Goal: Task Accomplishment & Management: Manage account settings

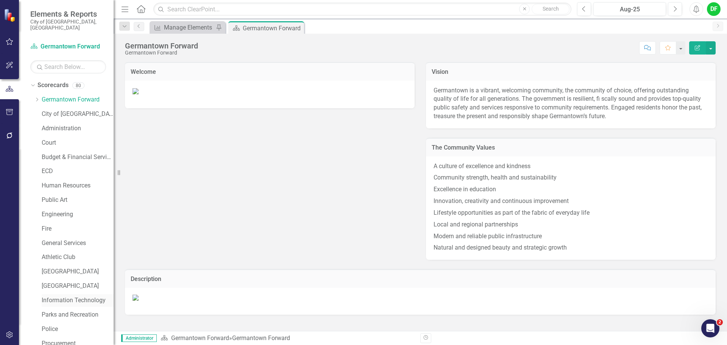
scroll to position [143, 0]
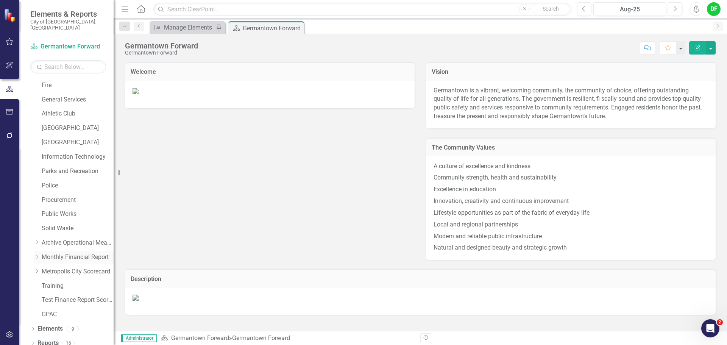
click at [36, 254] on icon "Dropdown" at bounding box center [37, 256] width 6 height 5
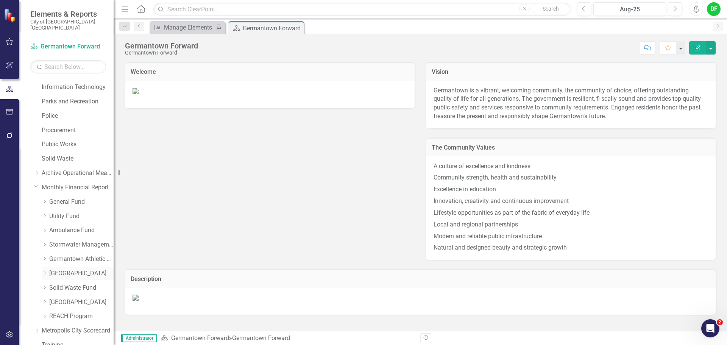
scroll to position [219, 0]
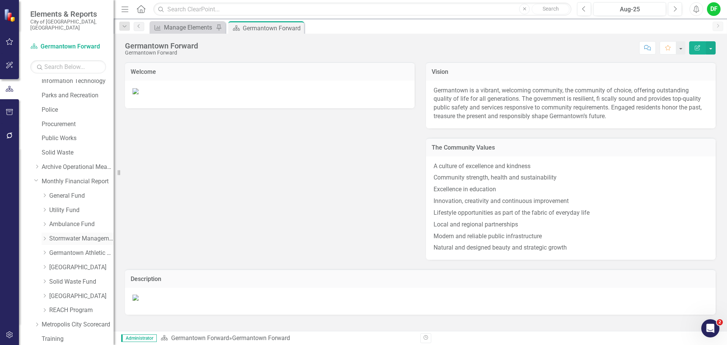
click at [44, 236] on icon "Dropdown" at bounding box center [45, 238] width 6 height 5
click at [59, 234] on link "Stormwater Management Fund" at bounding box center [81, 238] width 64 height 9
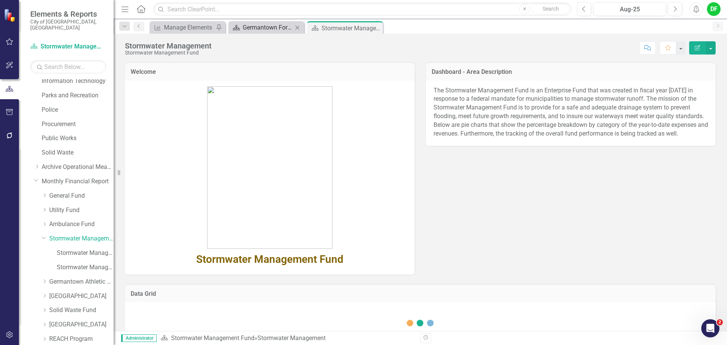
click at [281, 27] on div "Germantown Forward" at bounding box center [268, 27] width 50 height 9
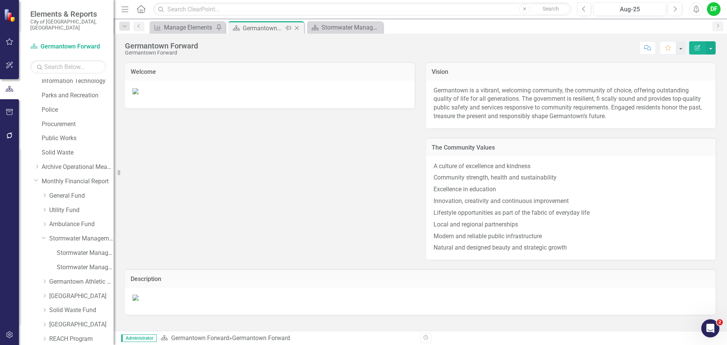
click at [296, 27] on icon at bounding box center [297, 28] width 4 height 4
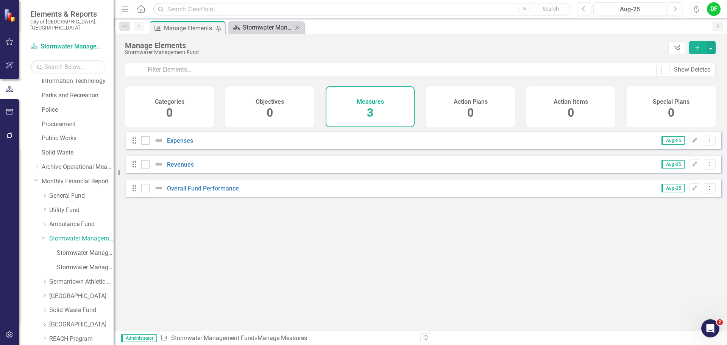
click at [264, 28] on div "Stormwater Management" at bounding box center [268, 27] width 50 height 9
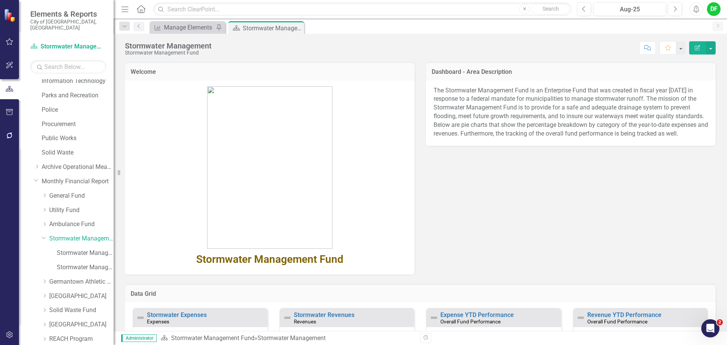
scroll to position [76, 0]
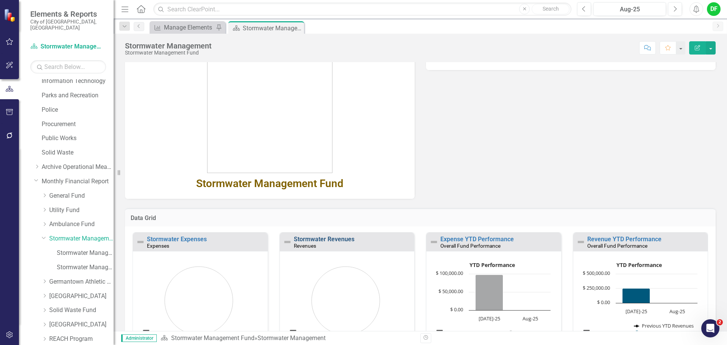
click at [320, 236] on link "Stormwater Revenues" at bounding box center [324, 238] width 61 height 7
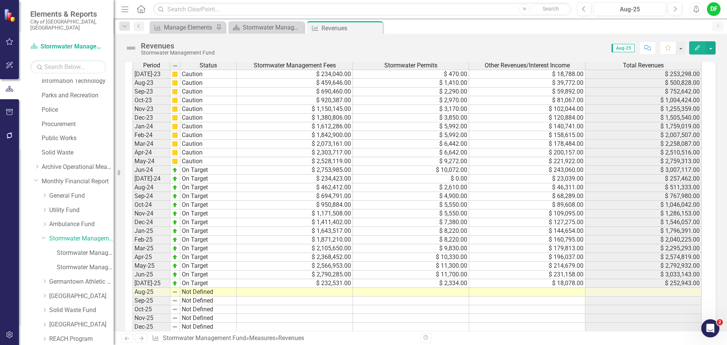
scroll to position [339, 0]
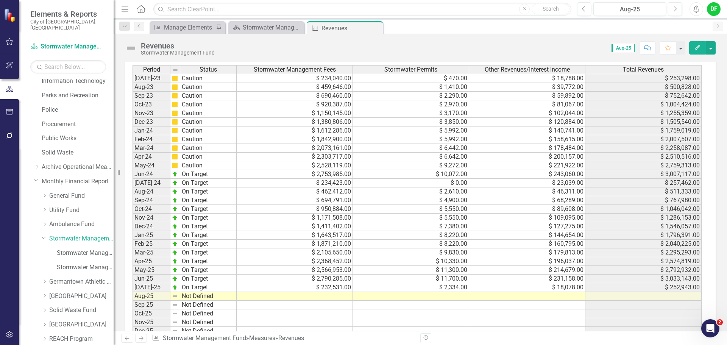
click at [329, 294] on td at bounding box center [295, 296] width 116 height 9
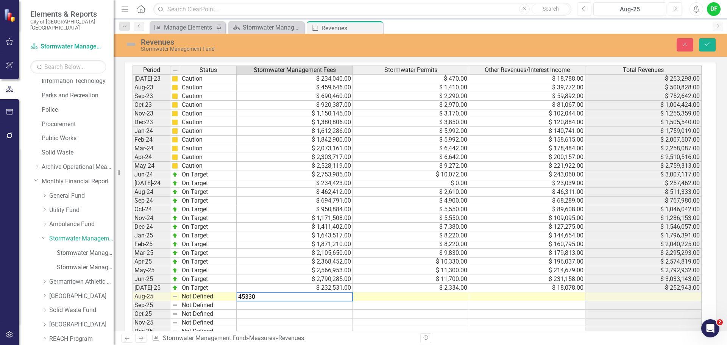
type textarea "453309"
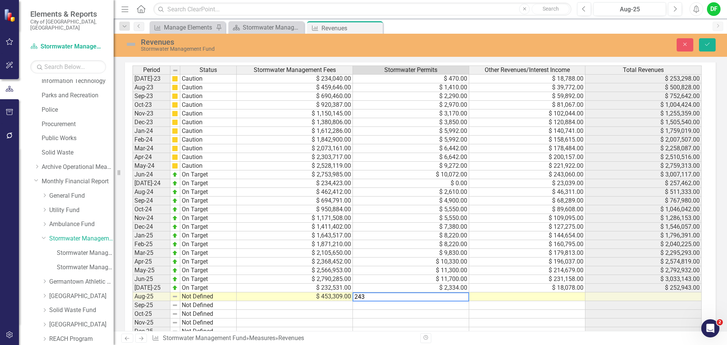
type textarea "2434"
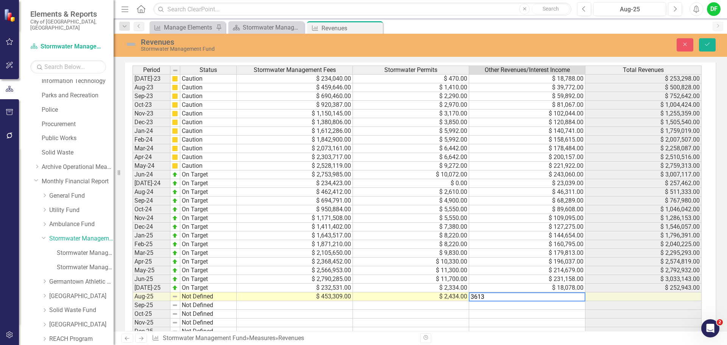
type textarea "36130"
click at [134, 45] on img at bounding box center [131, 44] width 12 height 12
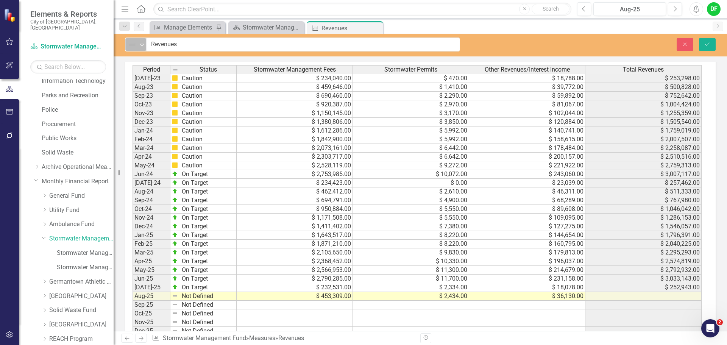
click at [141, 44] on icon "Expand" at bounding box center [142, 45] width 8 height 6
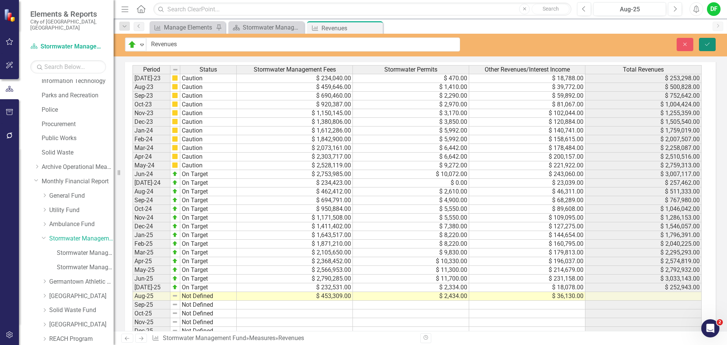
click at [709, 42] on icon "Save" at bounding box center [706, 44] width 7 height 5
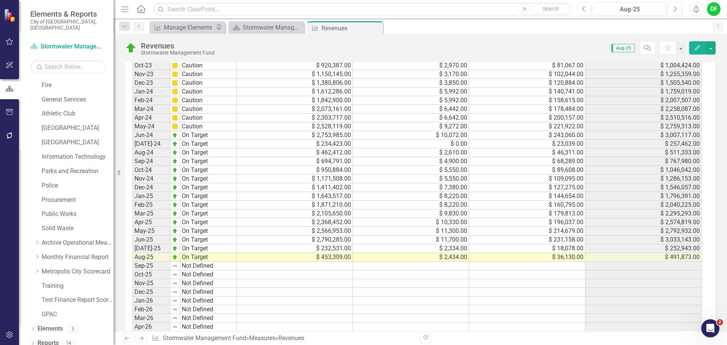
scroll to position [378, 0]
click at [375, 28] on icon at bounding box center [375, 28] width 4 height 4
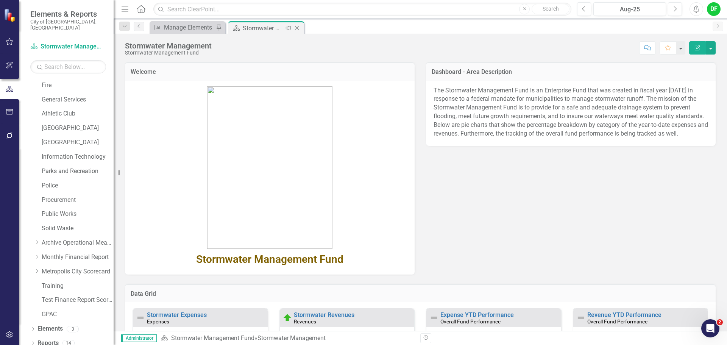
click at [298, 27] on icon "Close" at bounding box center [297, 28] width 8 height 6
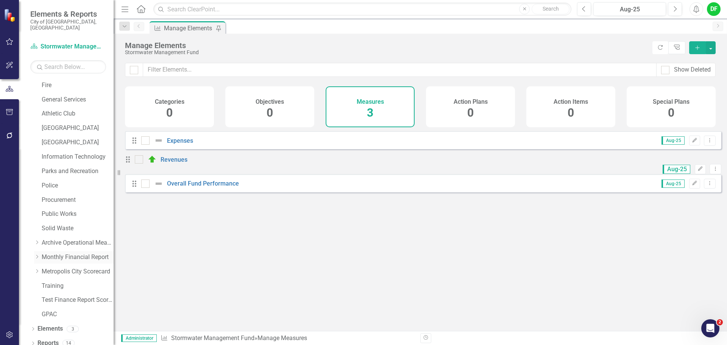
click at [37, 254] on icon "Dropdown" at bounding box center [37, 256] width 6 height 5
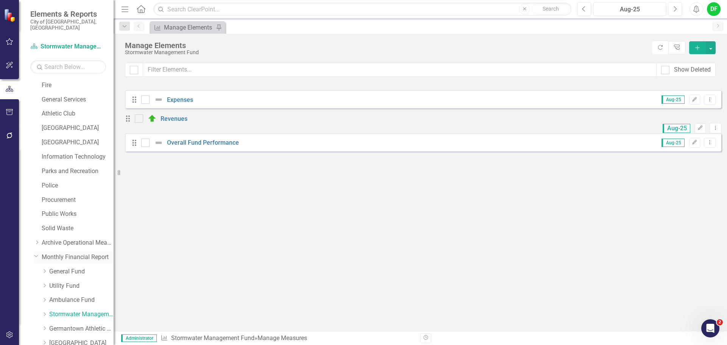
scroll to position [219, 0]
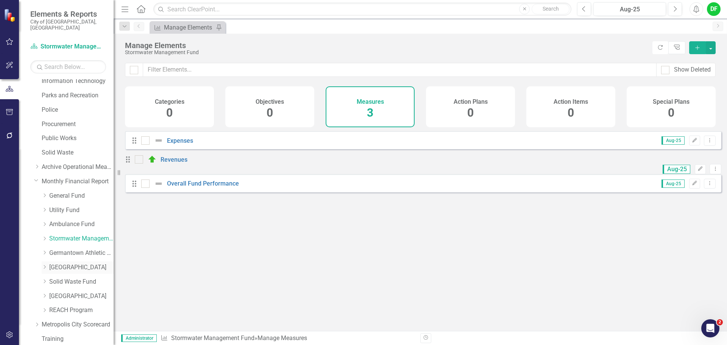
click at [60, 263] on link "[GEOGRAPHIC_DATA]" at bounding box center [81, 267] width 64 height 9
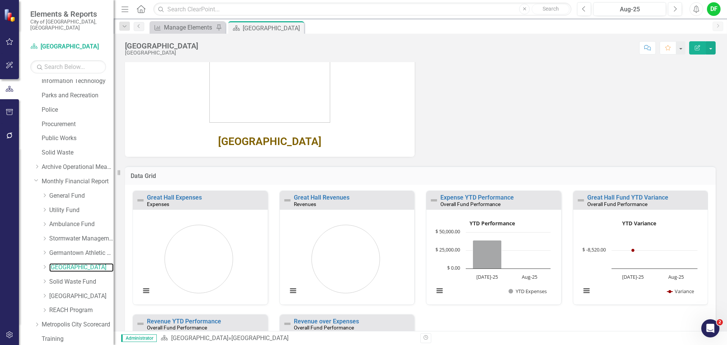
scroll to position [130, 0]
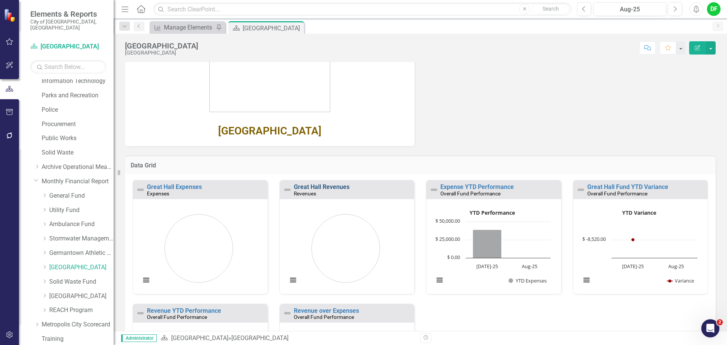
click at [332, 187] on link "Great Hall Revenues" at bounding box center [322, 186] width 56 height 7
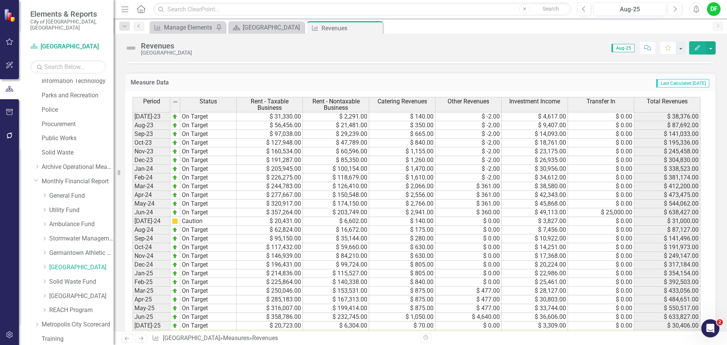
scroll to position [345, 0]
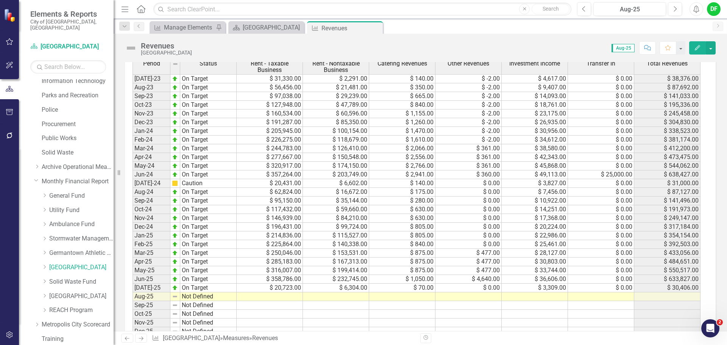
click at [293, 293] on td at bounding box center [270, 296] width 66 height 9
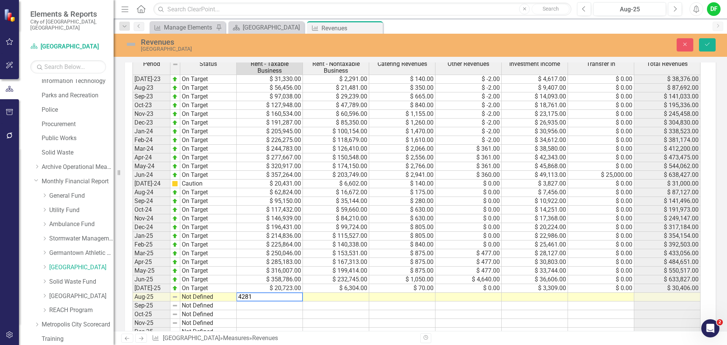
type textarea "42817"
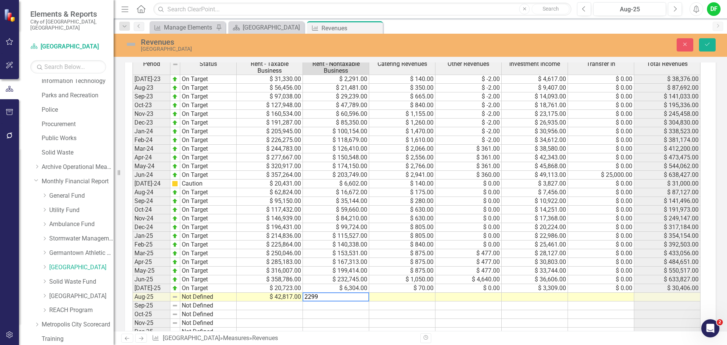
type textarea "22990"
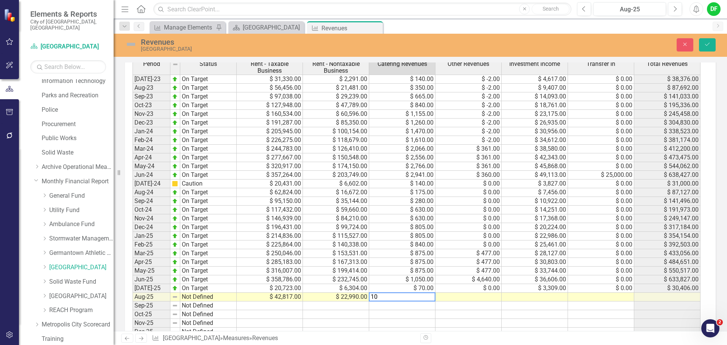
type textarea "105"
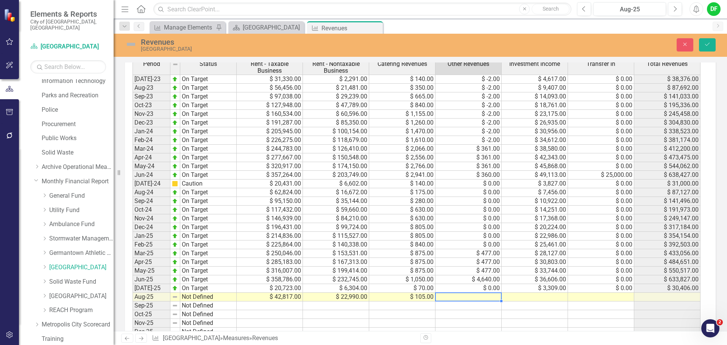
type textarea "0"
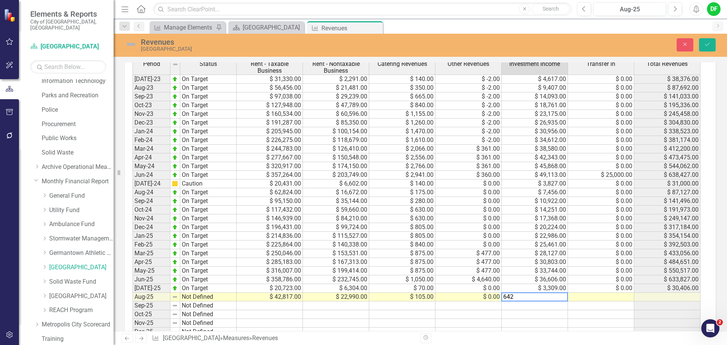
type textarea "6428"
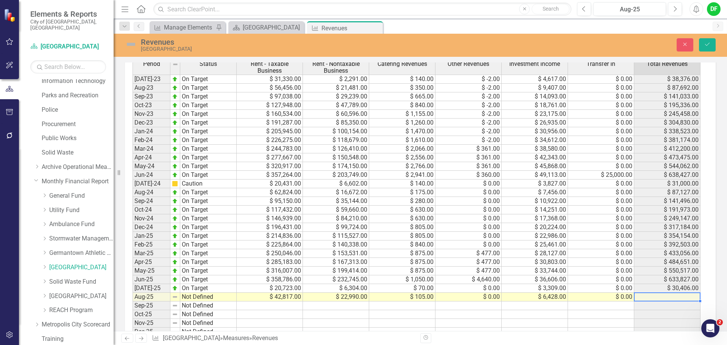
type textarea "0"
click at [129, 43] on img at bounding box center [131, 44] width 12 height 12
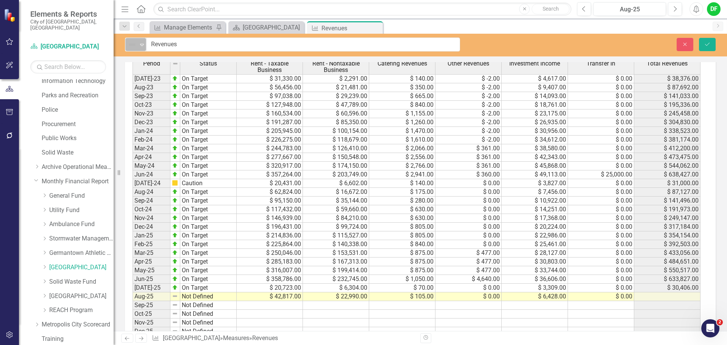
click at [140, 44] on icon "Expand" at bounding box center [142, 45] width 8 height 6
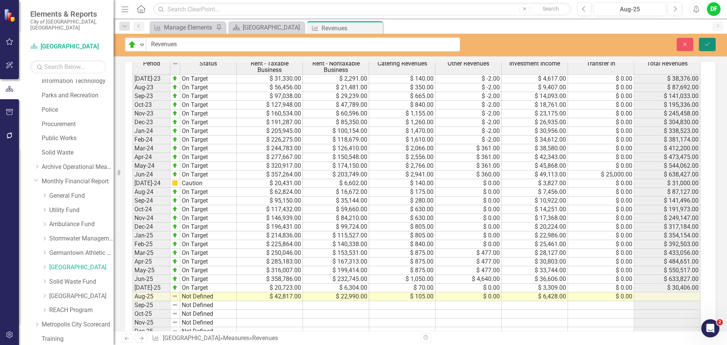
click at [709, 43] on icon "Save" at bounding box center [706, 44] width 7 height 5
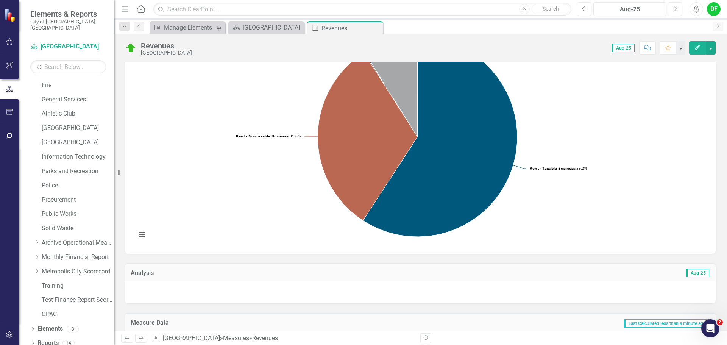
scroll to position [0, 0]
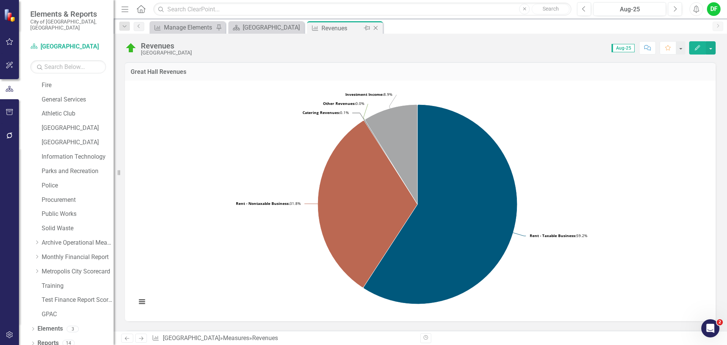
click at [375, 28] on icon at bounding box center [375, 28] width 4 height 4
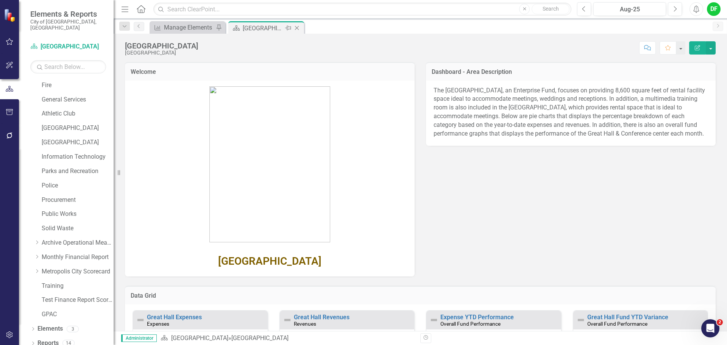
click at [297, 26] on icon "Close" at bounding box center [297, 28] width 8 height 6
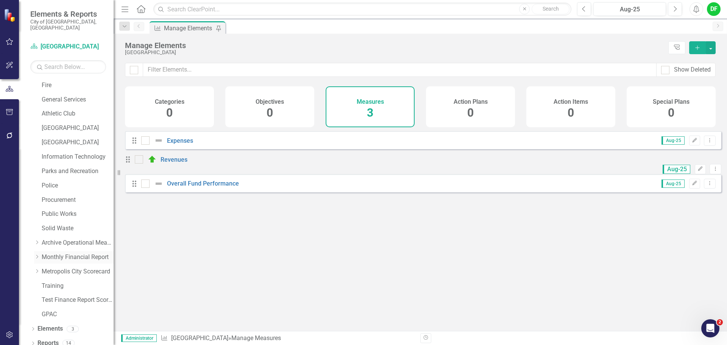
click at [39, 254] on icon "Dropdown" at bounding box center [37, 256] width 6 height 5
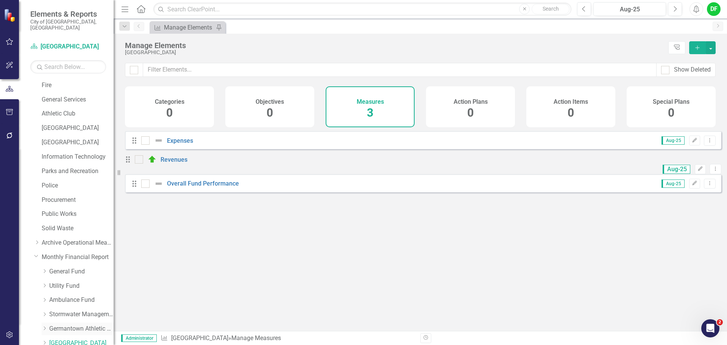
scroll to position [219, 0]
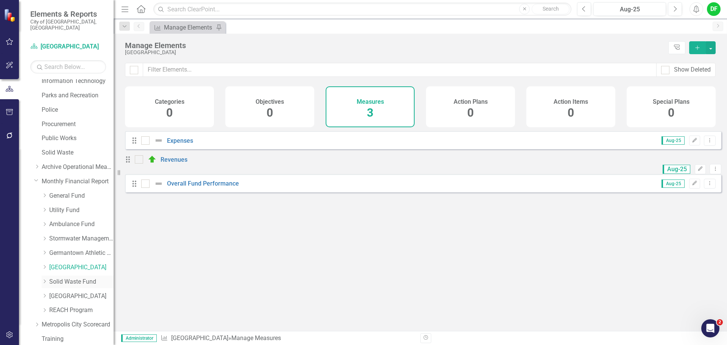
click at [64, 277] on link "Solid Waste Fund" at bounding box center [81, 281] width 64 height 9
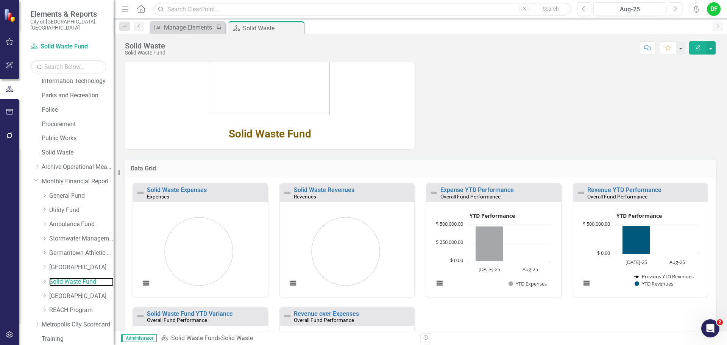
scroll to position [129, 0]
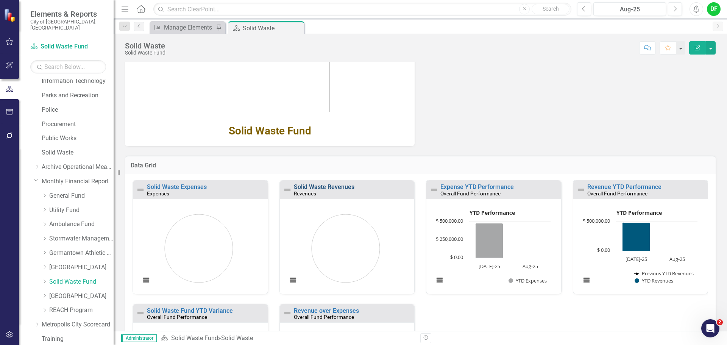
click at [335, 188] on link "Solid Waste Revenues" at bounding box center [324, 186] width 61 height 7
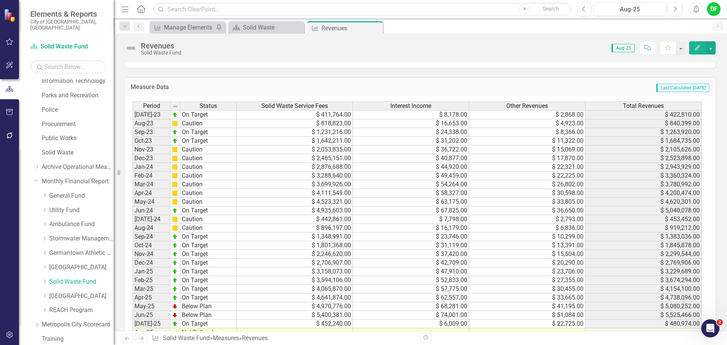
scroll to position [341, 0]
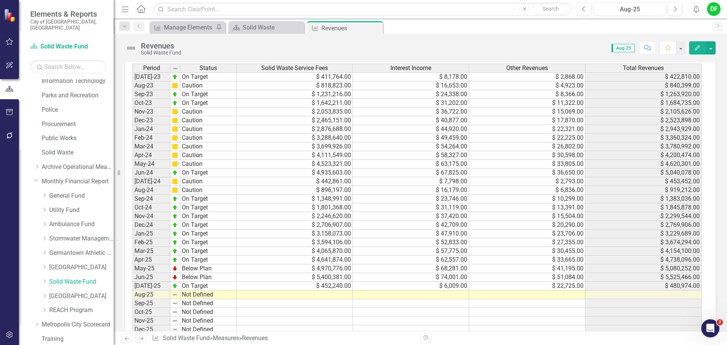
click at [494, 293] on td at bounding box center [527, 294] width 116 height 9
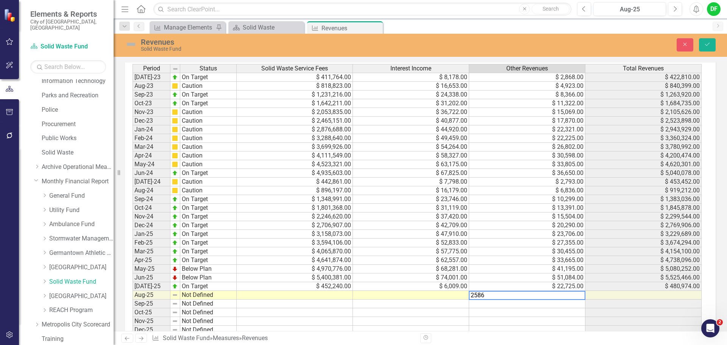
type textarea "25864"
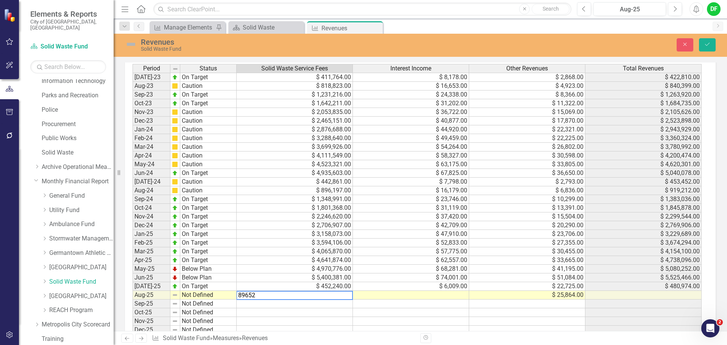
type textarea "896525"
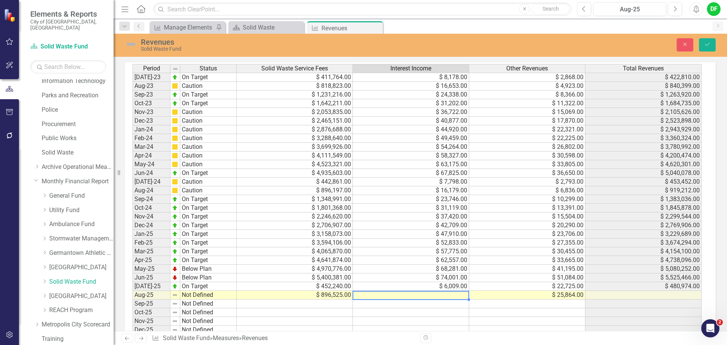
click at [376, 296] on td at bounding box center [411, 295] width 116 height 9
type textarea "11299"
click at [132, 41] on img at bounding box center [131, 44] width 12 height 12
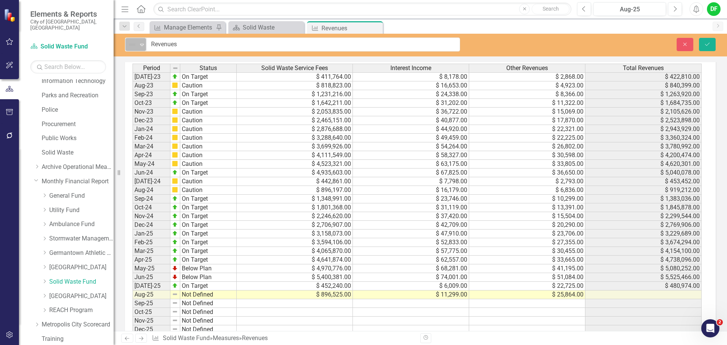
click at [140, 45] on icon "Expand" at bounding box center [142, 45] width 8 height 6
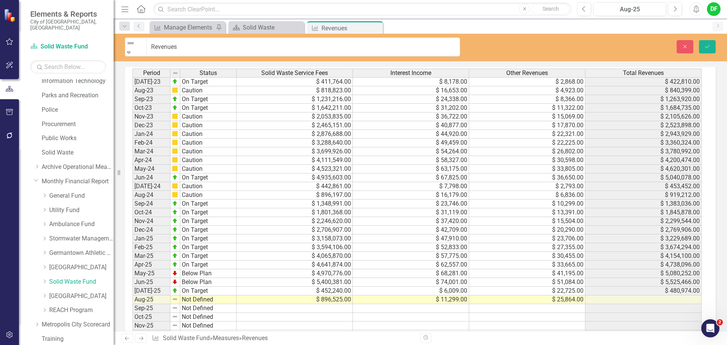
click at [708, 46] on icon "Save" at bounding box center [706, 46] width 7 height 5
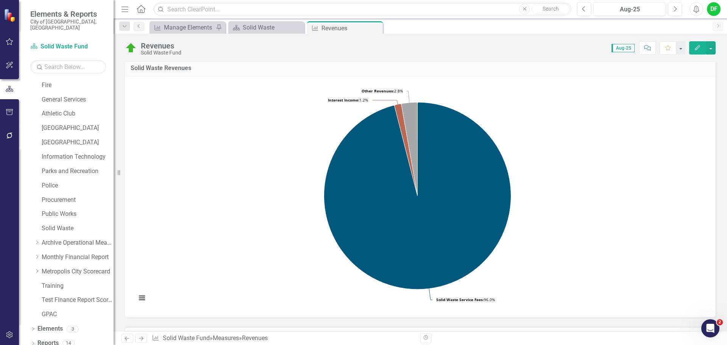
scroll to position [0, 0]
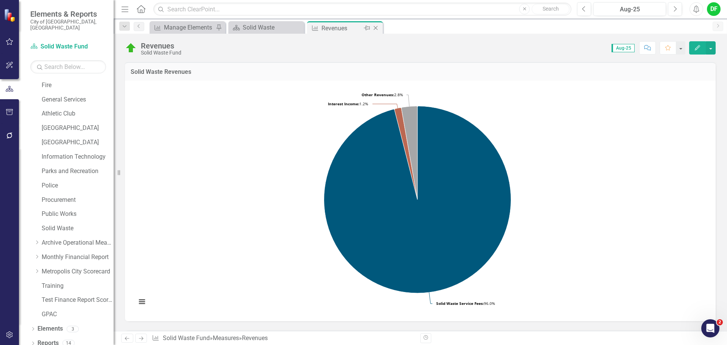
click at [377, 27] on icon at bounding box center [375, 28] width 4 height 4
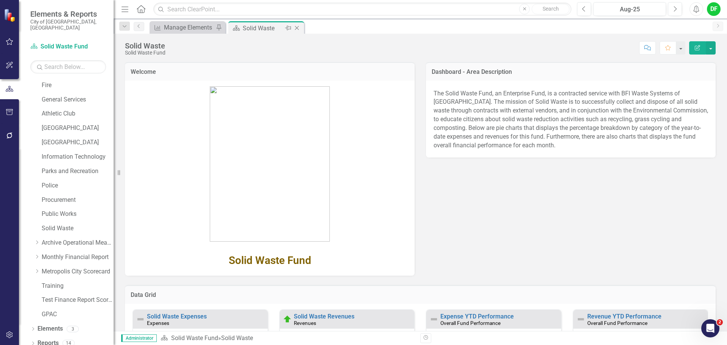
click at [297, 28] on icon at bounding box center [297, 28] width 4 height 4
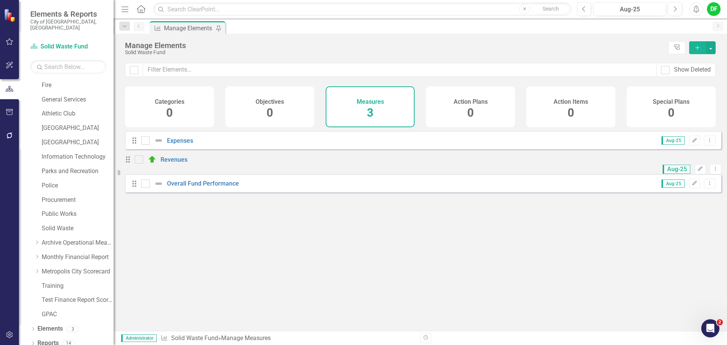
click at [38, 254] on icon "Dropdown" at bounding box center [37, 256] width 6 height 5
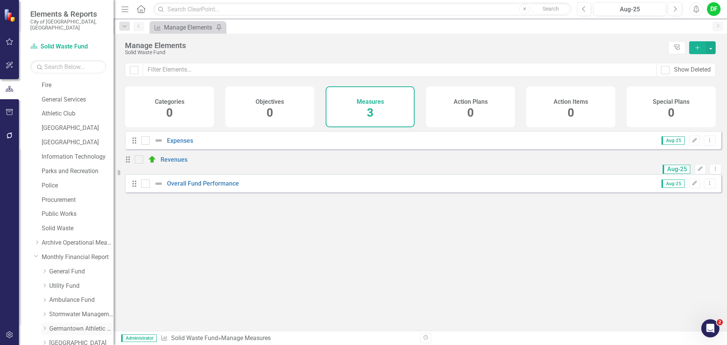
scroll to position [219, 0]
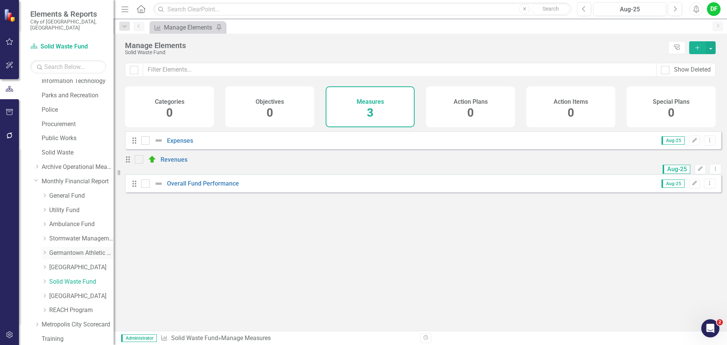
click at [66, 249] on link "Germantown Athletic Club" at bounding box center [81, 253] width 64 height 9
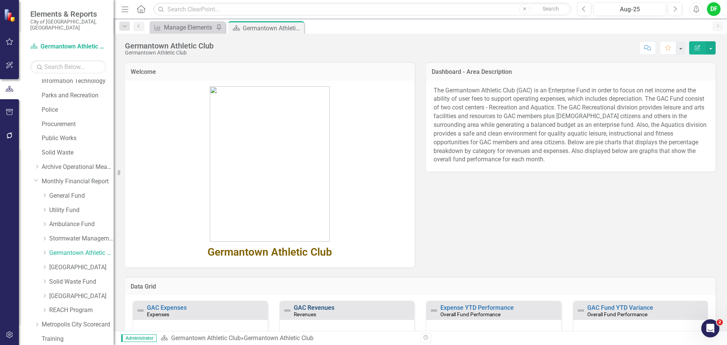
click at [317, 307] on link "GAC Revenues" at bounding box center [314, 307] width 40 height 7
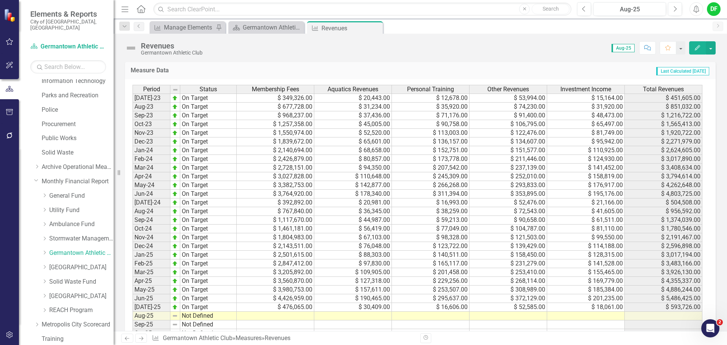
scroll to position [341, 0]
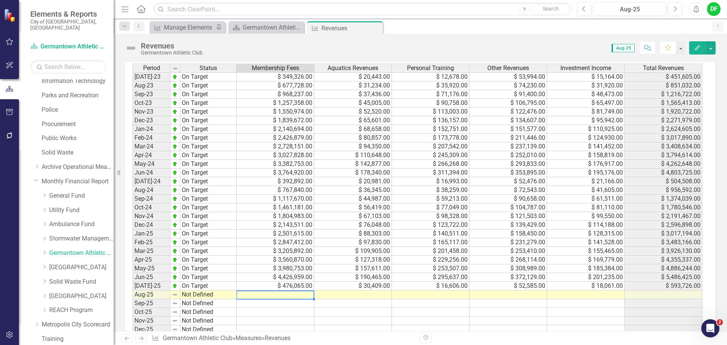
click at [303, 296] on td at bounding box center [276, 294] width 78 height 9
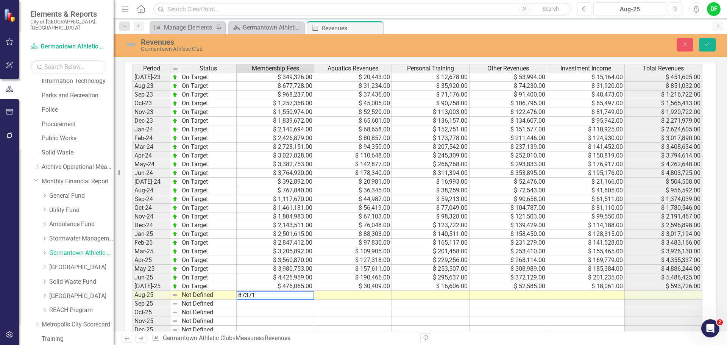
type textarea "873719"
type textarea "43903"
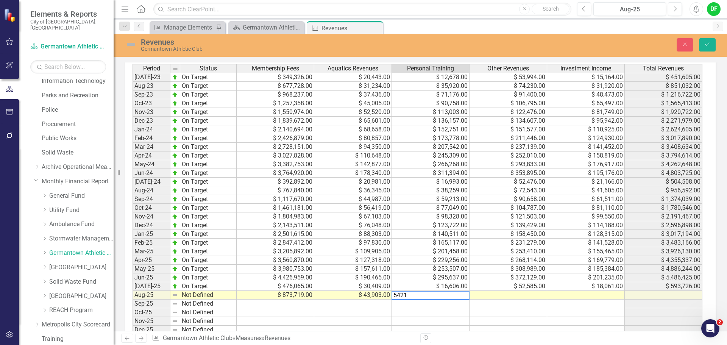
type textarea "54212"
type textarea "73113"
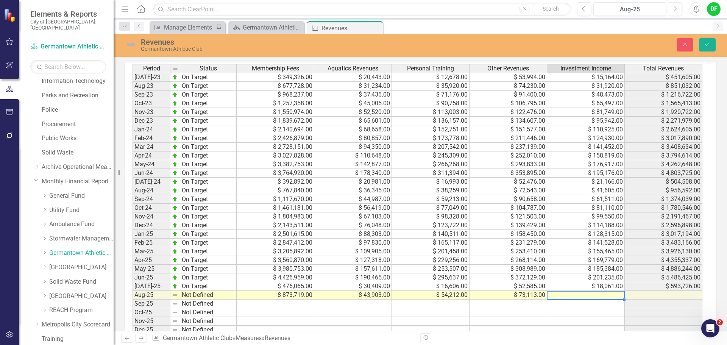
click at [570, 296] on td at bounding box center [586, 295] width 78 height 9
type textarea "35209"
click at [130, 46] on img at bounding box center [131, 44] width 12 height 12
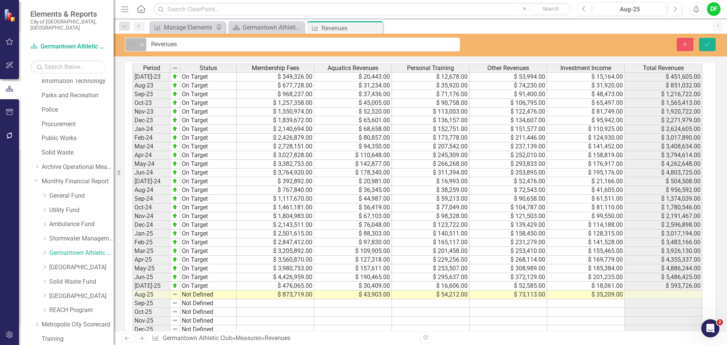
click at [141, 44] on icon "Expand" at bounding box center [142, 45] width 8 height 6
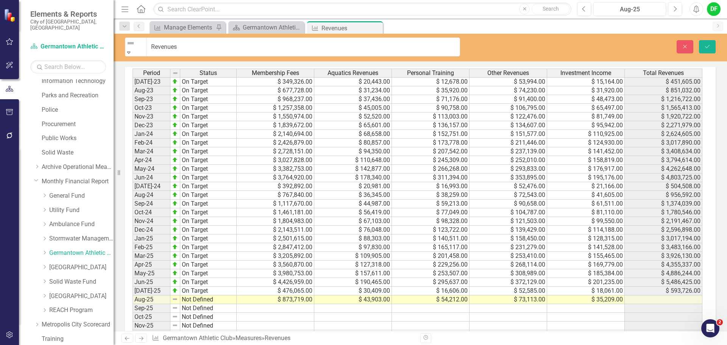
click at [704, 44] on icon "Save" at bounding box center [706, 46] width 7 height 5
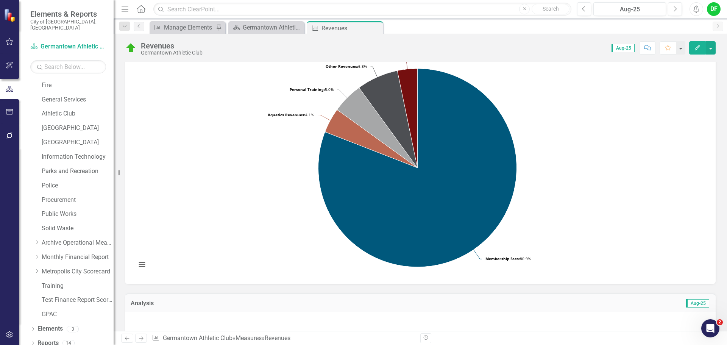
scroll to position [0, 0]
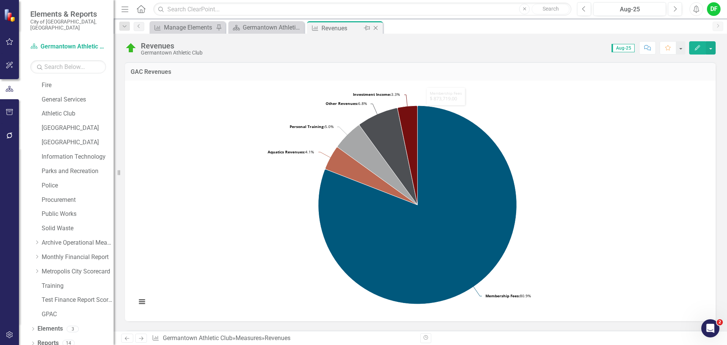
click at [373, 28] on icon "Close" at bounding box center [376, 28] width 8 height 6
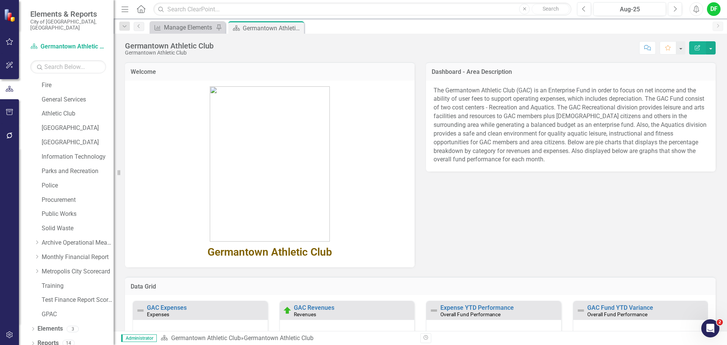
drag, startPoint x: 296, startPoint y: 28, endPoint x: 292, endPoint y: 30, distance: 4.9
click at [0, 0] on icon at bounding box center [0, 0] width 0 height 0
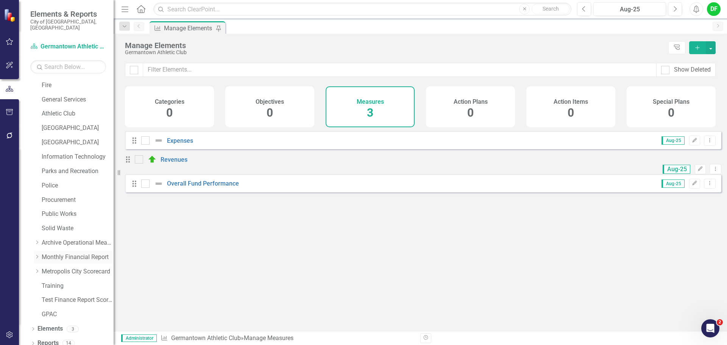
click at [36, 254] on icon "Dropdown" at bounding box center [37, 256] width 6 height 5
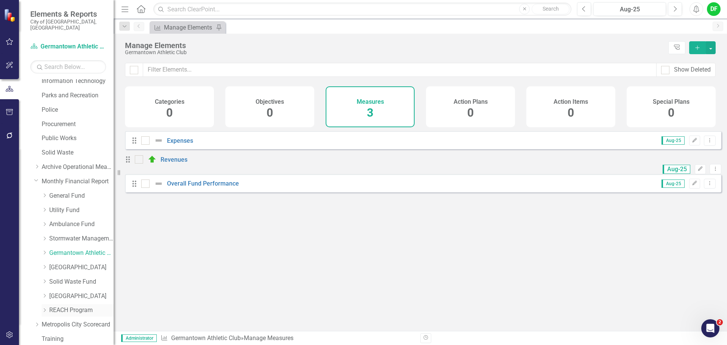
click at [59, 306] on link "REACH Program" at bounding box center [81, 310] width 64 height 9
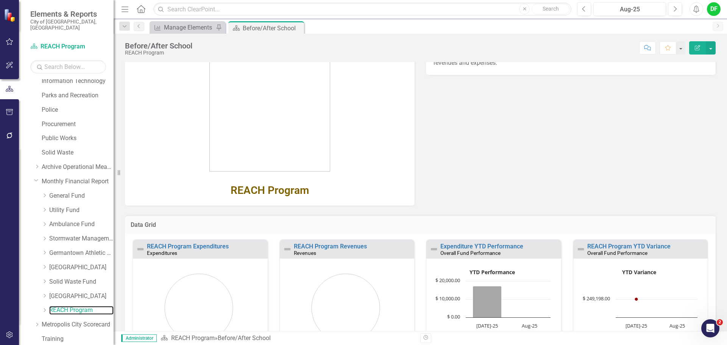
scroll to position [76, 0]
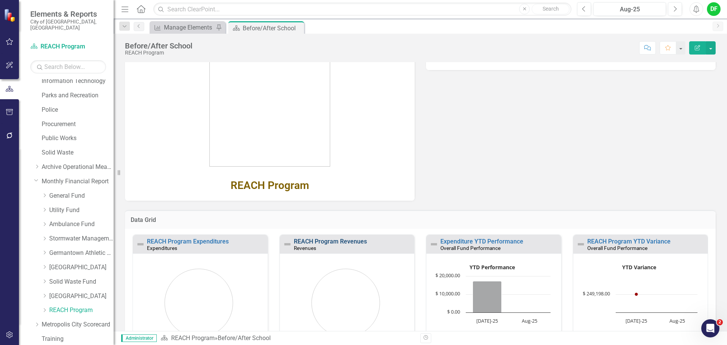
click at [347, 243] on link "REACH Program Revenues" at bounding box center [330, 241] width 73 height 7
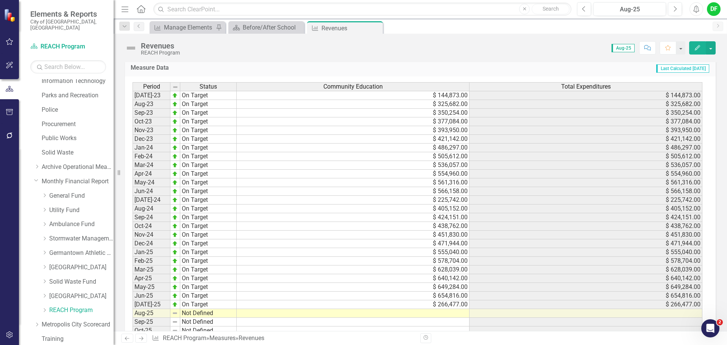
scroll to position [415, 0]
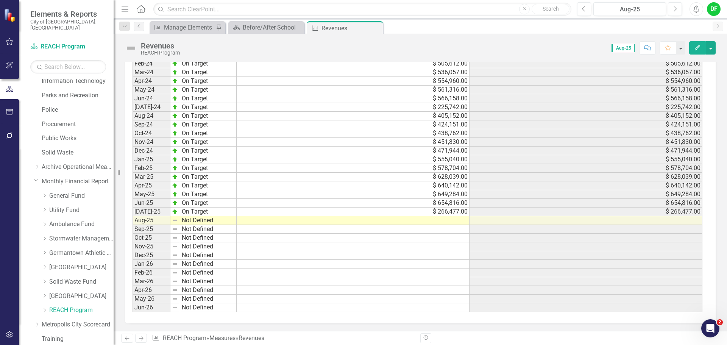
click at [440, 222] on td at bounding box center [353, 220] width 233 height 9
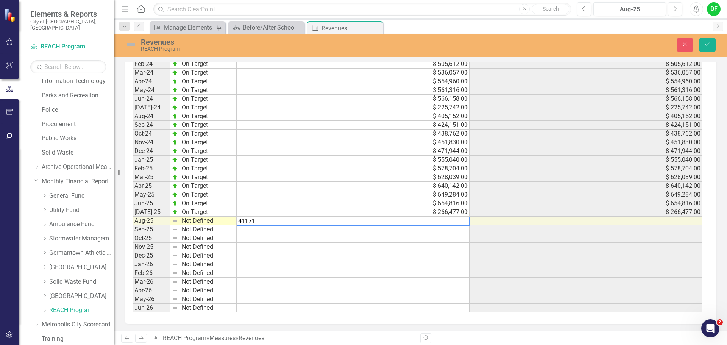
type textarea "411719"
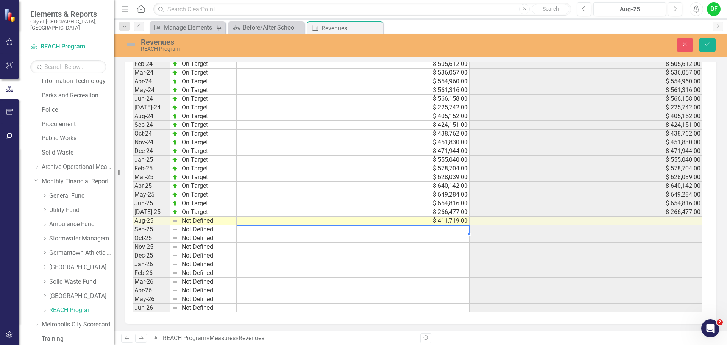
click at [134, 44] on img at bounding box center [131, 44] width 12 height 12
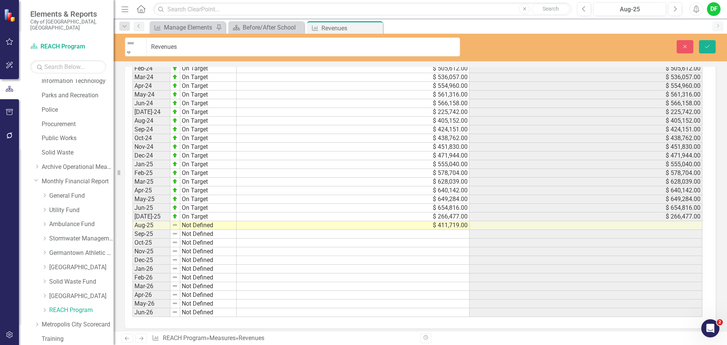
click at [132, 50] on icon "Expand" at bounding box center [128, 52] width 7 height 5
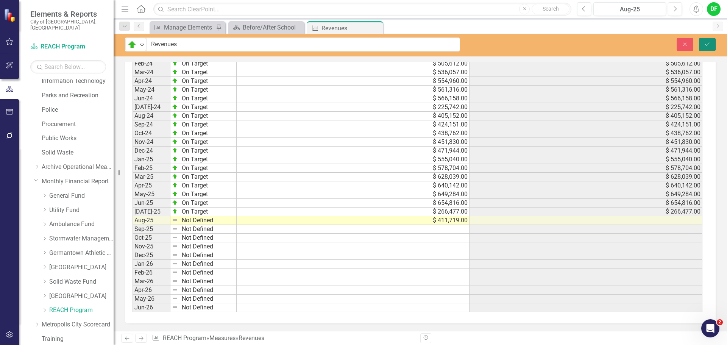
click at [707, 46] on icon "Save" at bounding box center [706, 44] width 7 height 5
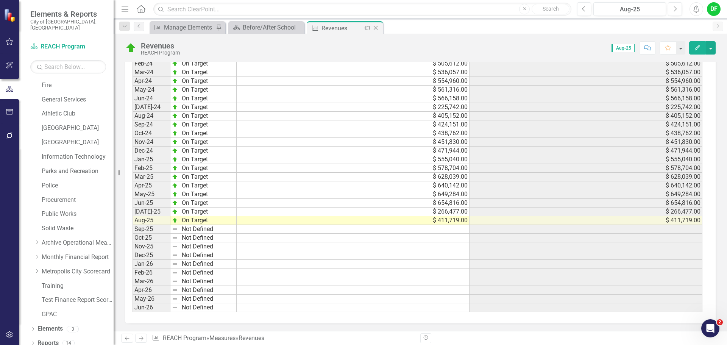
click at [375, 28] on icon at bounding box center [375, 28] width 4 height 4
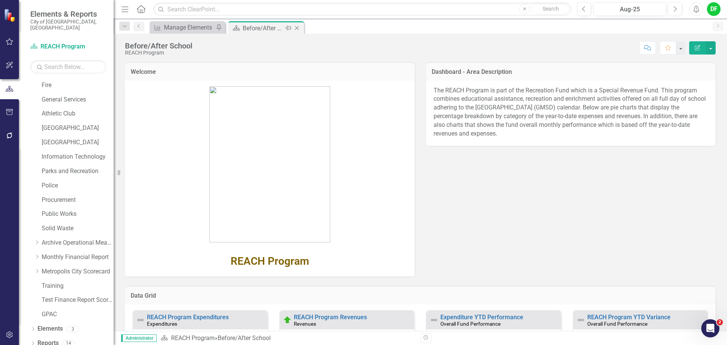
click at [297, 26] on icon "Close" at bounding box center [297, 28] width 8 height 6
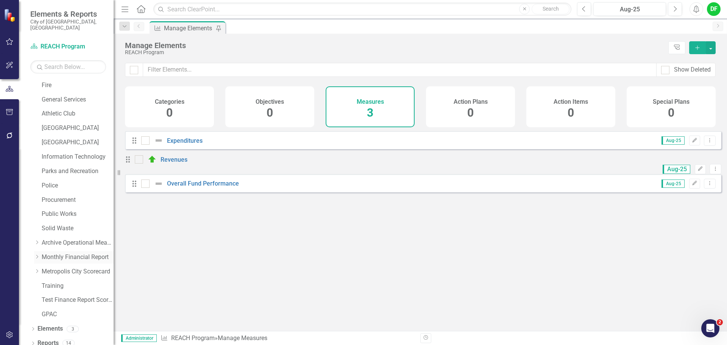
click at [39, 254] on icon "Dropdown" at bounding box center [37, 256] width 6 height 5
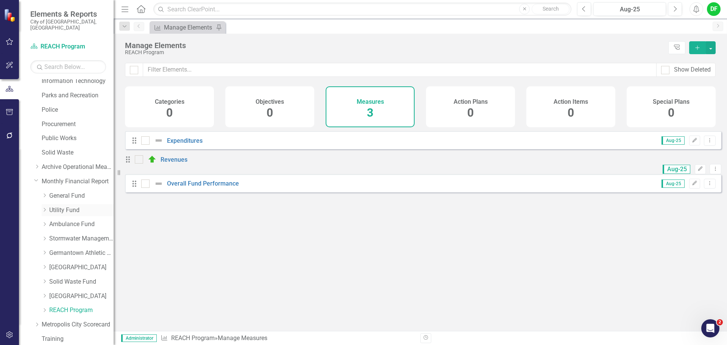
click at [64, 206] on link "Utility Fund" at bounding box center [81, 210] width 64 height 9
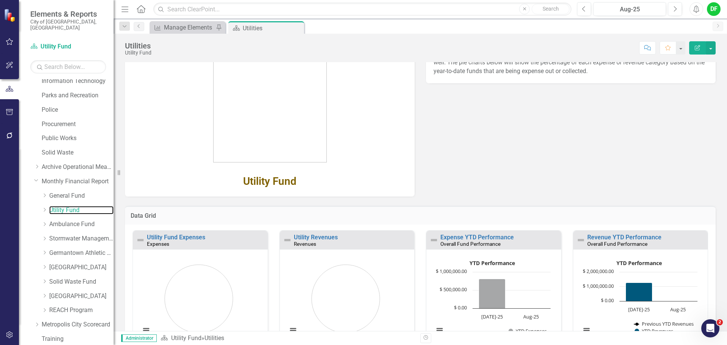
scroll to position [121, 0]
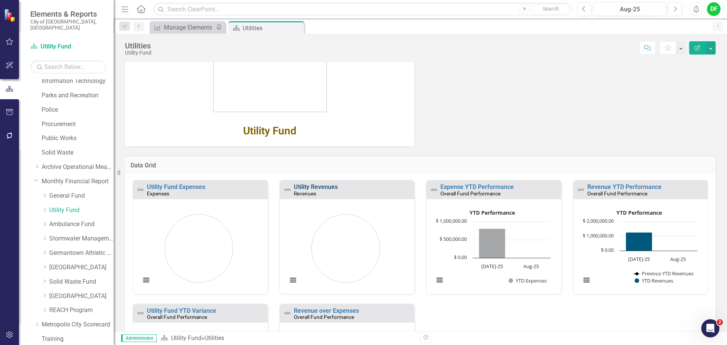
click at [327, 188] on link "Utility Revenues" at bounding box center [316, 186] width 44 height 7
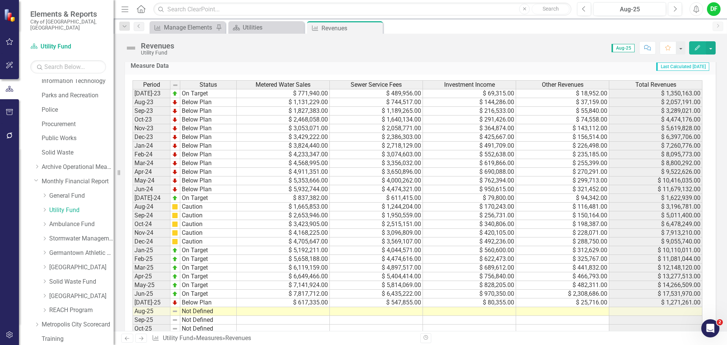
scroll to position [341, 0]
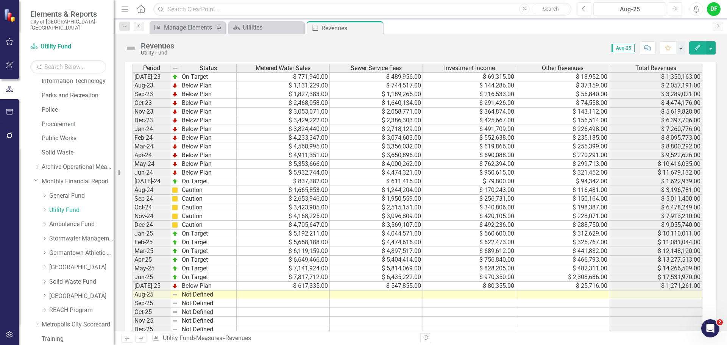
click at [302, 294] on td at bounding box center [283, 294] width 93 height 9
click at [437, 295] on td at bounding box center [469, 294] width 93 height 9
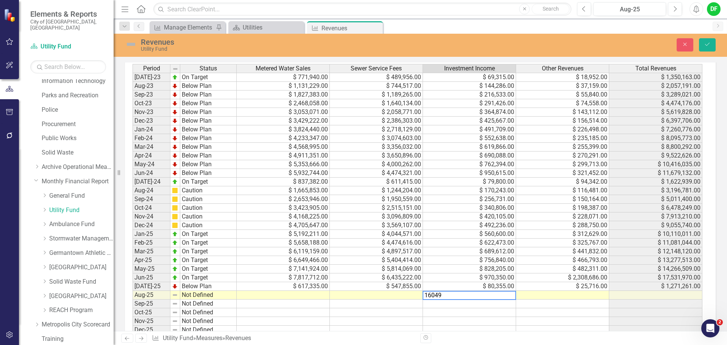
type textarea "160491"
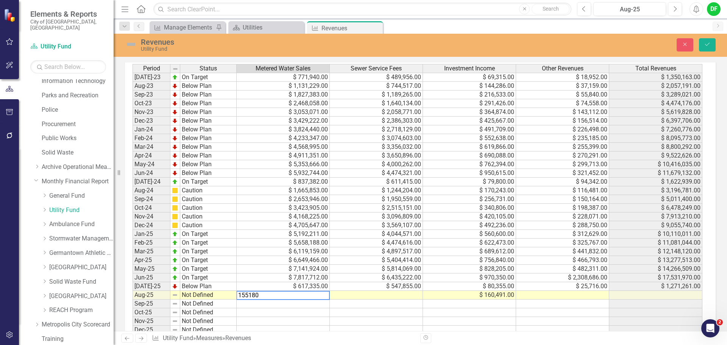
type textarea "1551800"
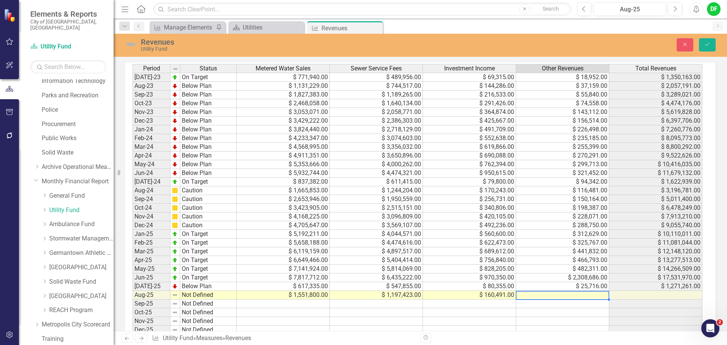
click at [532, 292] on td at bounding box center [562, 295] width 93 height 9
type textarea "43405"
click at [130, 48] on img at bounding box center [131, 44] width 12 height 12
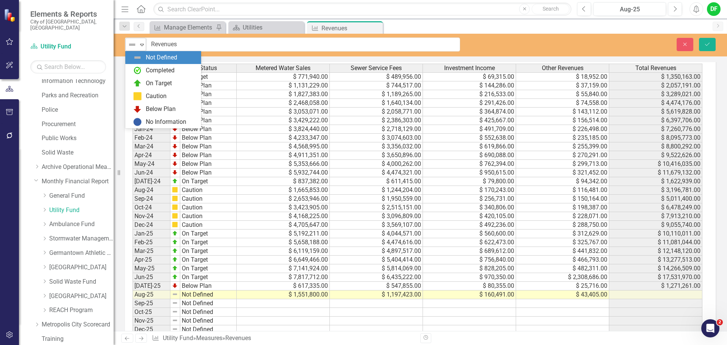
click at [140, 45] on icon "Expand" at bounding box center [142, 45] width 8 height 6
click at [147, 109] on div "Below Plan" at bounding box center [161, 109] width 30 height 9
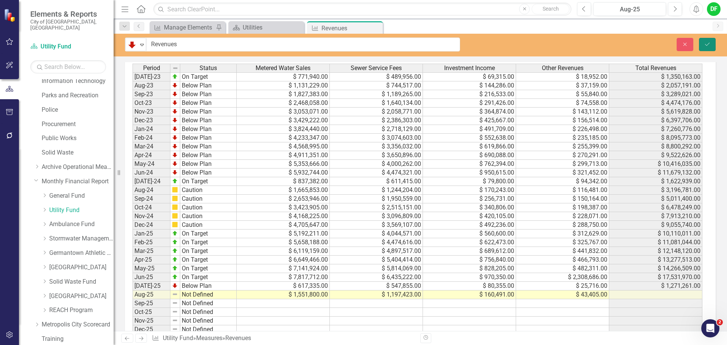
click at [702, 42] on button "Save" at bounding box center [707, 44] width 17 height 13
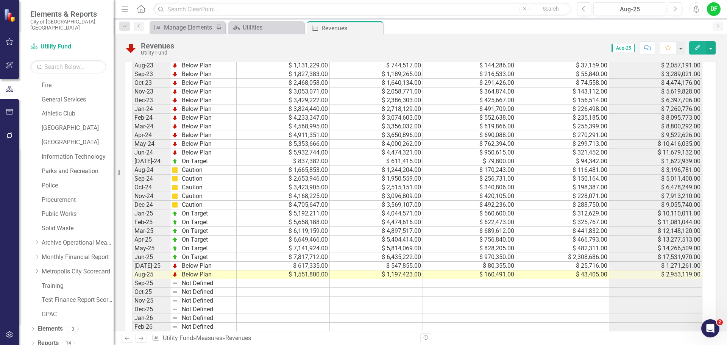
scroll to position [378, 0]
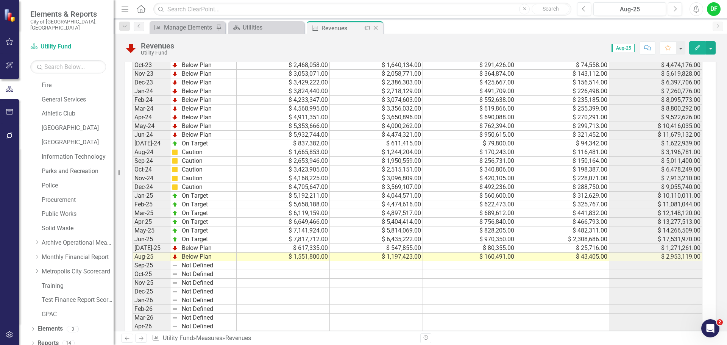
click at [376, 27] on icon "Close" at bounding box center [376, 28] width 8 height 6
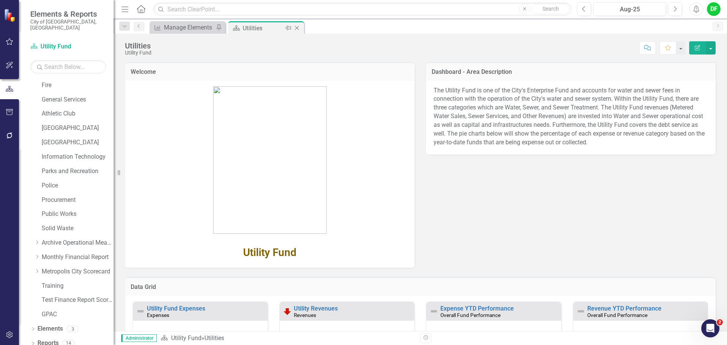
click at [300, 27] on icon "Close" at bounding box center [297, 28] width 8 height 6
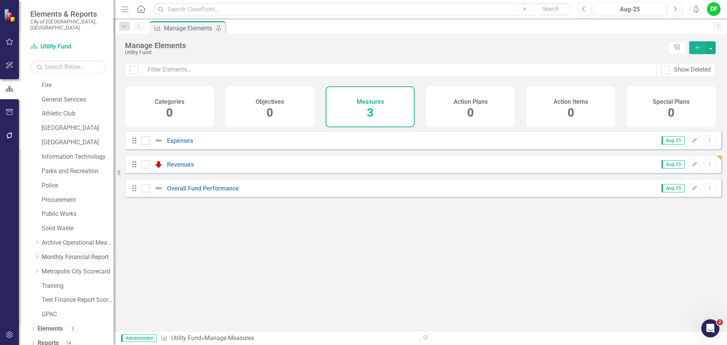
click at [36, 254] on icon "Dropdown" at bounding box center [37, 256] width 6 height 5
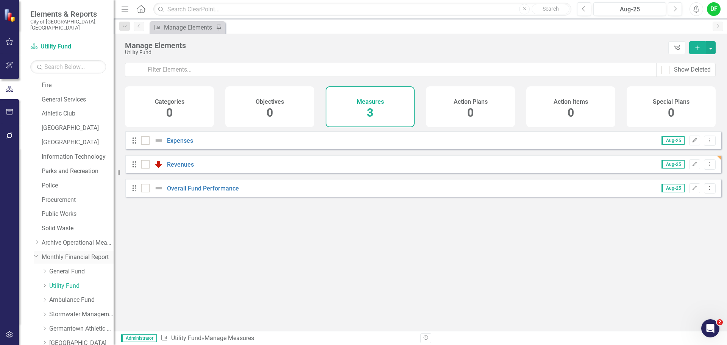
scroll to position [219, 0]
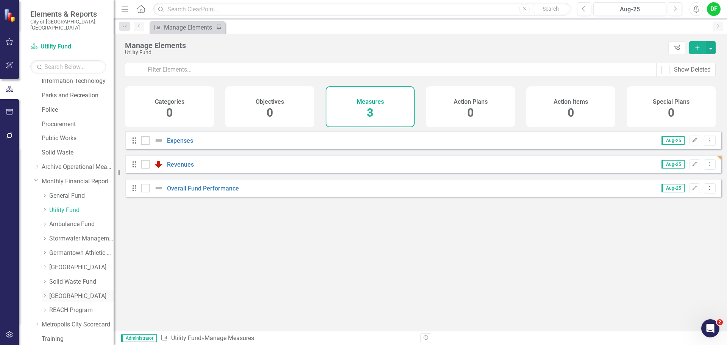
click at [63, 292] on link "[GEOGRAPHIC_DATA]" at bounding box center [81, 296] width 64 height 9
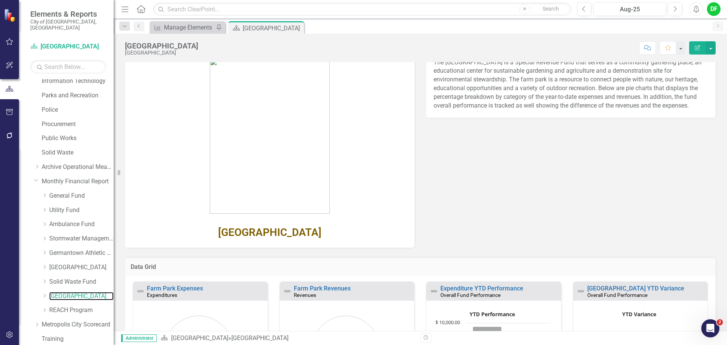
scroll to position [76, 0]
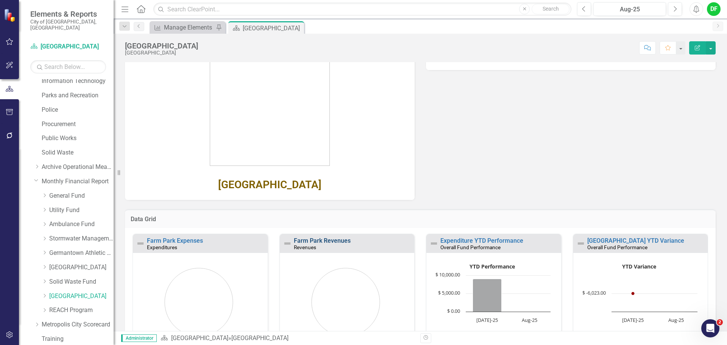
click at [338, 240] on link "Farm Park Revenues" at bounding box center [322, 240] width 57 height 7
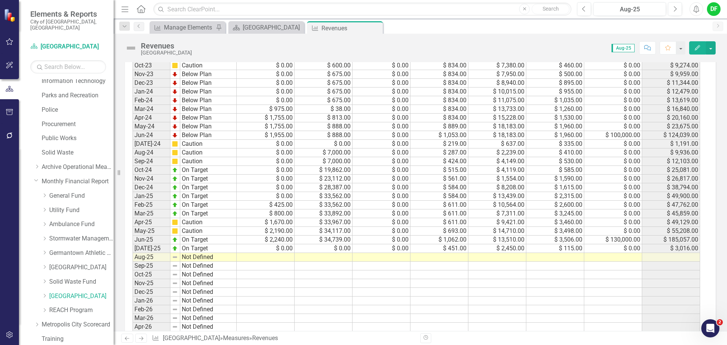
scroll to position [378, 0]
click at [283, 257] on td at bounding box center [266, 256] width 58 height 9
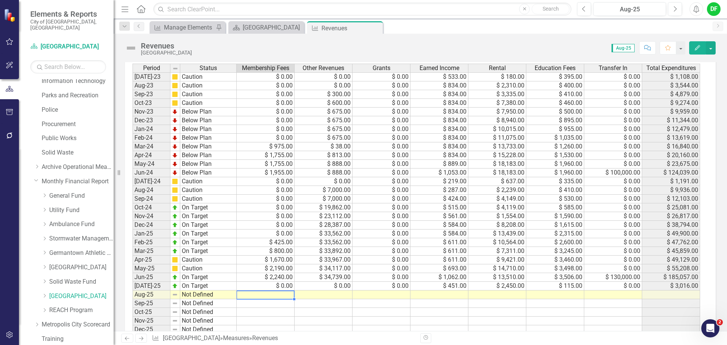
type textarea "0"
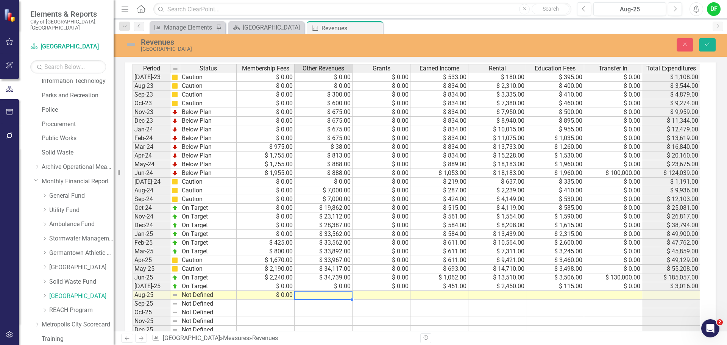
type textarea "0"
type textarea "115"
type textarea "2412"
type textarea "115"
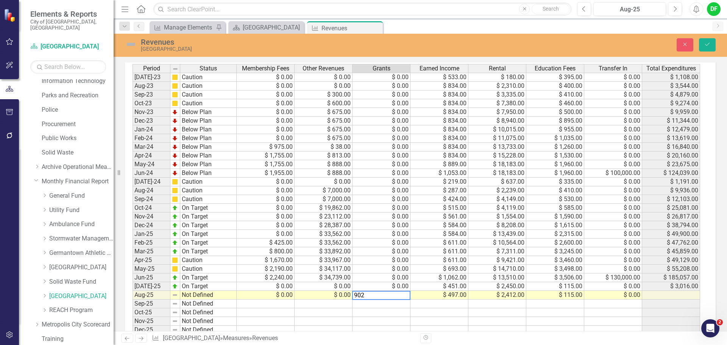
type textarea "9020"
click at [131, 45] on img at bounding box center [131, 44] width 12 height 12
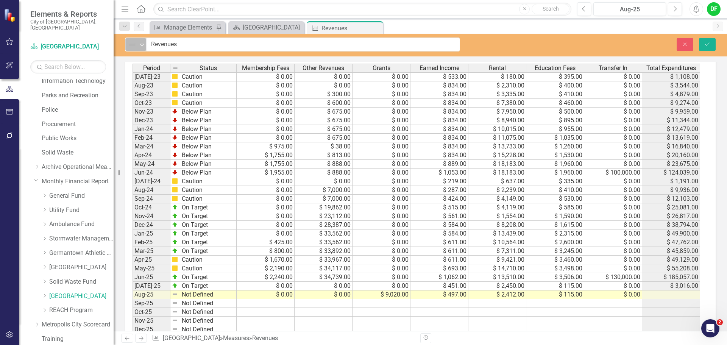
click at [140, 47] on icon "Expand" at bounding box center [142, 45] width 8 height 6
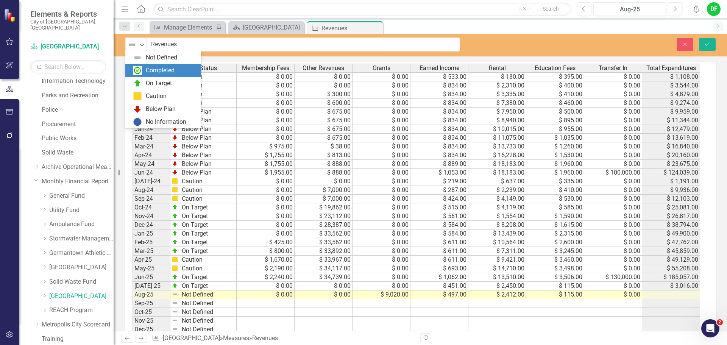
click at [141, 80] on img at bounding box center [137, 83] width 9 height 9
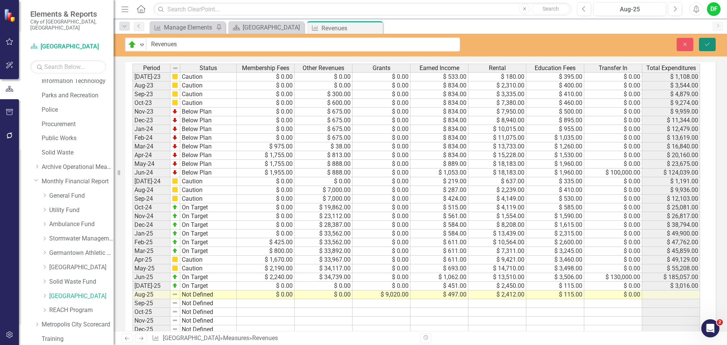
click at [709, 40] on button "Save" at bounding box center [707, 44] width 17 height 13
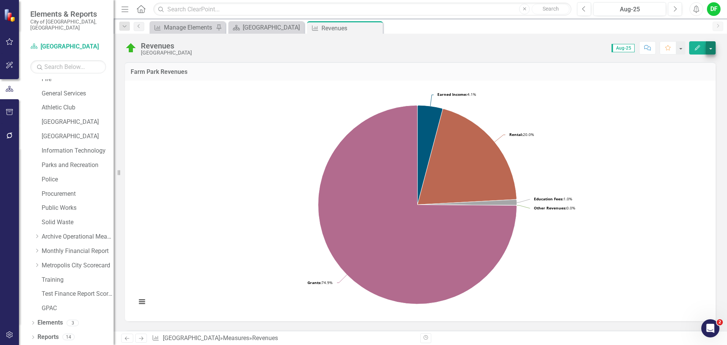
scroll to position [143, 0]
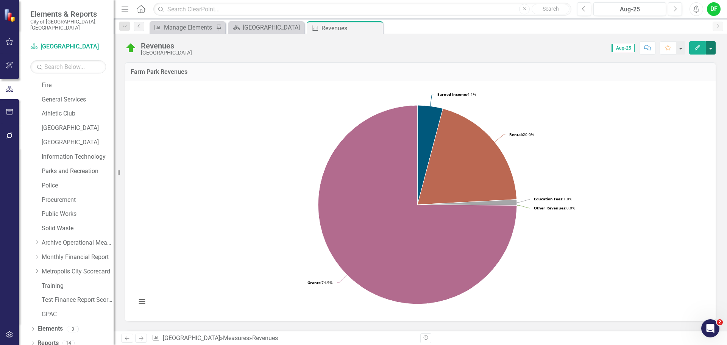
click at [712, 47] on button "button" at bounding box center [710, 47] width 10 height 13
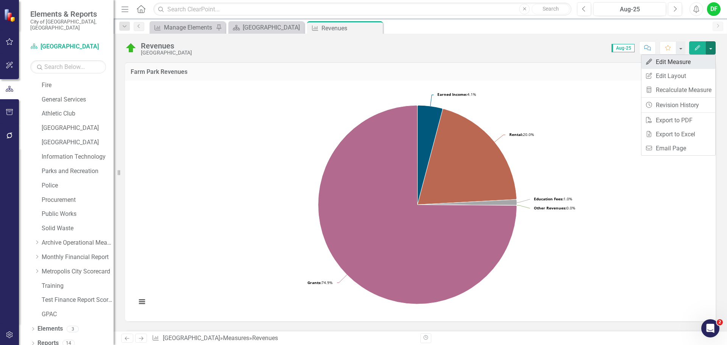
click at [688, 60] on link "Edit Edit Measure" at bounding box center [678, 62] width 74 height 14
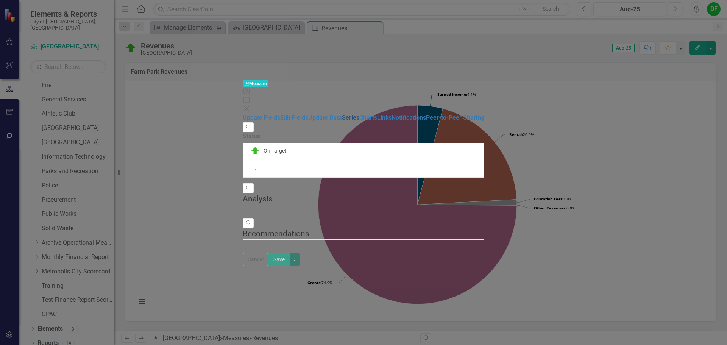
click at [342, 114] on link "Series" at bounding box center [350, 117] width 17 height 7
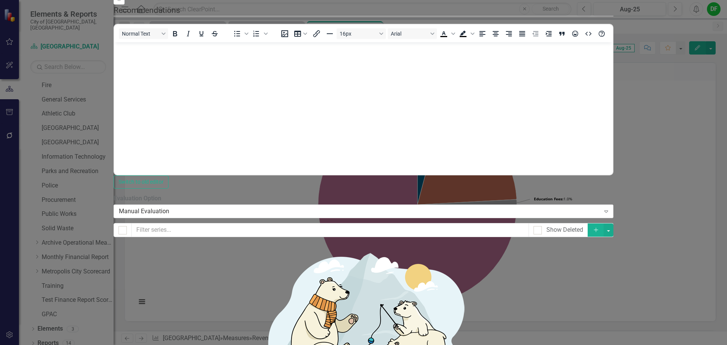
scroll to position [0, 0]
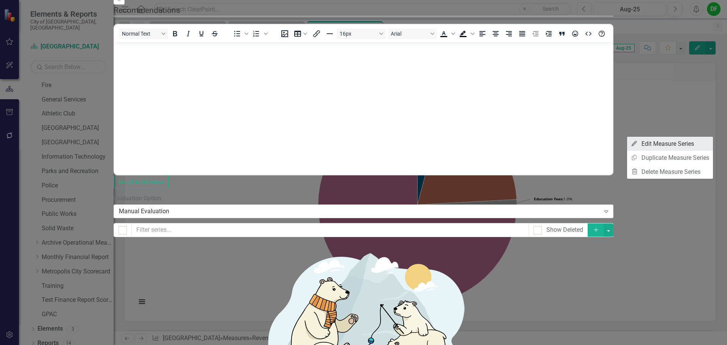
click at [668, 144] on link "Edit Edit Measure Series" at bounding box center [670, 144] width 86 height 14
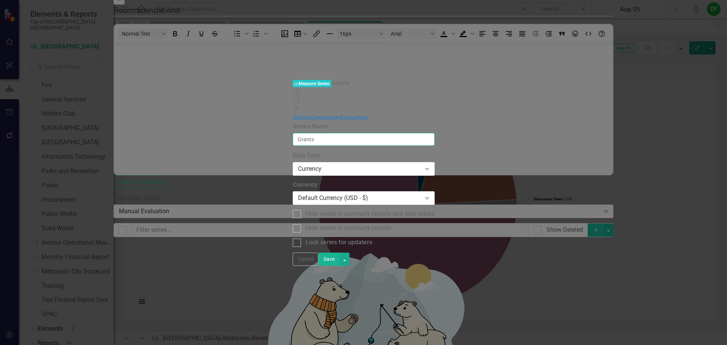
click at [320, 133] on input "Grants" at bounding box center [364, 139] width 142 height 13
type input "Grants/Donations"
click at [339, 266] on button "Save" at bounding box center [328, 258] width 21 height 13
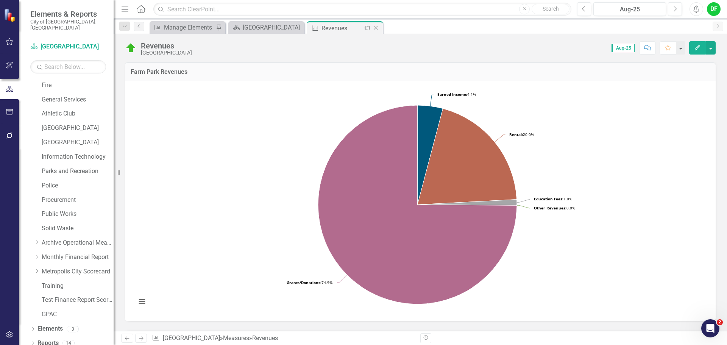
click at [378, 28] on icon "Close" at bounding box center [376, 28] width 8 height 6
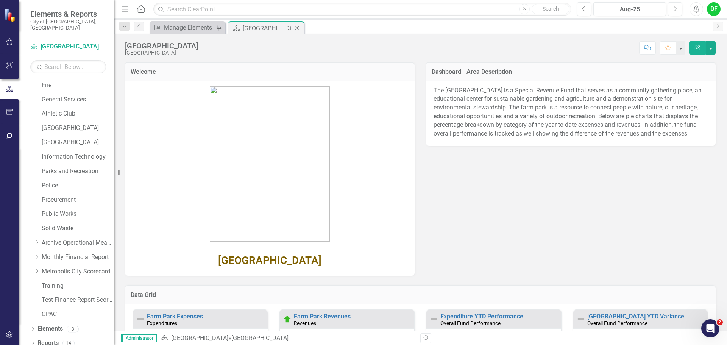
click at [297, 28] on icon at bounding box center [297, 28] width 4 height 4
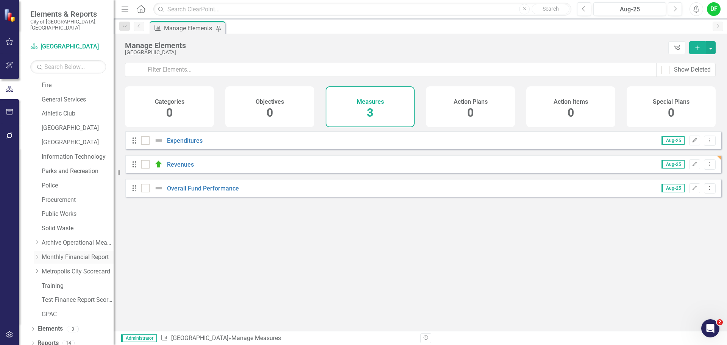
click at [39, 254] on icon "Dropdown" at bounding box center [37, 256] width 6 height 5
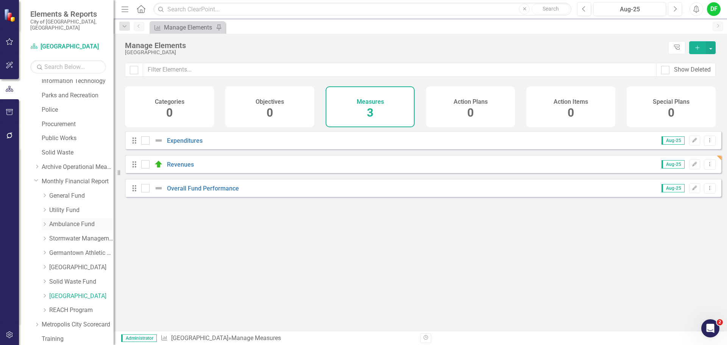
click at [60, 220] on link "Ambulance Fund" at bounding box center [81, 224] width 64 height 9
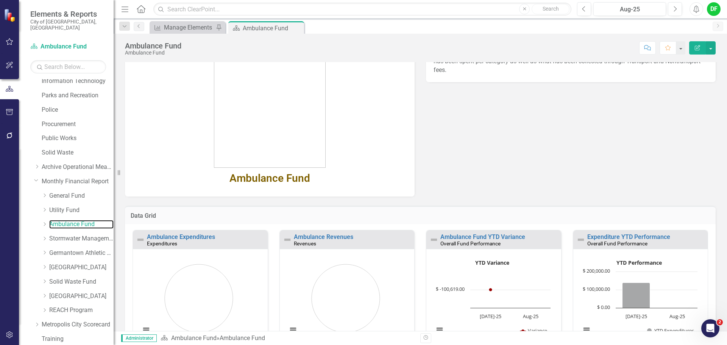
scroll to position [114, 0]
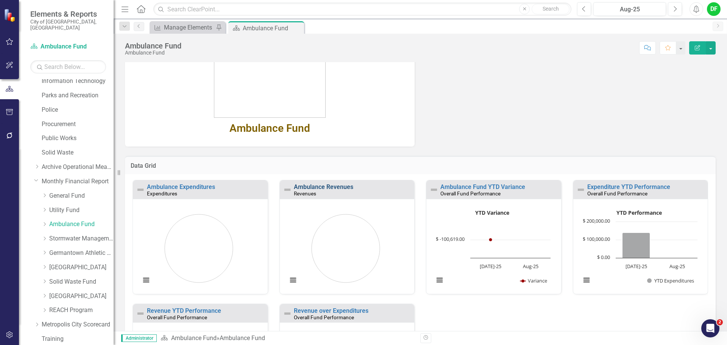
click at [336, 185] on link "Ambulance Revenues" at bounding box center [323, 186] width 59 height 7
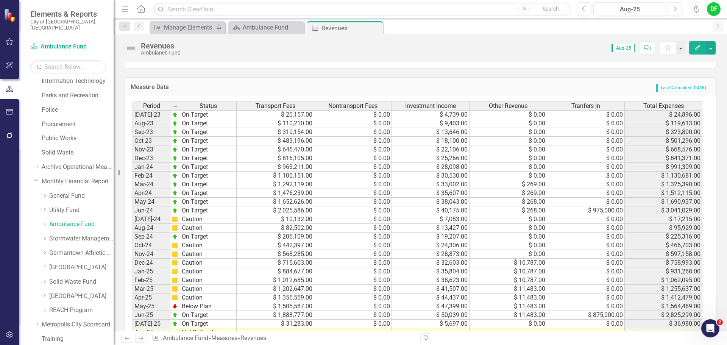
scroll to position [341, 0]
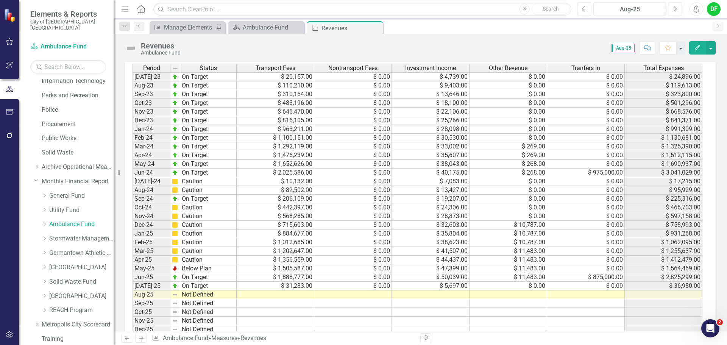
click at [264, 296] on td at bounding box center [276, 294] width 78 height 9
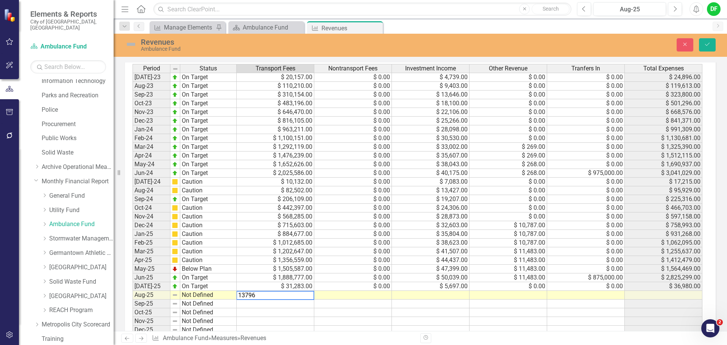
type textarea "137960"
type textarea "0"
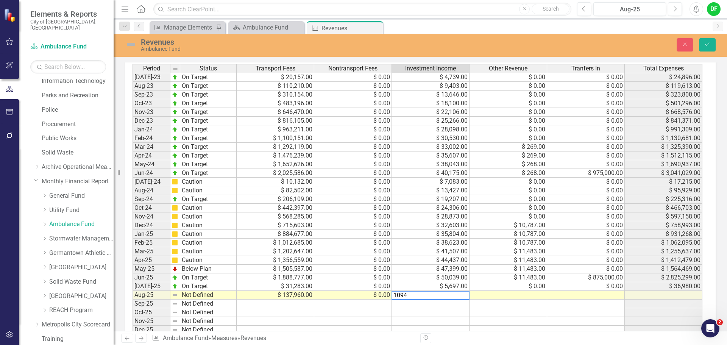
type textarea "10945"
click at [492, 294] on td at bounding box center [508, 295] width 78 height 9
type textarea "0"
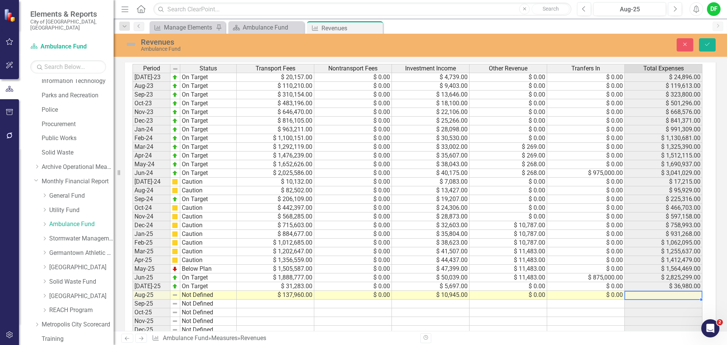
type textarea "0"
click at [131, 48] on img at bounding box center [131, 44] width 12 height 12
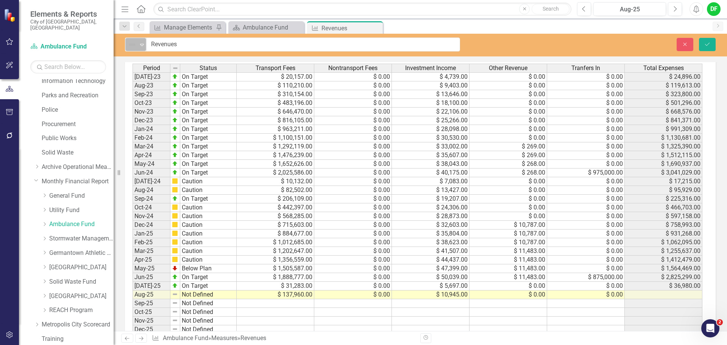
click at [144, 45] on icon "Expand" at bounding box center [142, 45] width 8 height 6
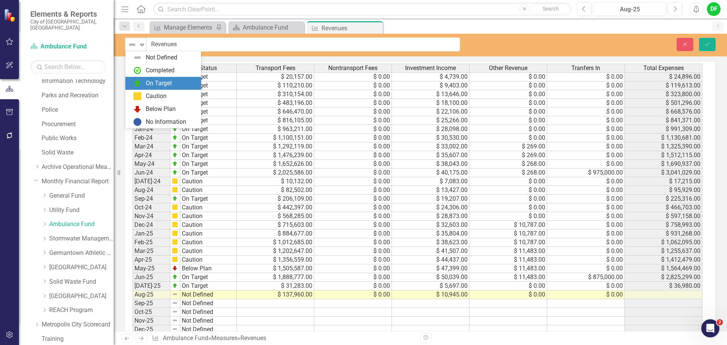
click at [150, 81] on div "On Target" at bounding box center [159, 83] width 26 height 9
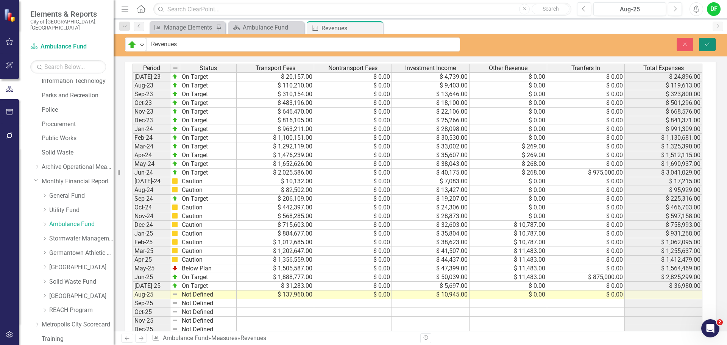
click at [711, 46] on button "Save" at bounding box center [707, 44] width 17 height 13
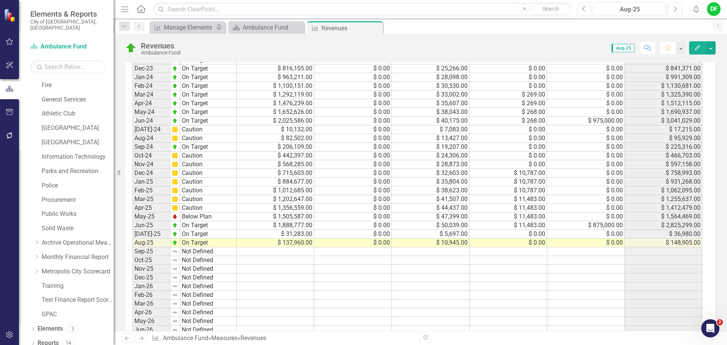
scroll to position [415, 0]
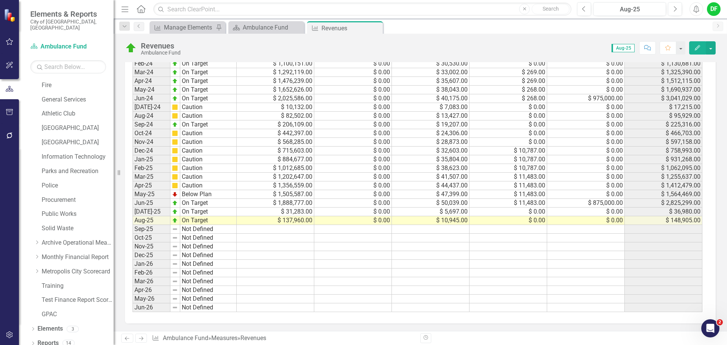
drag, startPoint x: 376, startPoint y: 26, endPoint x: 340, endPoint y: 31, distance: 36.6
click at [0, 0] on icon "Close" at bounding box center [0, 0] width 0 height 0
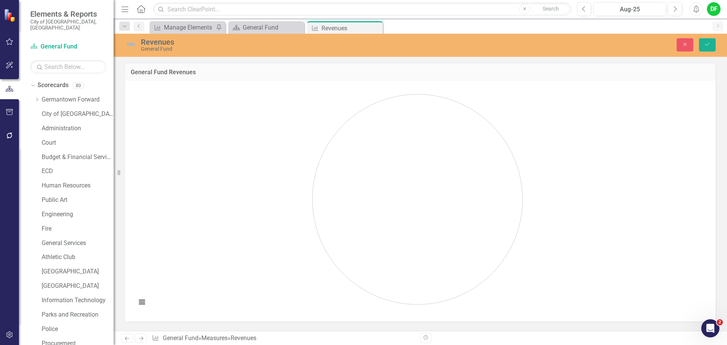
scroll to position [341, 0]
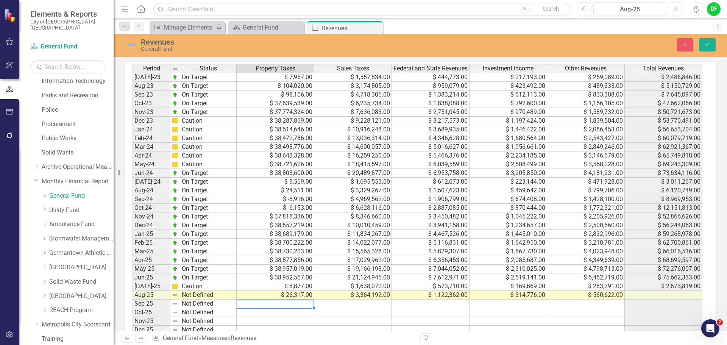
click at [135, 43] on img at bounding box center [131, 44] width 12 height 12
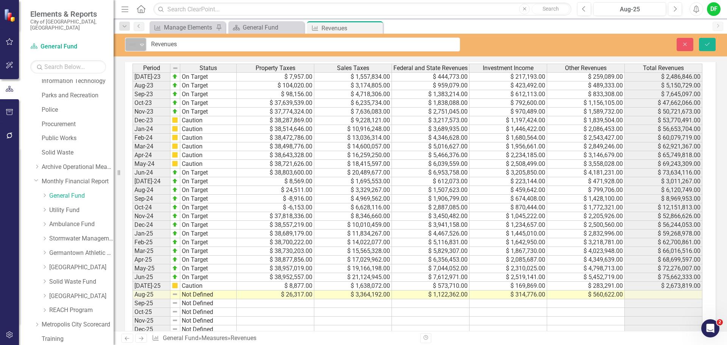
click at [141, 47] on icon "Expand" at bounding box center [142, 45] width 8 height 6
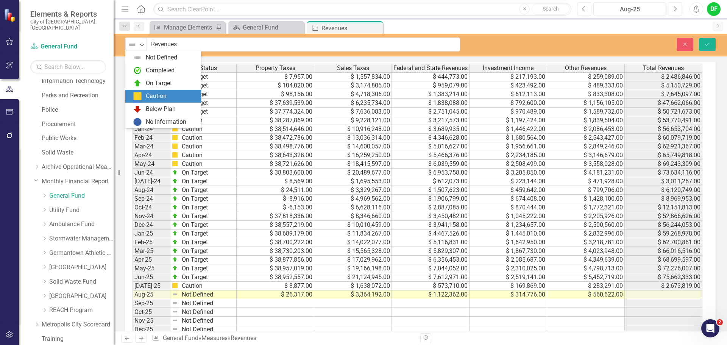
click at [148, 94] on div "Caution" at bounding box center [156, 96] width 21 height 9
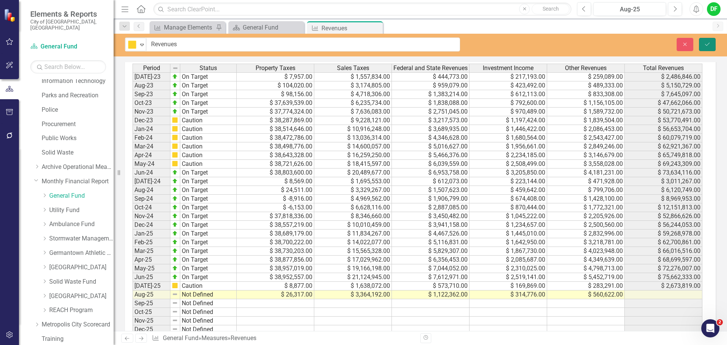
click at [710, 44] on icon "Save" at bounding box center [706, 44] width 7 height 5
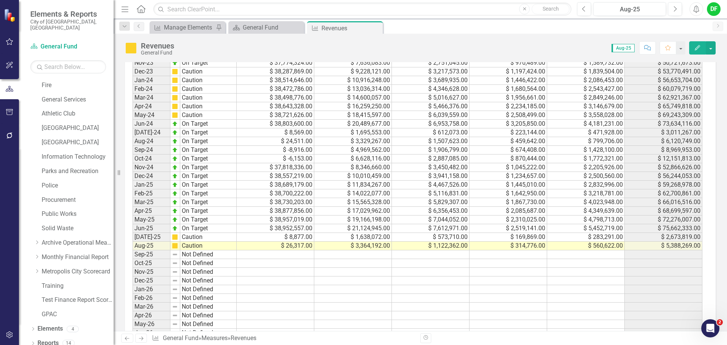
scroll to position [377, 0]
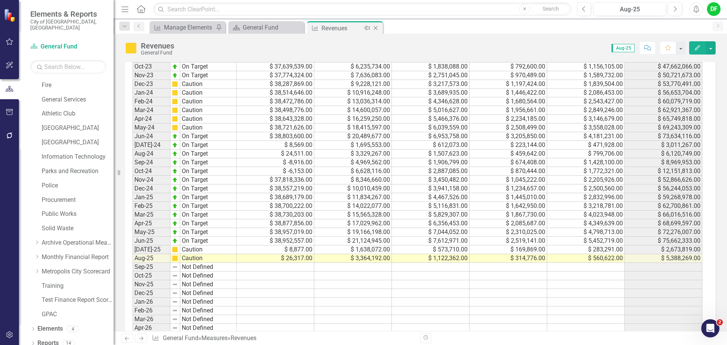
click at [376, 28] on icon "Close" at bounding box center [376, 28] width 8 height 6
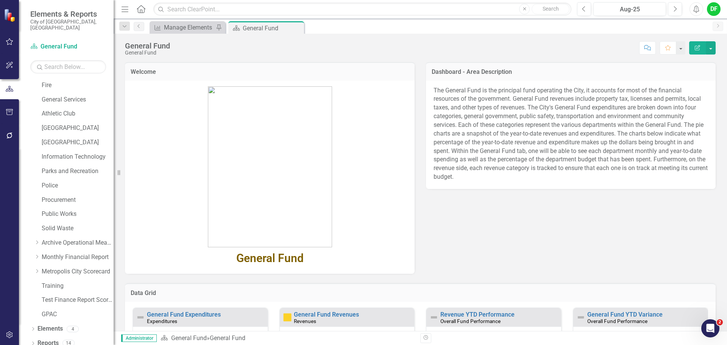
click at [0, 0] on icon "Close" at bounding box center [0, 0] width 0 height 0
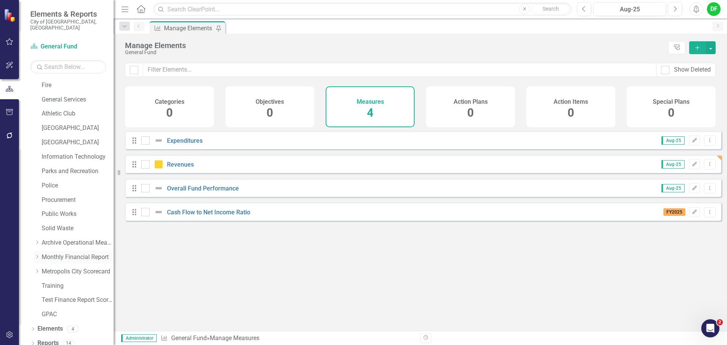
click at [37, 251] on div "Dropdown Monthly Financial Report" at bounding box center [73, 257] width 79 height 12
click at [36, 254] on icon "Dropdown" at bounding box center [37, 256] width 6 height 5
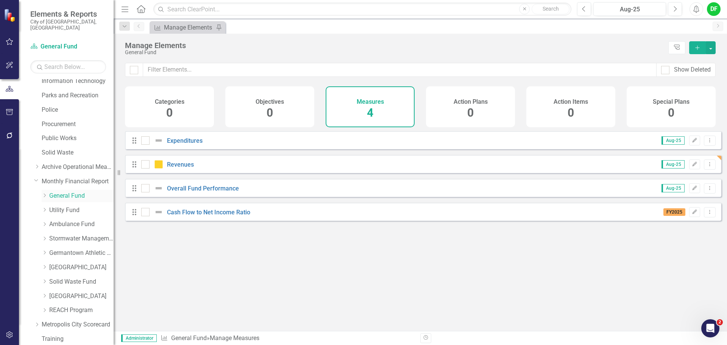
click at [45, 193] on icon at bounding box center [45, 195] width 2 height 4
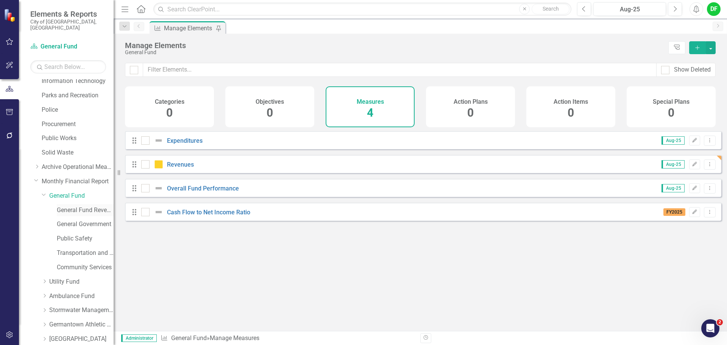
click at [62, 206] on link "General Fund Revenues" at bounding box center [85, 210] width 57 height 9
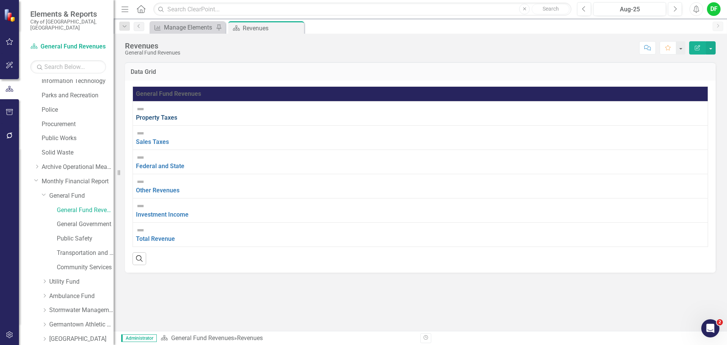
click at [176, 114] on link "Property Taxes" at bounding box center [156, 117] width 41 height 7
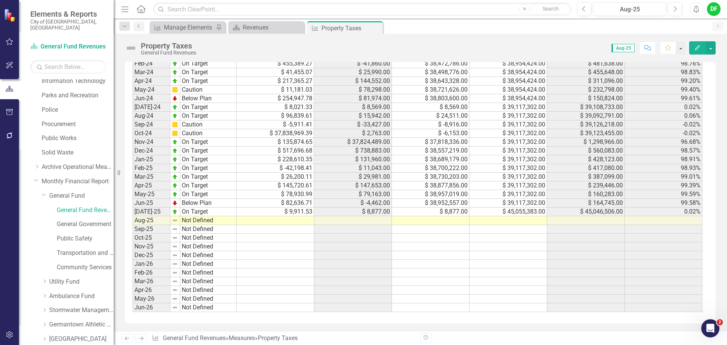
scroll to position [657, 0]
click at [509, 219] on td at bounding box center [508, 220] width 78 height 9
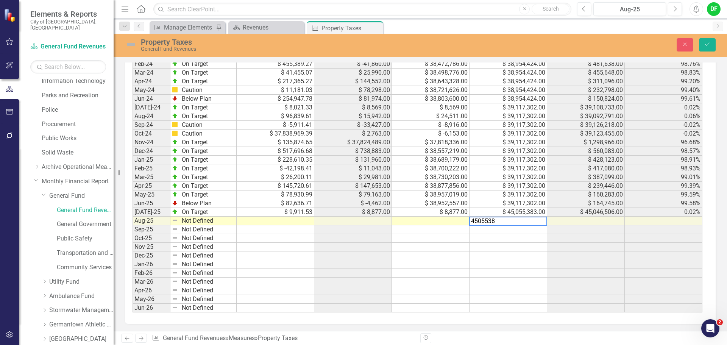
type textarea "45055383"
type textarea "18439.69"
click at [133, 44] on img at bounding box center [131, 44] width 12 height 12
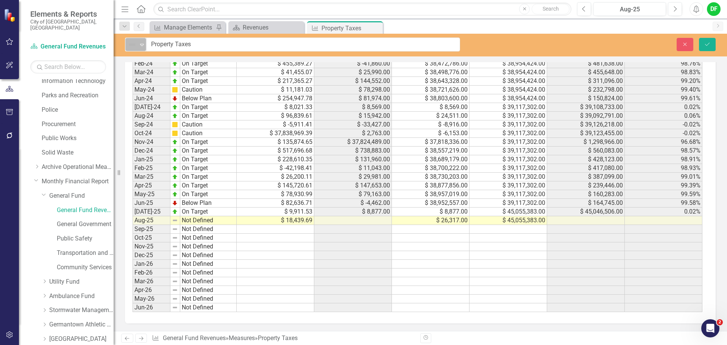
click at [144, 44] on icon "Expand" at bounding box center [142, 45] width 8 height 6
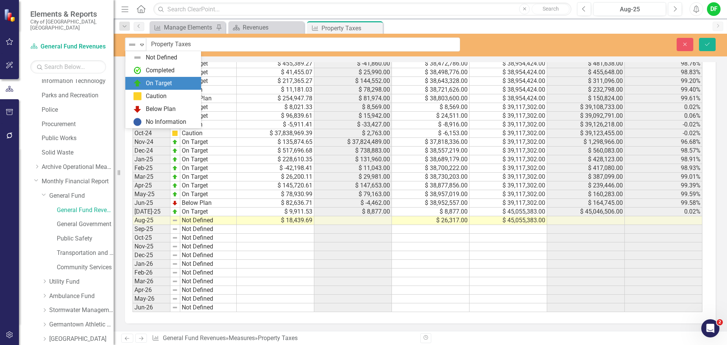
click at [148, 84] on div "On Target" at bounding box center [159, 83] width 26 height 9
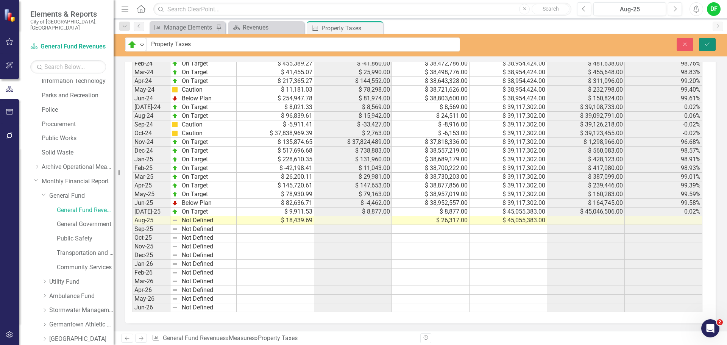
click at [703, 43] on button "Save" at bounding box center [707, 44] width 17 height 13
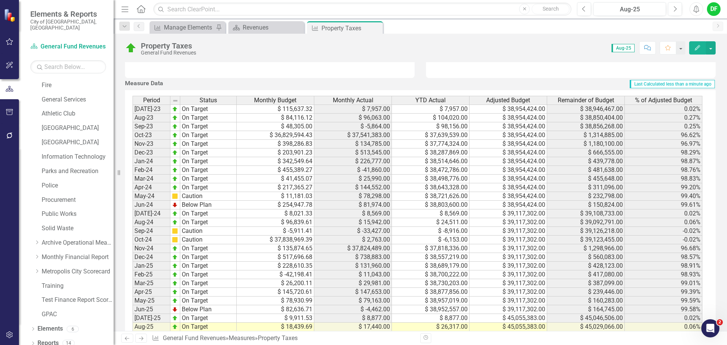
scroll to position [643, 0]
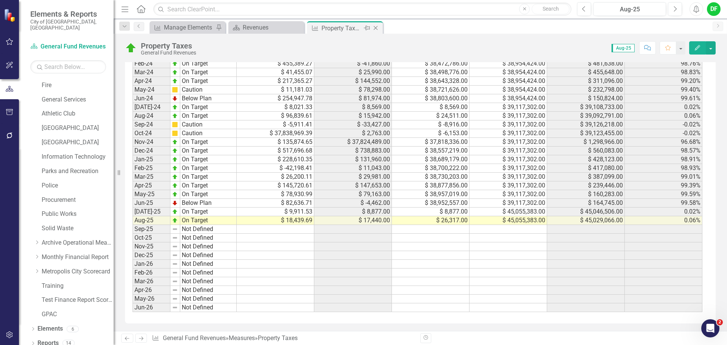
click at [374, 28] on icon "Close" at bounding box center [376, 28] width 8 height 6
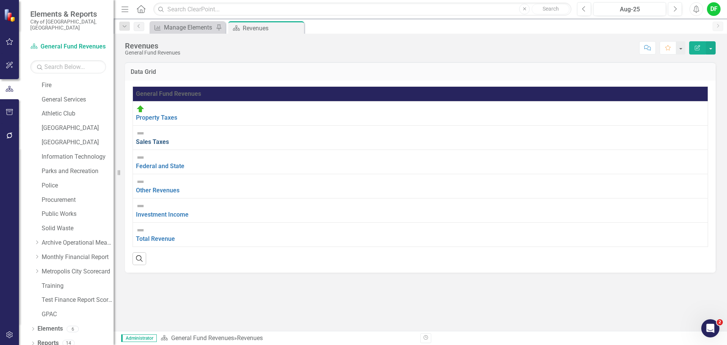
click at [169, 138] on link "Sales Taxes" at bounding box center [152, 141] width 33 height 7
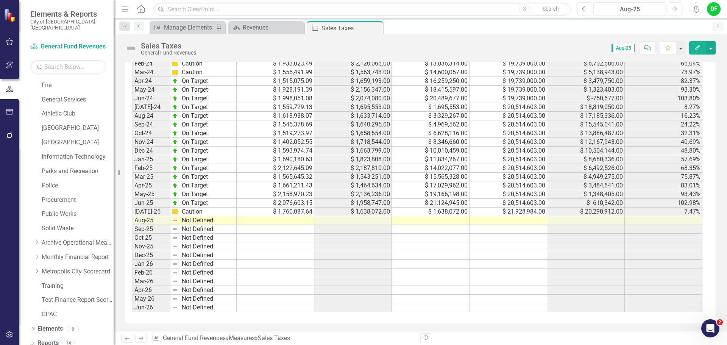
scroll to position [605, 0]
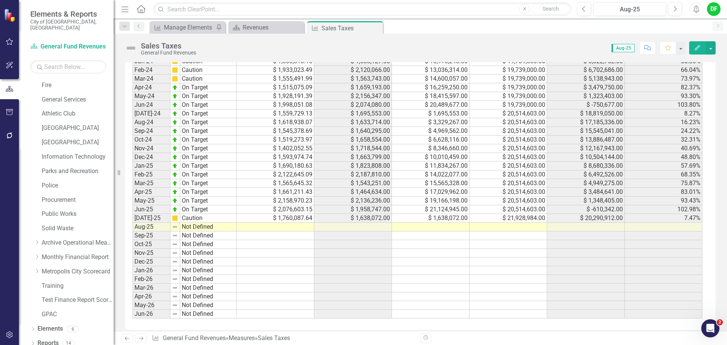
click at [509, 231] on td at bounding box center [508, 227] width 78 height 9
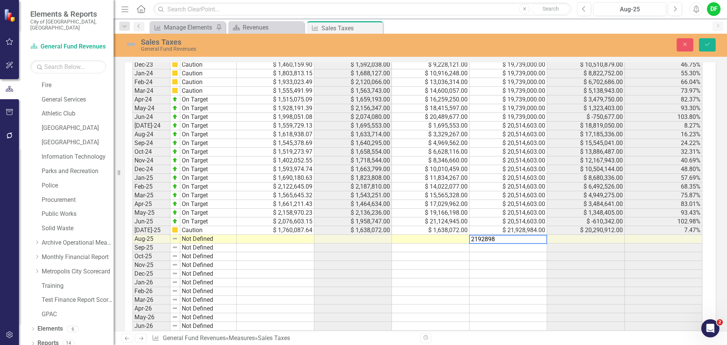
type textarea "21928984"
type textarea "1695894.98"
click at [704, 42] on icon "Save" at bounding box center [706, 44] width 7 height 5
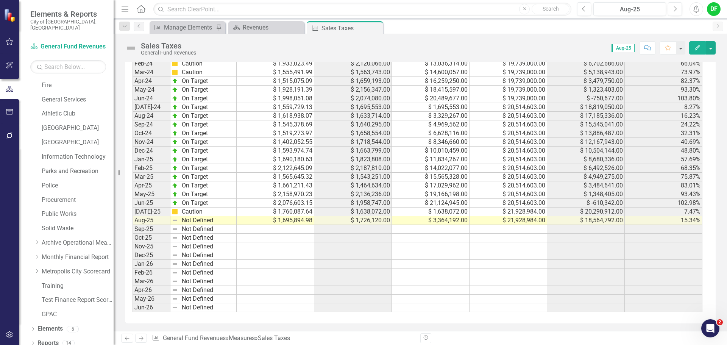
scroll to position [643, 0]
click at [132, 48] on img at bounding box center [131, 48] width 12 height 12
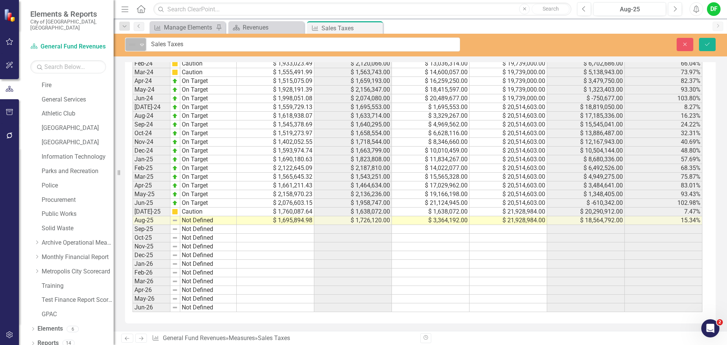
click at [140, 47] on icon "Expand" at bounding box center [142, 45] width 8 height 6
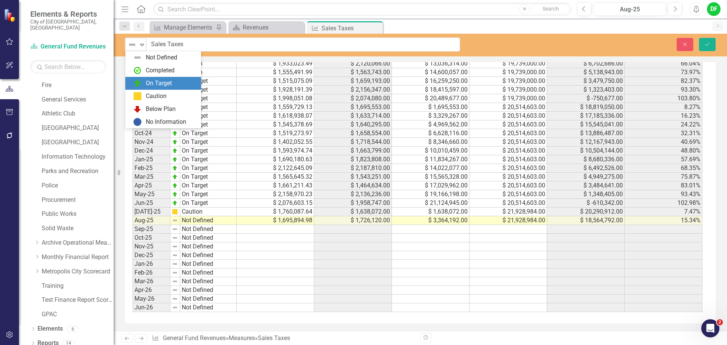
click at [142, 83] on img at bounding box center [137, 83] width 9 height 9
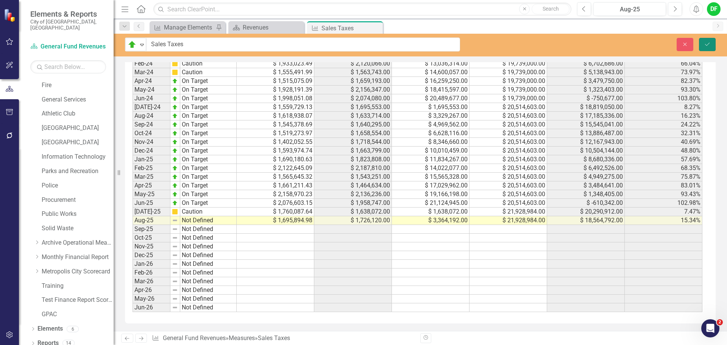
click at [704, 39] on button "Save" at bounding box center [707, 44] width 17 height 13
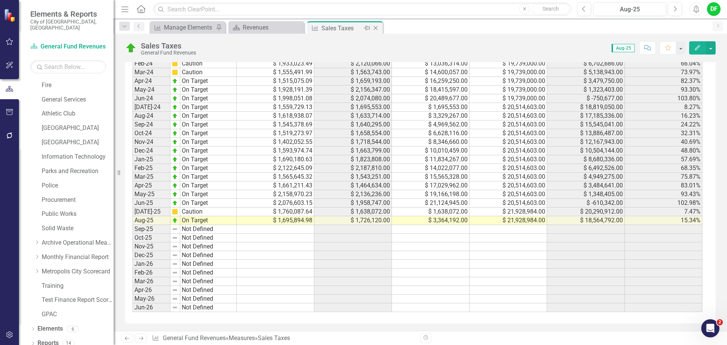
click at [376, 26] on icon "Close" at bounding box center [376, 28] width 8 height 6
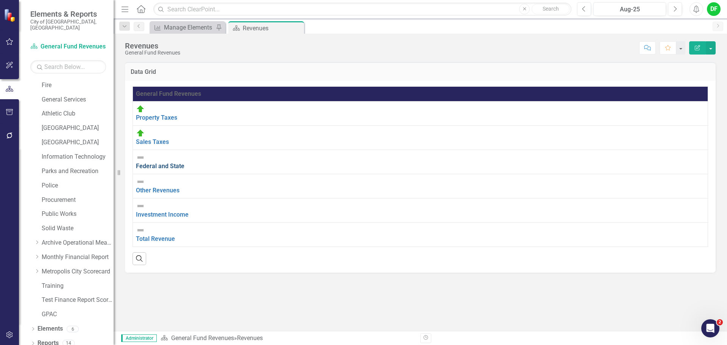
click at [179, 162] on link "Federal and State" at bounding box center [160, 165] width 48 height 7
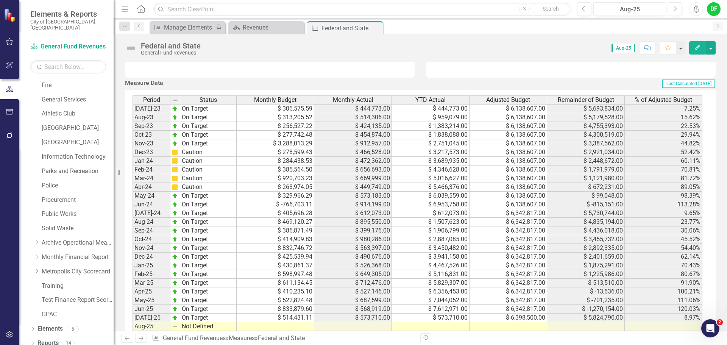
scroll to position [605, 0]
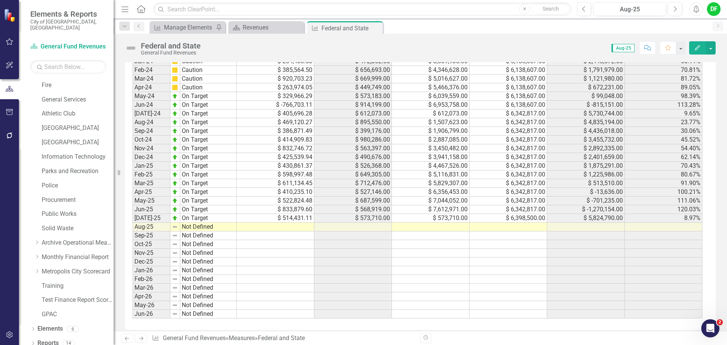
click at [484, 231] on td at bounding box center [508, 227] width 78 height 9
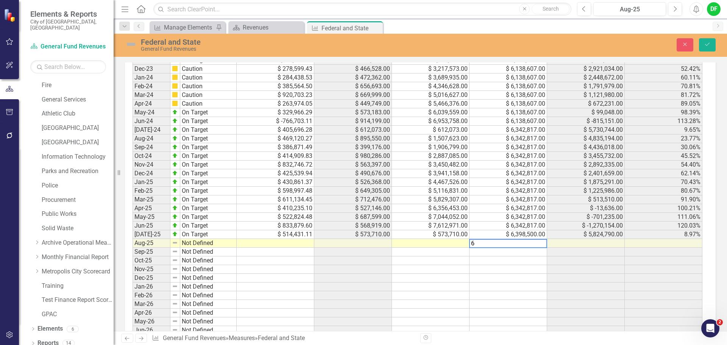
scroll to position [610, 0]
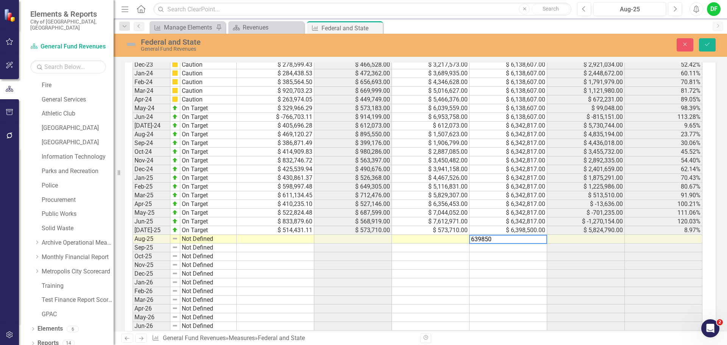
type textarea "6398500"
type textarea "1122362"
click at [302, 243] on td at bounding box center [276, 239] width 78 height 9
type textarea "752686"
click at [131, 45] on img at bounding box center [131, 44] width 12 height 12
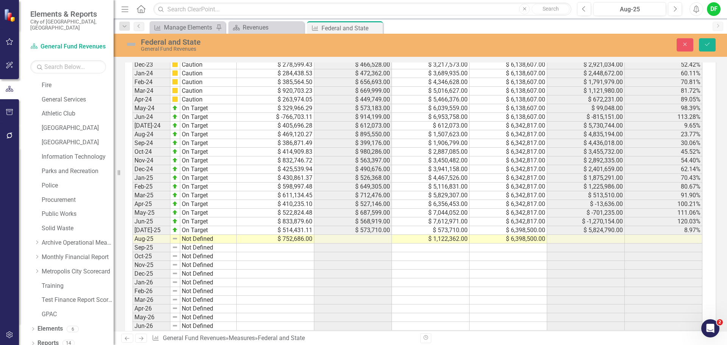
click at [131, 45] on img at bounding box center [131, 44] width 12 height 12
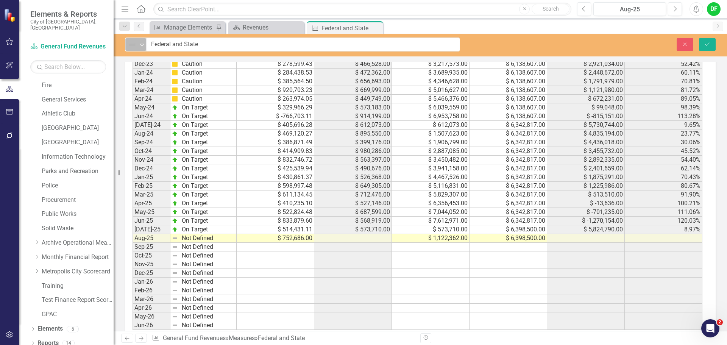
click at [144, 46] on icon "Expand" at bounding box center [142, 45] width 8 height 6
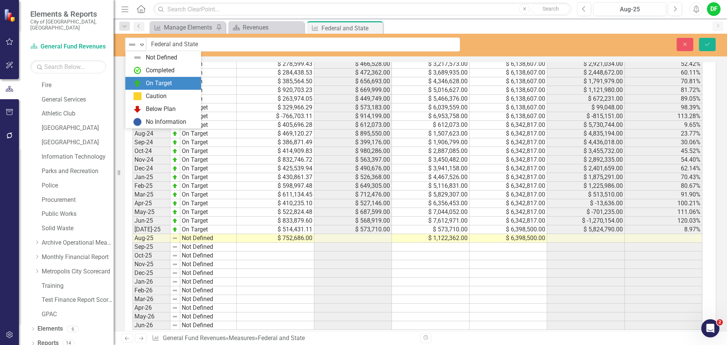
click at [146, 85] on div "On Target" at bounding box center [159, 83] width 26 height 9
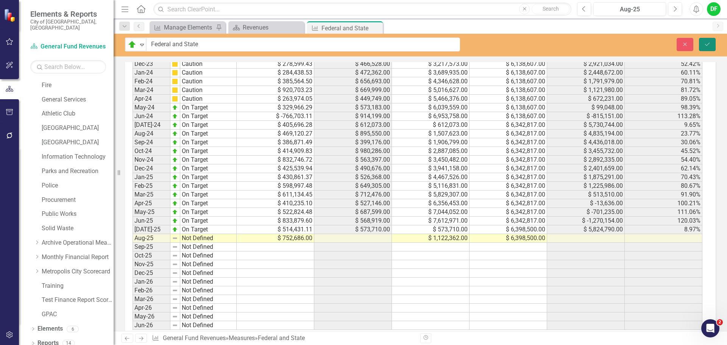
click at [706, 47] on icon "Save" at bounding box center [706, 44] width 7 height 5
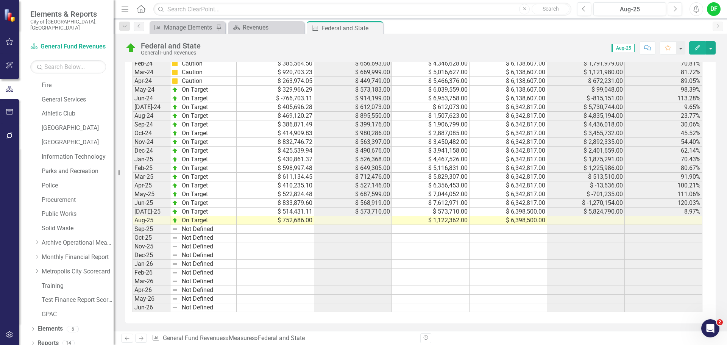
scroll to position [657, 0]
click at [377, 27] on icon at bounding box center [375, 28] width 4 height 4
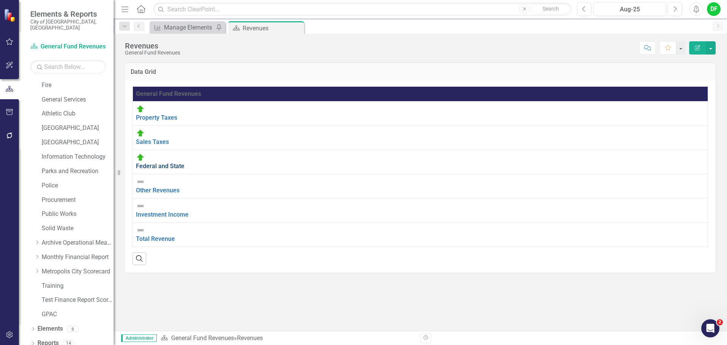
click at [184, 162] on link "Federal and State" at bounding box center [160, 165] width 48 height 7
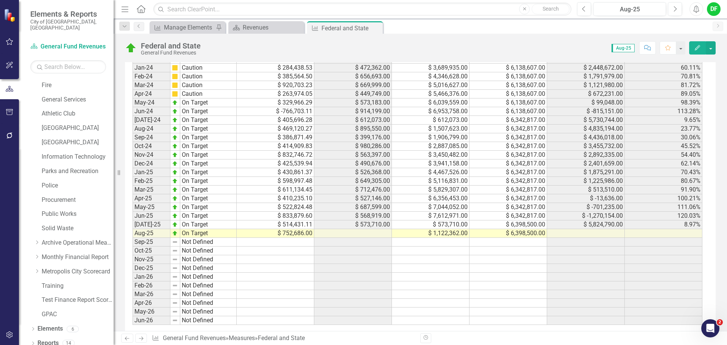
scroll to position [605, 0]
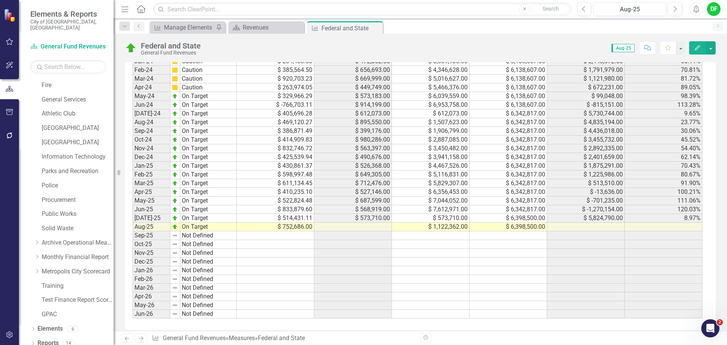
click at [410, 240] on td at bounding box center [431, 235] width 78 height 9
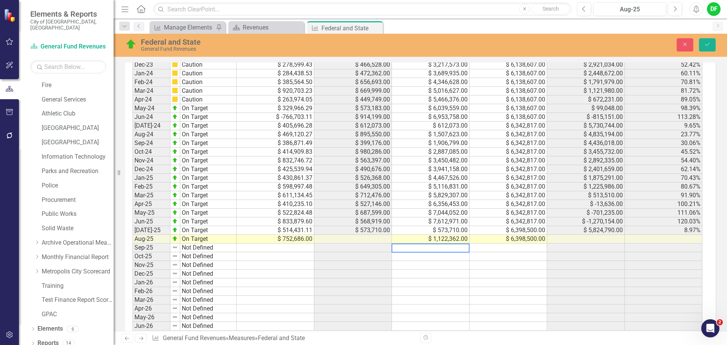
click at [489, 243] on td "$ 6,398,500.00" at bounding box center [508, 239] width 78 height 9
type textarea "6398500"
click at [453, 252] on td at bounding box center [431, 247] width 78 height 9
click at [706, 45] on icon "Save" at bounding box center [706, 44] width 7 height 5
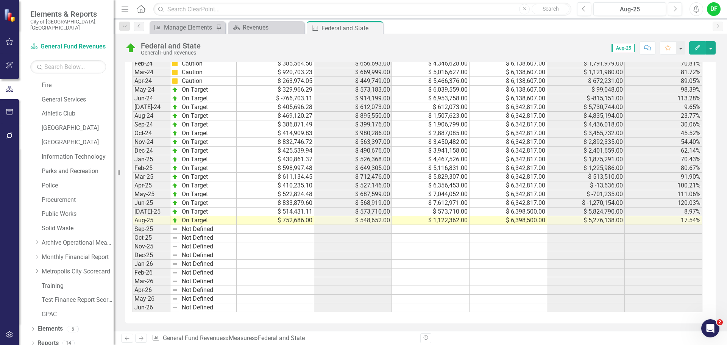
scroll to position [657, 0]
click at [131, 50] on img at bounding box center [131, 48] width 12 height 12
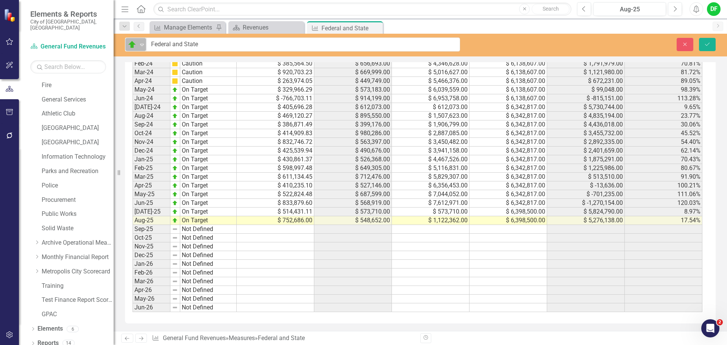
click at [141, 48] on div "Expand" at bounding box center [142, 44] width 8 height 12
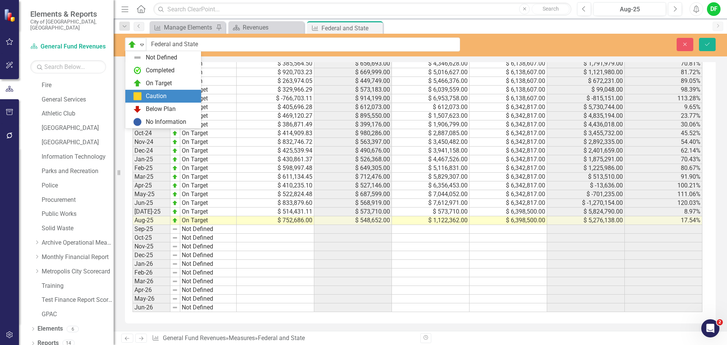
click at [145, 95] on div "Caution" at bounding box center [165, 96] width 64 height 9
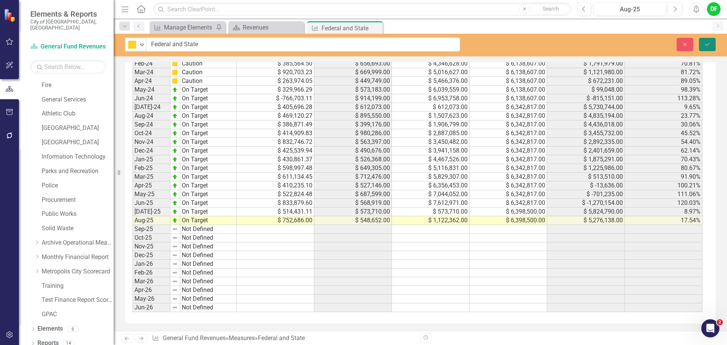
click at [706, 44] on icon "Save" at bounding box center [706, 44] width 7 height 5
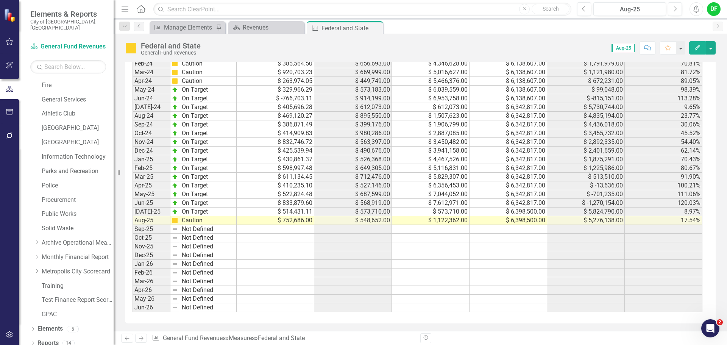
scroll to position [643, 0]
click at [375, 28] on icon "Close" at bounding box center [376, 28] width 8 height 6
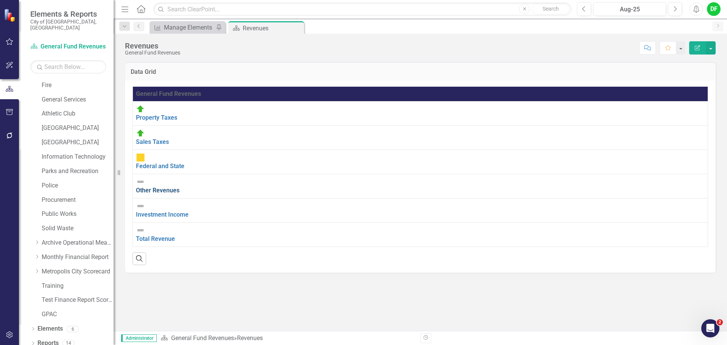
click at [176, 187] on link "Other Revenues" at bounding box center [158, 190] width 44 height 7
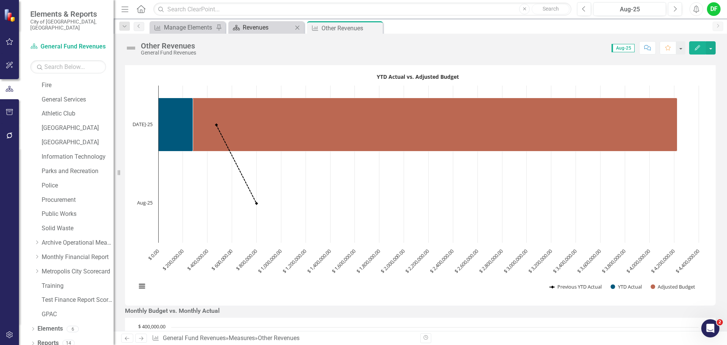
click at [272, 26] on div "Revenues" at bounding box center [268, 27] width 50 height 9
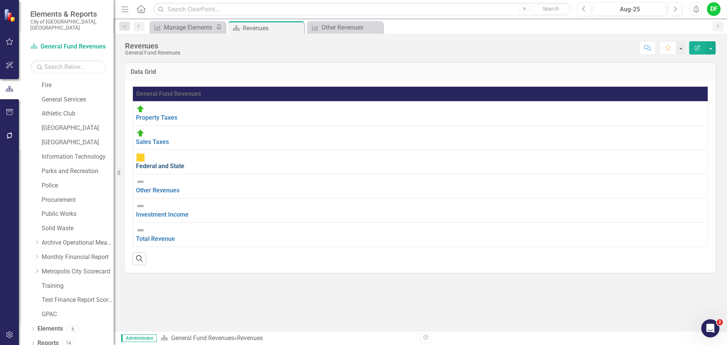
click at [168, 162] on link "Federal and State" at bounding box center [160, 165] width 48 height 7
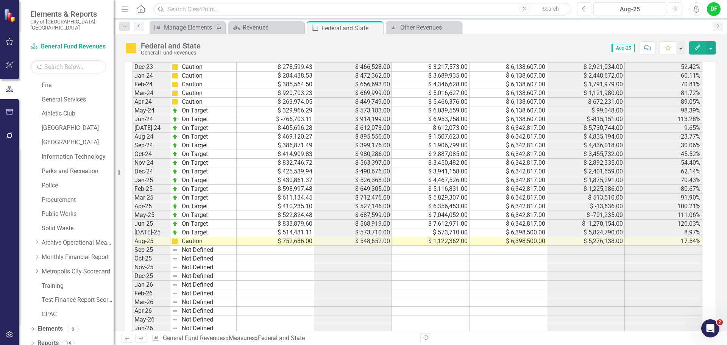
scroll to position [605, 0]
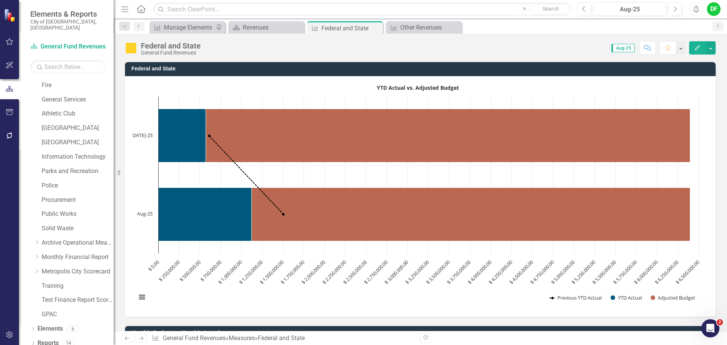
scroll to position [605, 0]
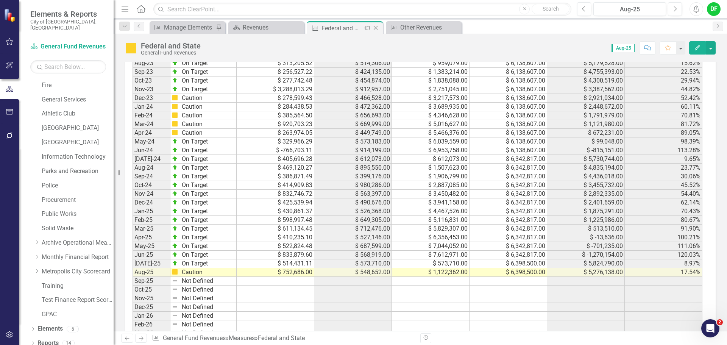
click at [377, 27] on icon at bounding box center [375, 28] width 4 height 4
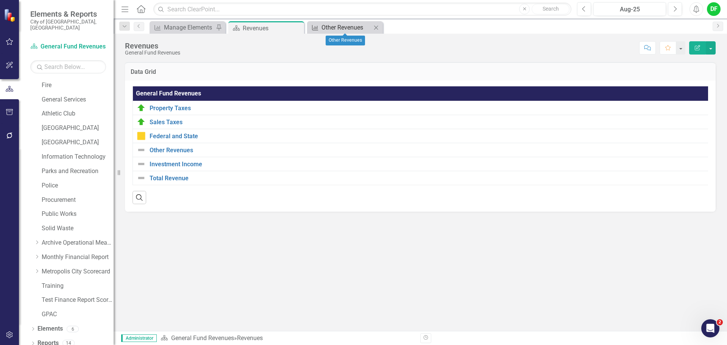
click at [330, 25] on div "Other Revenues" at bounding box center [346, 27] width 50 height 9
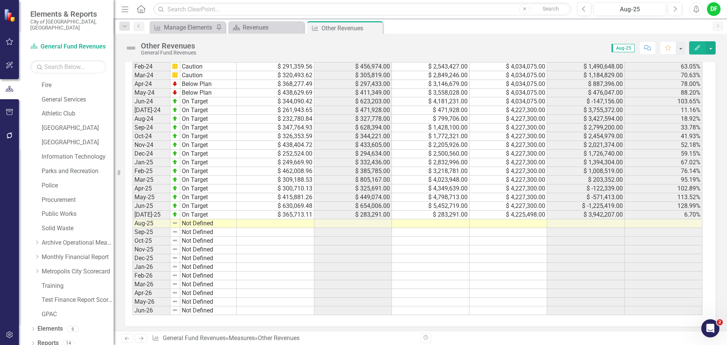
scroll to position [657, 0]
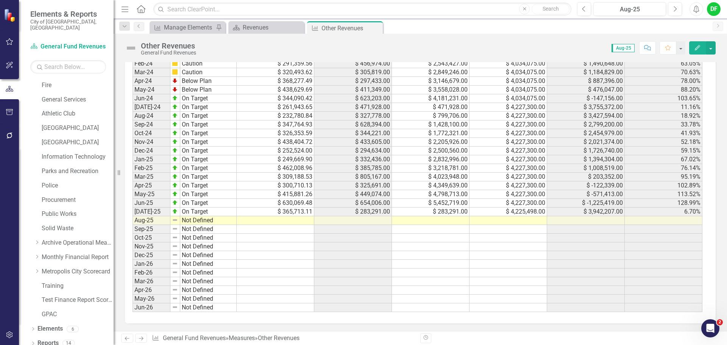
click at [491, 223] on td at bounding box center [508, 220] width 78 height 9
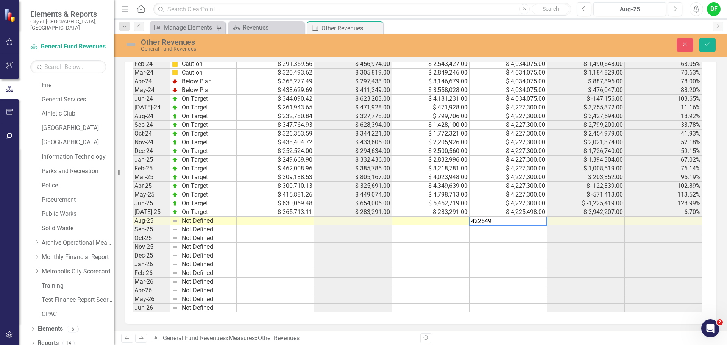
type textarea "4225498"
type textarea "560622"
type textarea "619719.47"
click at [132, 45] on img at bounding box center [131, 44] width 12 height 12
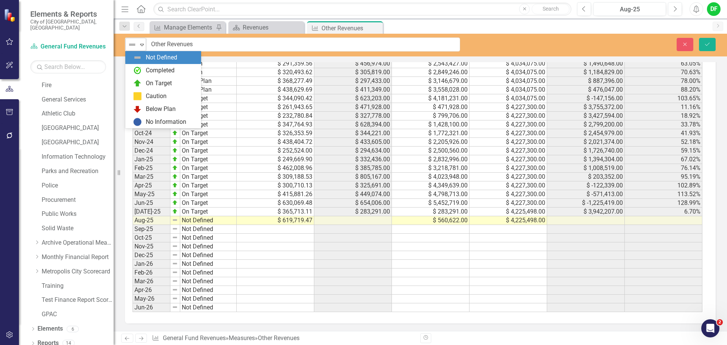
click at [141, 45] on icon at bounding box center [142, 45] width 4 height 2
click at [315, 228] on td at bounding box center [353, 229] width 78 height 9
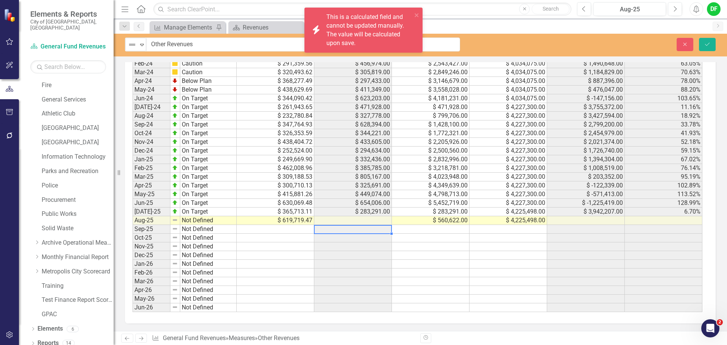
click at [303, 221] on td "$ 619,719.47" at bounding box center [276, 220] width 78 height 9
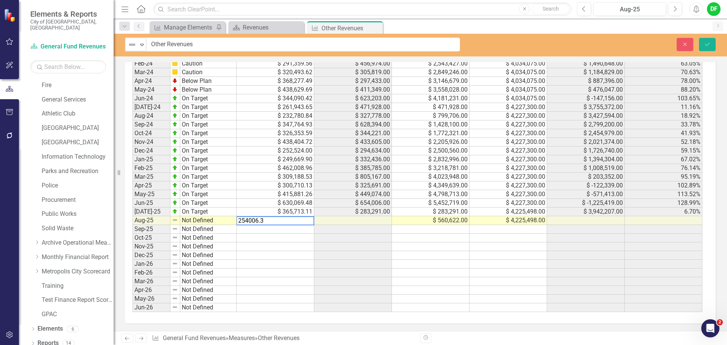
type textarea "254006.36"
click at [141, 43] on icon "Expand" at bounding box center [142, 45] width 8 height 6
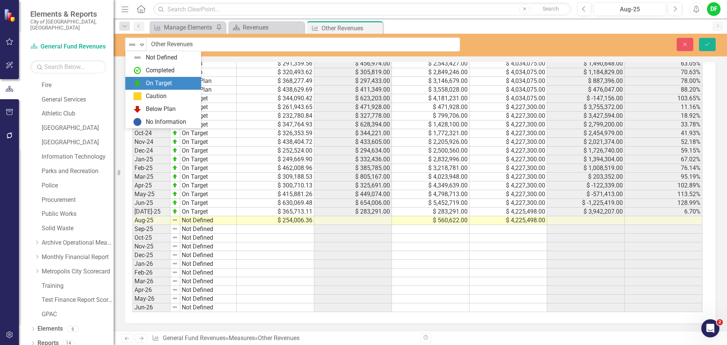
click at [142, 81] on div "On Target" at bounding box center [165, 83] width 64 height 9
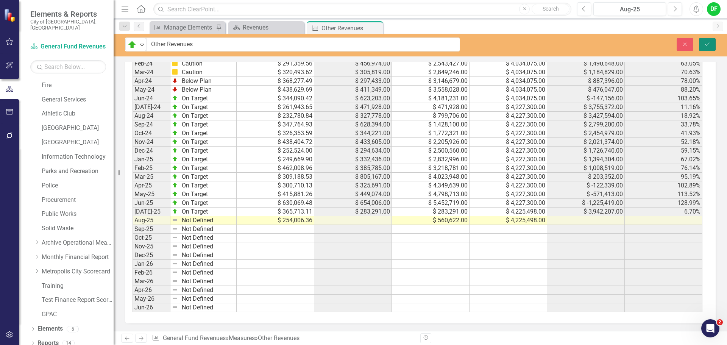
click at [706, 44] on icon "Save" at bounding box center [706, 44] width 7 height 5
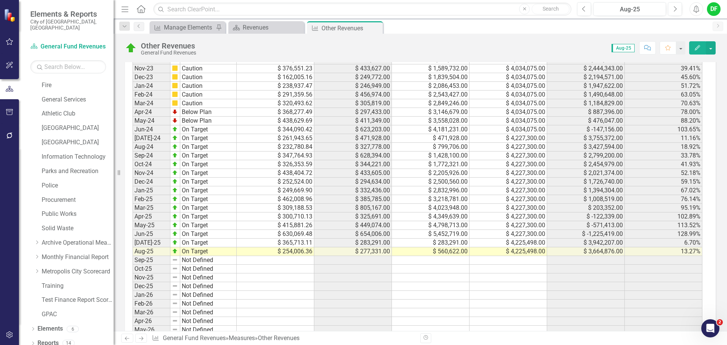
scroll to position [643, 0]
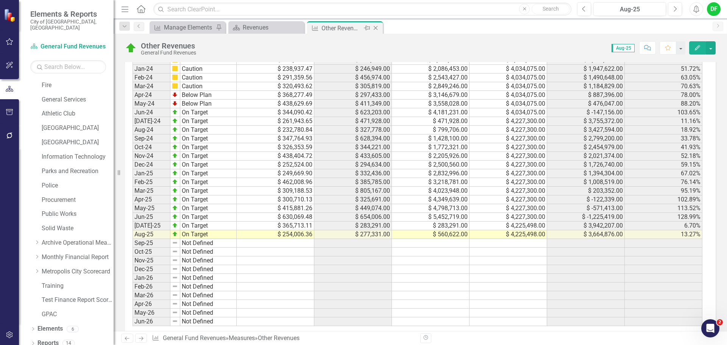
click at [375, 28] on icon "Close" at bounding box center [376, 28] width 8 height 6
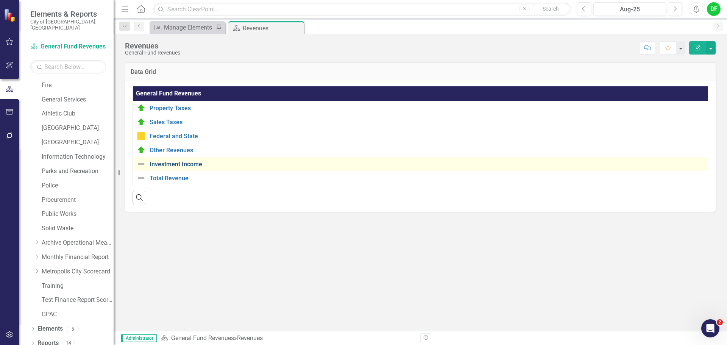
click at [185, 162] on link "Investment Income" at bounding box center [430, 164] width 562 height 7
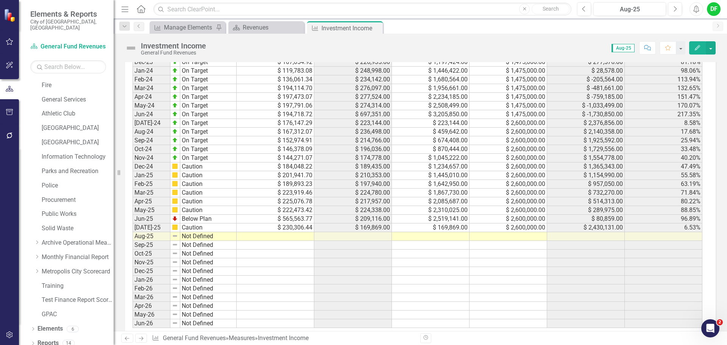
scroll to position [643, 0]
click at [506, 234] on td at bounding box center [508, 234] width 78 height 9
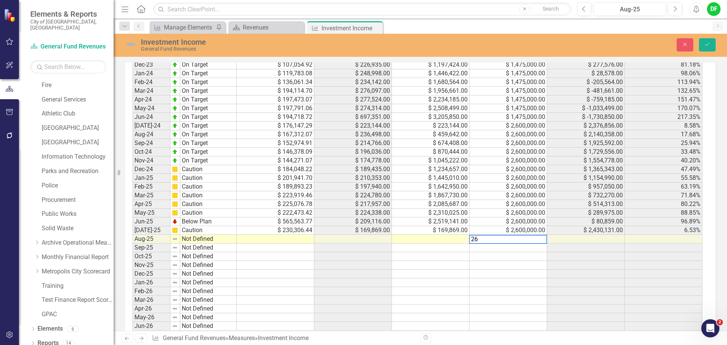
scroll to position [647, 0]
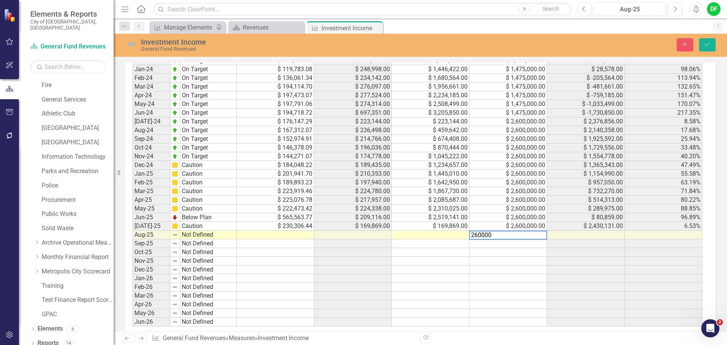
type textarea "2600000"
type textarea "244089.08"
click at [133, 43] on img at bounding box center [131, 44] width 12 height 12
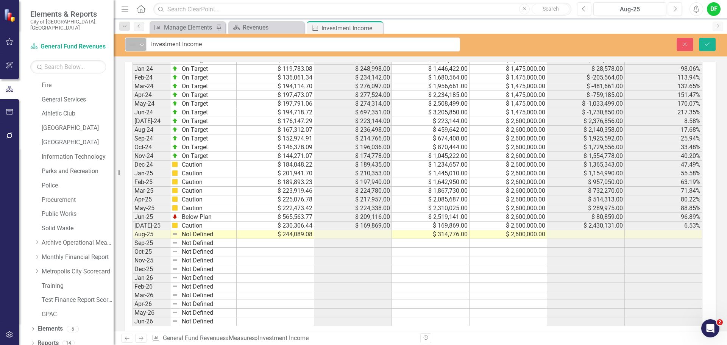
drag, startPoint x: 141, startPoint y: 43, endPoint x: 141, endPoint y: 48, distance: 5.7
click at [142, 43] on icon "Expand" at bounding box center [142, 45] width 8 height 6
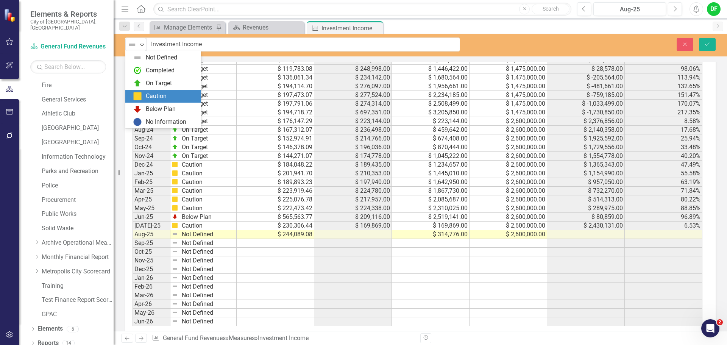
click at [138, 93] on img at bounding box center [137, 96] width 9 height 9
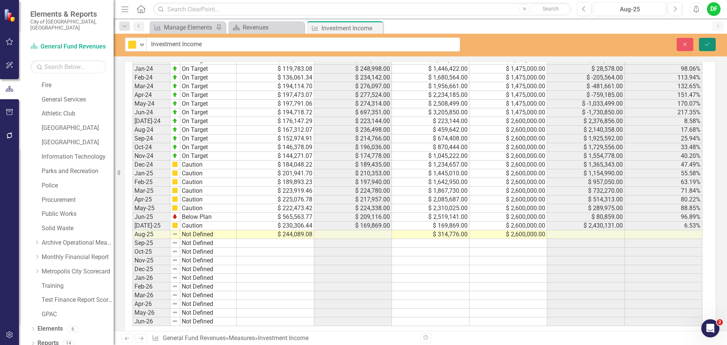
click at [711, 44] on button "Save" at bounding box center [707, 44] width 17 height 13
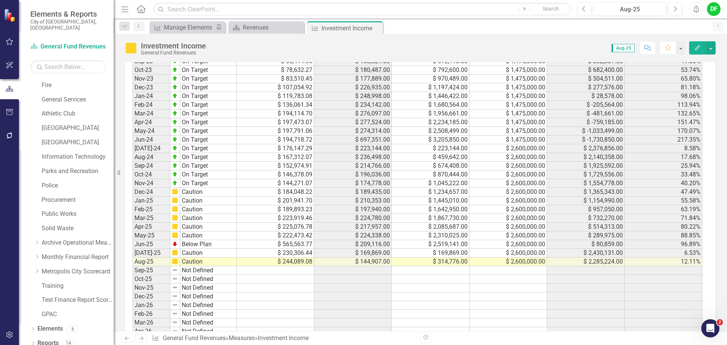
scroll to position [657, 0]
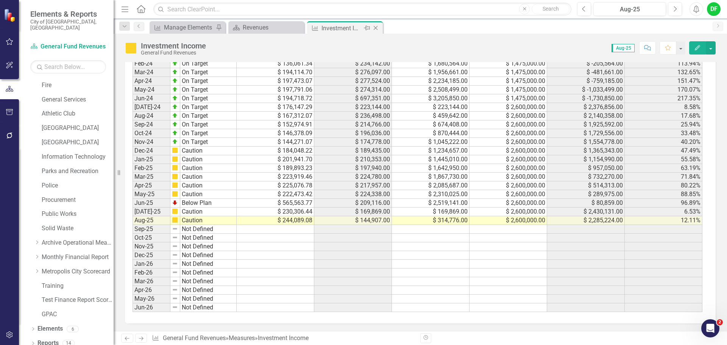
click at [377, 27] on icon "Close" at bounding box center [376, 28] width 8 height 6
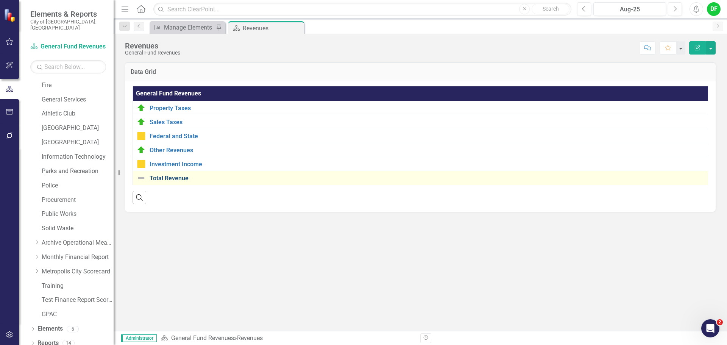
click at [172, 176] on link "Total Revenue" at bounding box center [430, 178] width 562 height 7
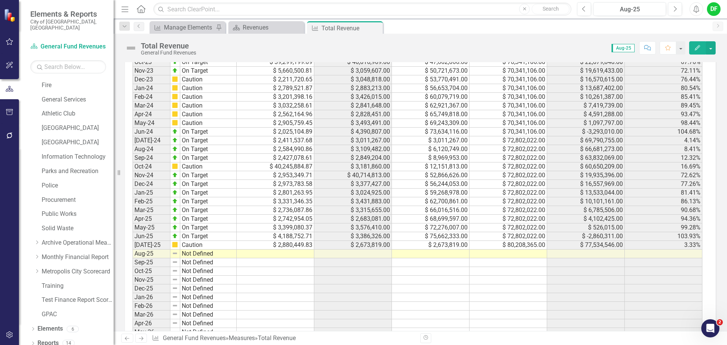
scroll to position [643, 0]
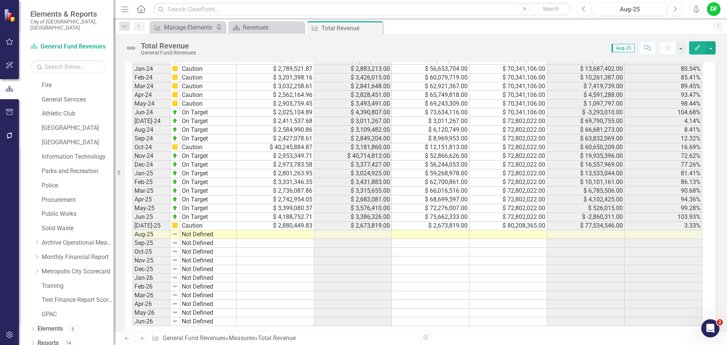
click at [504, 232] on td at bounding box center [508, 234] width 78 height 9
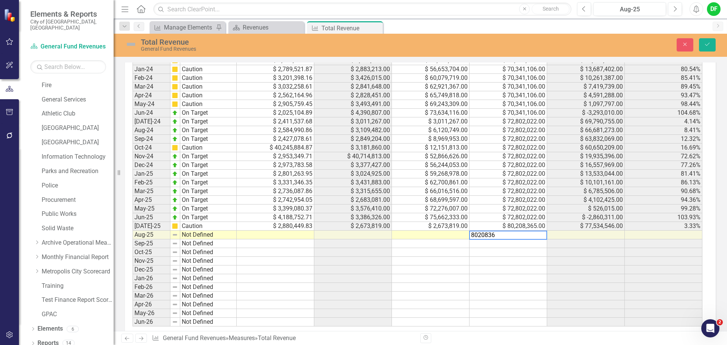
type textarea "80208365"
type textarea "5388269"
type textarea "2965116"
click at [132, 44] on img at bounding box center [131, 44] width 12 height 12
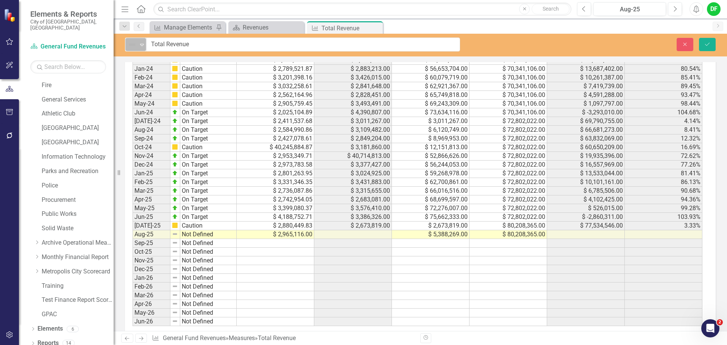
click at [143, 45] on icon "Expand" at bounding box center [142, 45] width 8 height 6
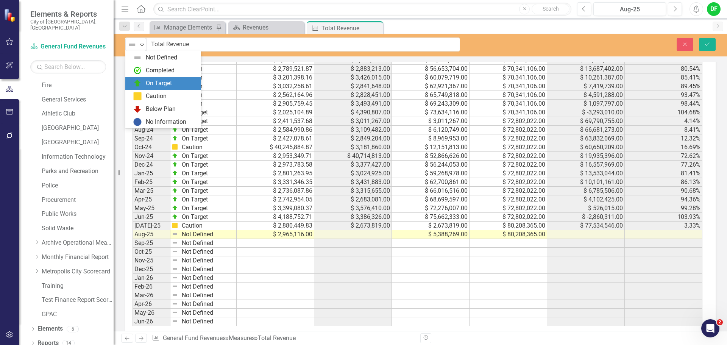
click at [143, 81] on div "On Target" at bounding box center [165, 83] width 64 height 9
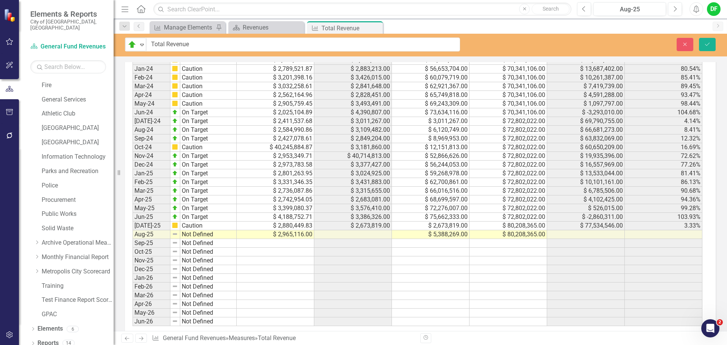
click at [716, 42] on div "Close Save" at bounding box center [599, 44] width 244 height 13
click at [713, 44] on button "Save" at bounding box center [707, 44] width 17 height 13
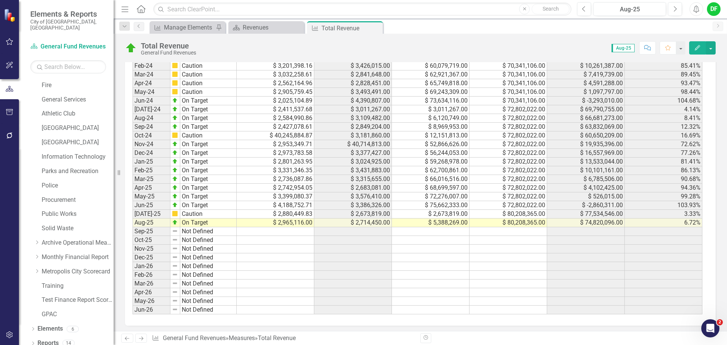
scroll to position [657, 0]
click at [130, 48] on img at bounding box center [131, 48] width 12 height 12
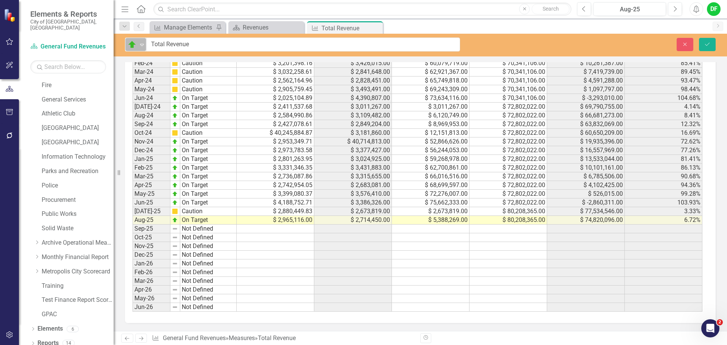
click at [142, 43] on icon "Expand" at bounding box center [142, 45] width 8 height 6
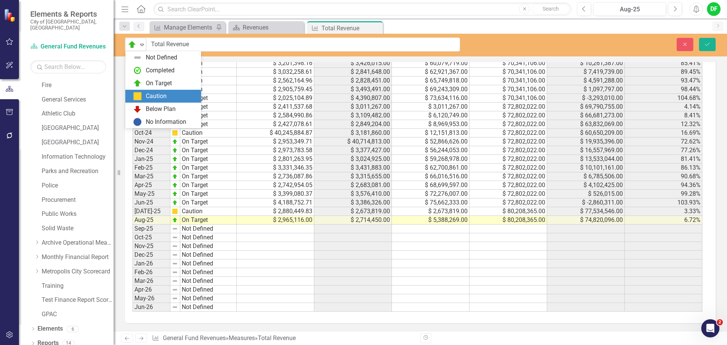
click at [148, 92] on div "Caution" at bounding box center [156, 96] width 21 height 9
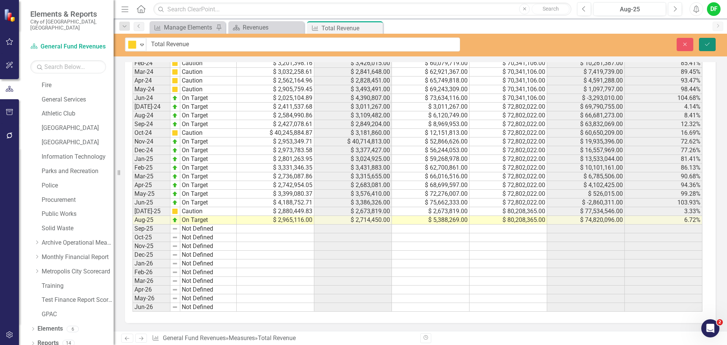
click at [704, 40] on button "Save" at bounding box center [707, 44] width 17 height 13
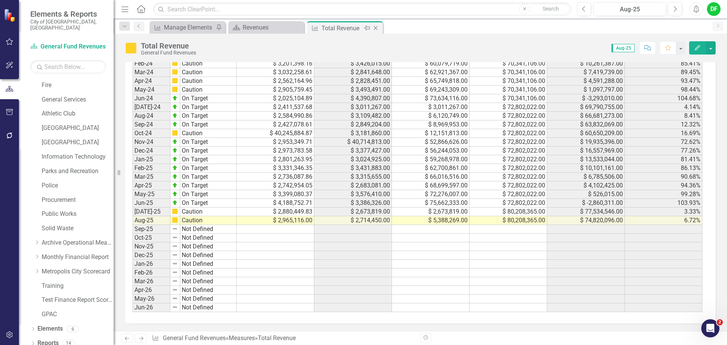
click at [377, 28] on icon "Close" at bounding box center [376, 28] width 8 height 6
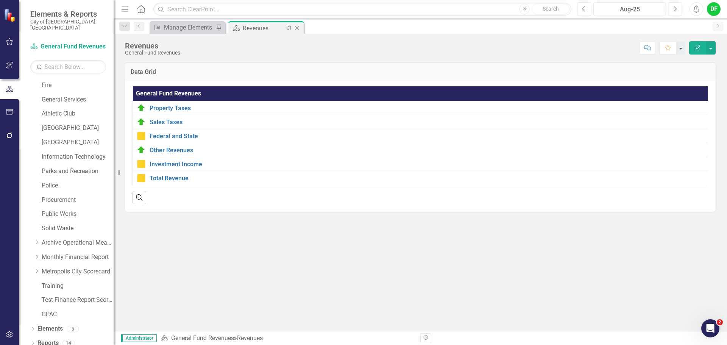
click at [298, 25] on icon "Close" at bounding box center [297, 28] width 8 height 6
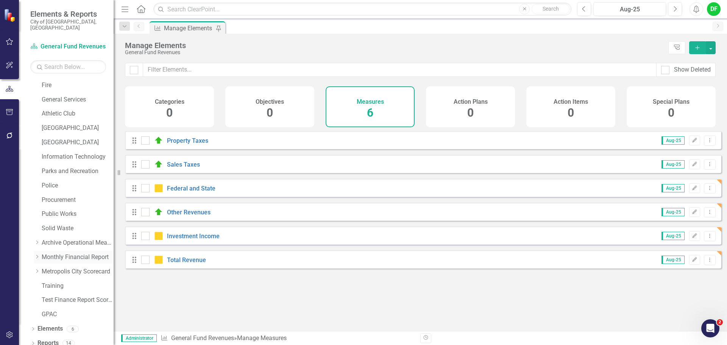
click at [37, 254] on icon "Dropdown" at bounding box center [37, 256] width 6 height 5
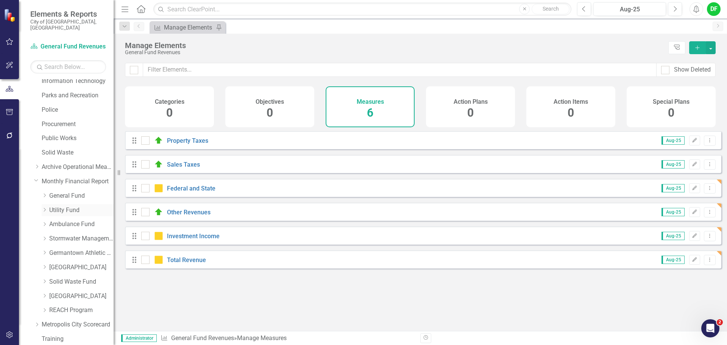
click at [43, 207] on icon "Dropdown" at bounding box center [45, 209] width 6 height 5
click at [63, 220] on link "Utility Fund Revenues" at bounding box center [85, 224] width 57 height 9
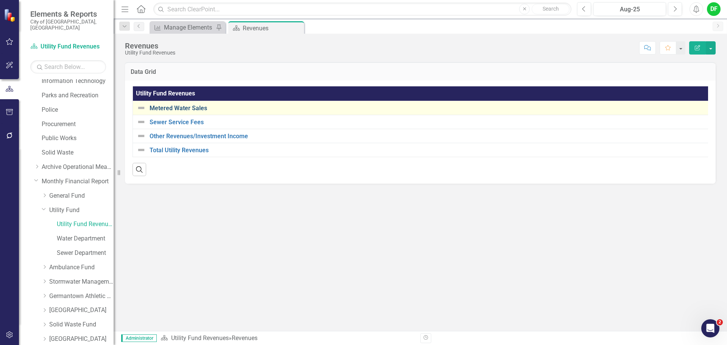
click at [183, 106] on link "Metered Water Sales" at bounding box center [427, 108] width 556 height 7
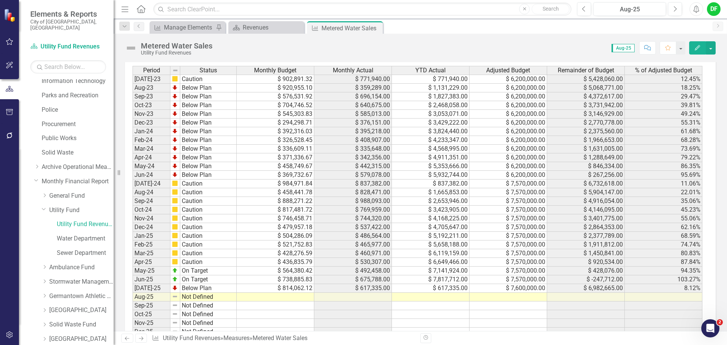
scroll to position [568, 0]
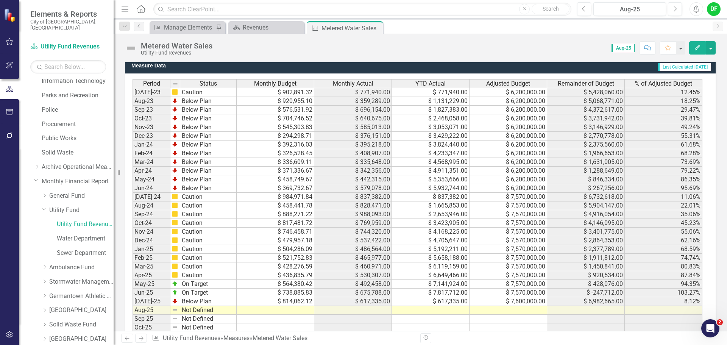
click at [505, 308] on td at bounding box center [508, 310] width 78 height 9
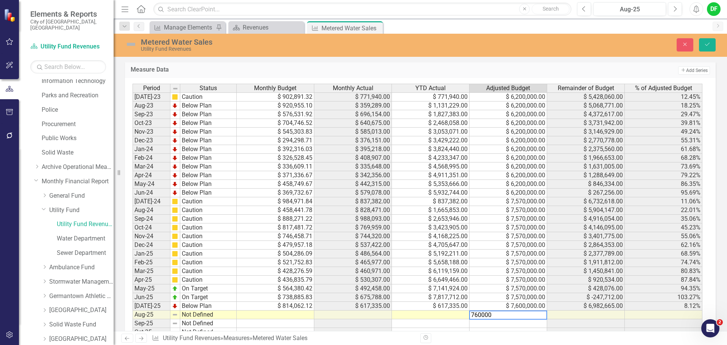
type textarea "7600000"
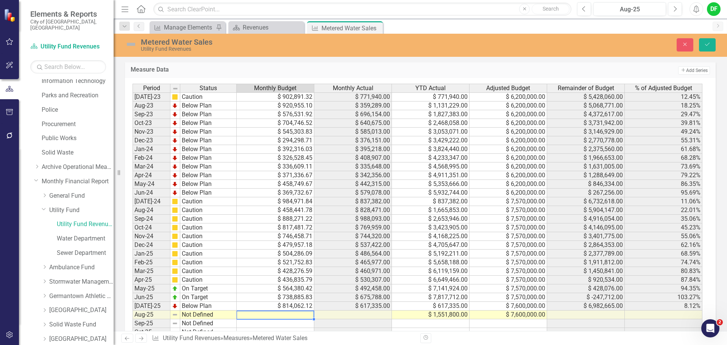
click at [288, 316] on td at bounding box center [276, 314] width 78 height 9
type textarea "805399.28"
click at [134, 43] on img at bounding box center [131, 44] width 12 height 12
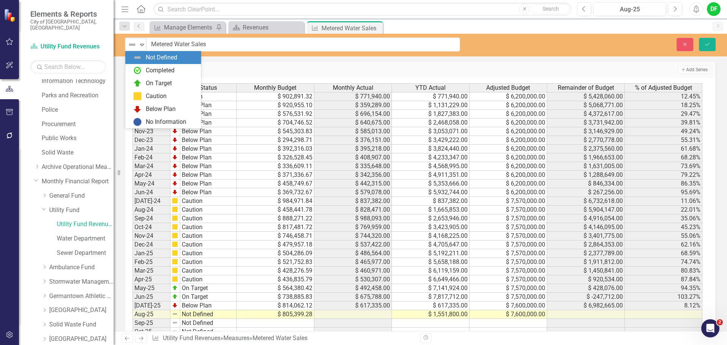
click at [134, 43] on img at bounding box center [132, 44] width 9 height 9
click at [148, 105] on div "Below Plan" at bounding box center [161, 109] width 30 height 9
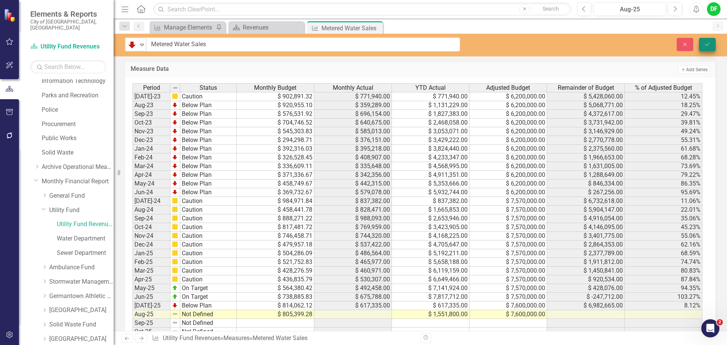
click at [714, 43] on div "Close Save" at bounding box center [599, 44] width 244 height 13
click at [711, 42] on button "Save" at bounding box center [707, 44] width 17 height 13
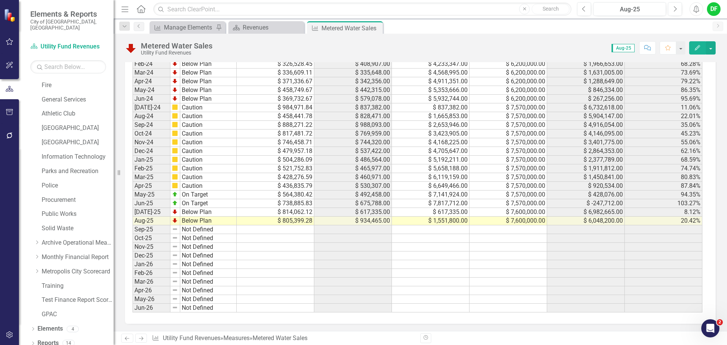
scroll to position [657, 0]
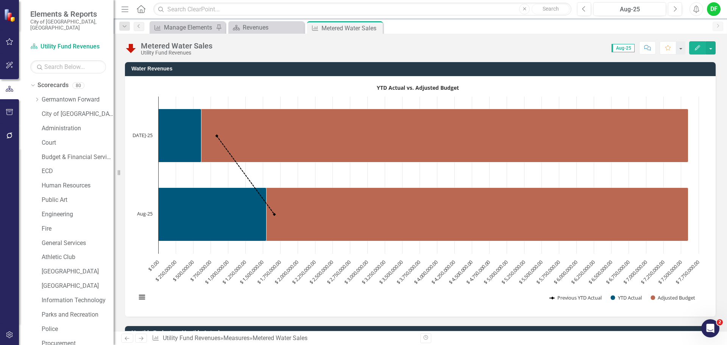
scroll to position [657, 0]
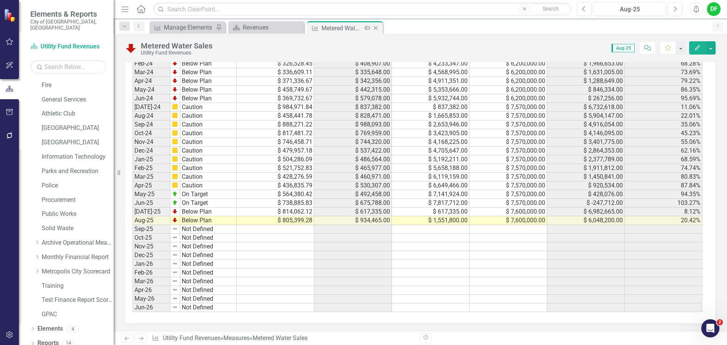
click at [375, 27] on icon "Close" at bounding box center [376, 28] width 8 height 6
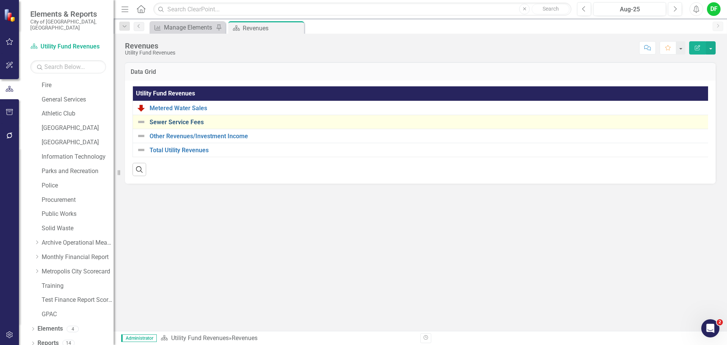
click at [173, 121] on link "Sewer Service Fees" at bounding box center [430, 122] width 562 height 7
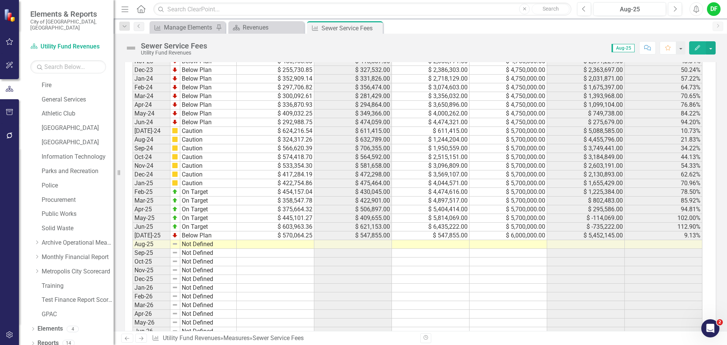
scroll to position [643, 0]
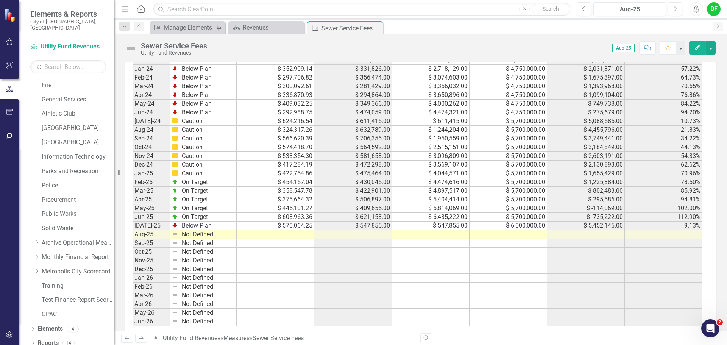
click at [505, 237] on td at bounding box center [508, 234] width 78 height 9
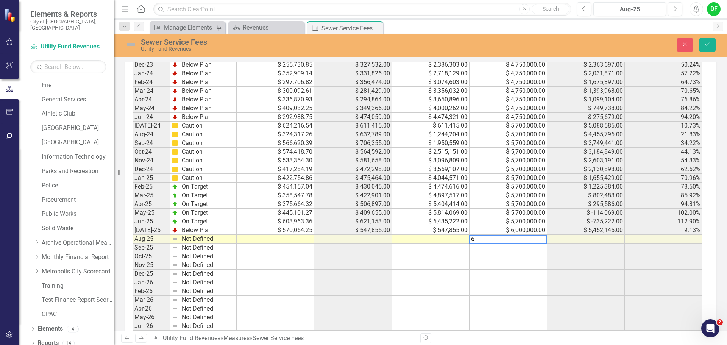
scroll to position [647, 0]
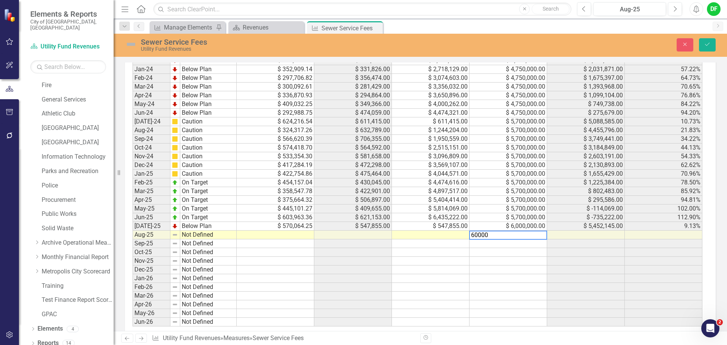
type textarea "600000"
type textarea "6000000"
click at [466, 233] on td at bounding box center [431, 234] width 78 height 9
type textarea "1197423"
click at [302, 233] on td at bounding box center [276, 234] width 78 height 9
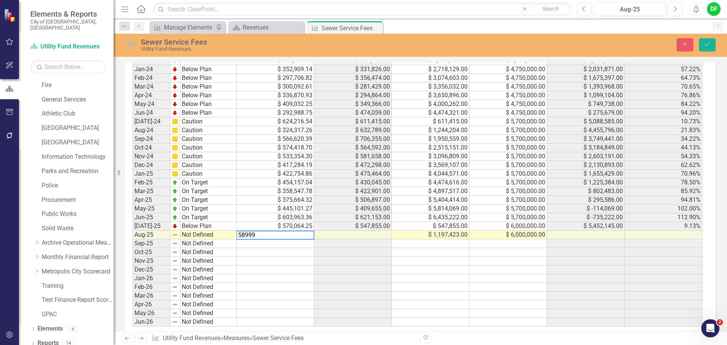
type textarea "589993"
click at [134, 45] on img at bounding box center [131, 44] width 12 height 12
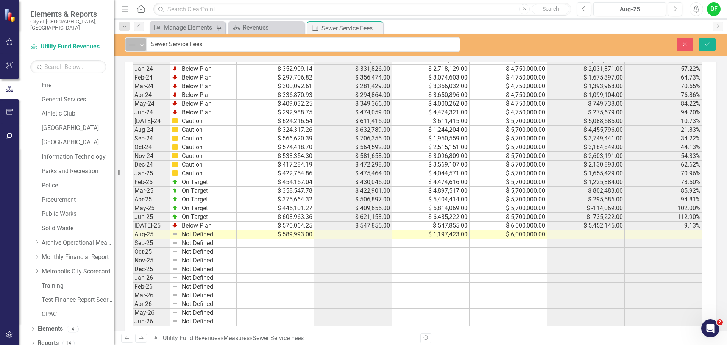
click at [141, 46] on icon "Expand" at bounding box center [142, 45] width 8 height 6
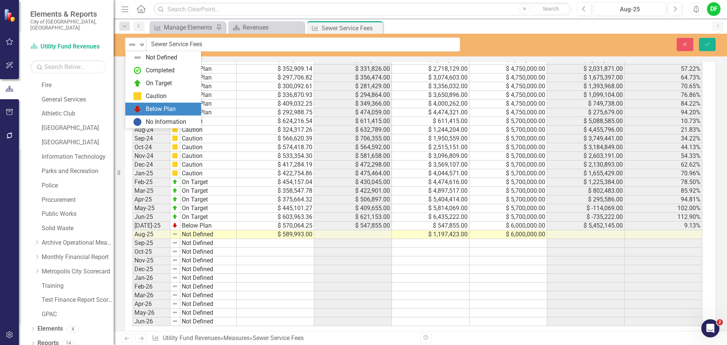
click at [149, 103] on div "Below Plan" at bounding box center [163, 109] width 76 height 13
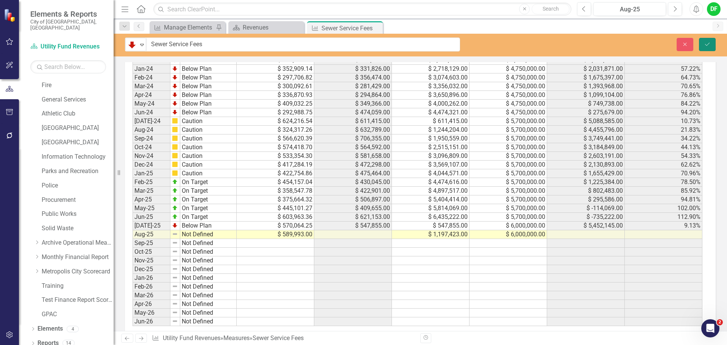
click at [702, 45] on button "Save" at bounding box center [707, 44] width 17 height 13
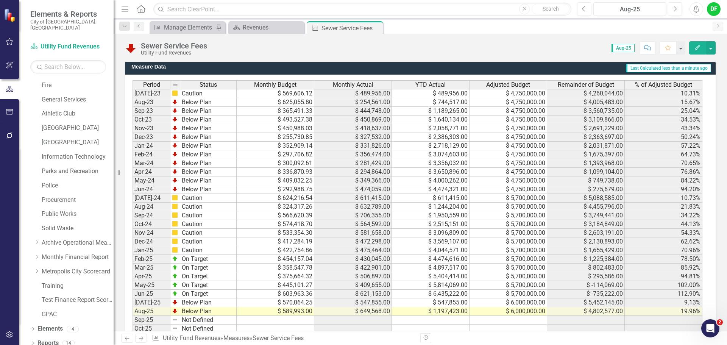
scroll to position [605, 0]
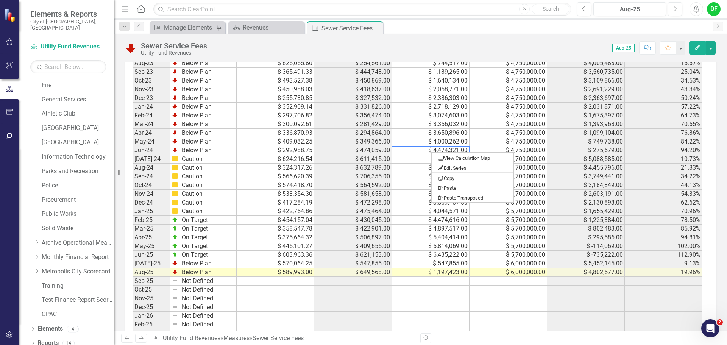
click at [132, 285] on div "Period Status Monthly Budget Monthly Actual YTD Actual Adjusted Budget Remainde…" at bounding box center [132, 202] width 0 height 322
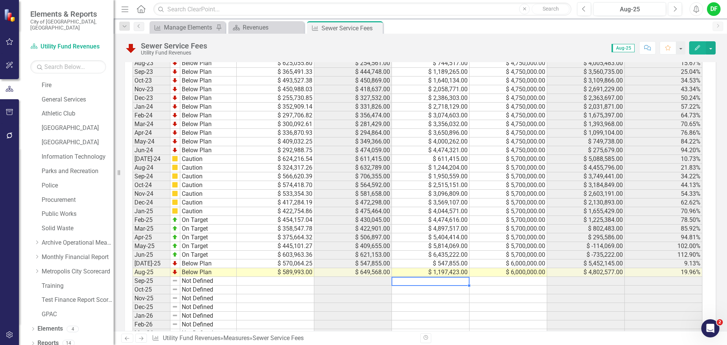
click at [411, 269] on td "$ 1,197,423.00" at bounding box center [431, 272] width 78 height 9
click at [375, 27] on icon "Close" at bounding box center [376, 28] width 8 height 6
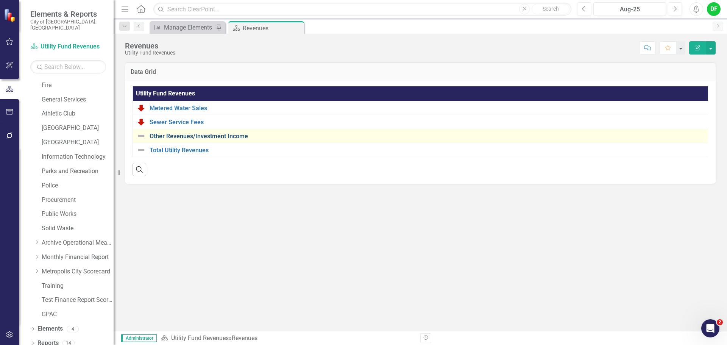
click at [216, 134] on link "Other Revenues/Investment Income" at bounding box center [430, 136] width 562 height 7
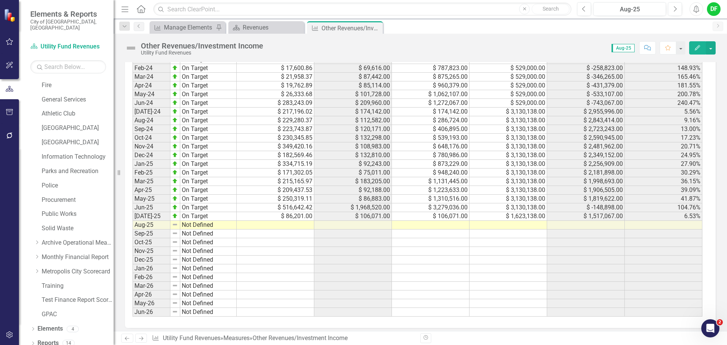
scroll to position [657, 0]
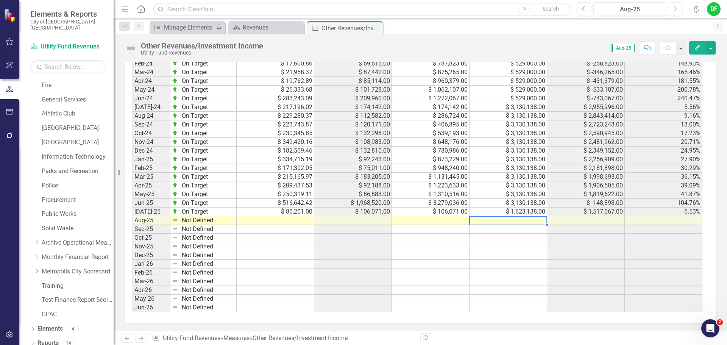
click at [497, 220] on td at bounding box center [508, 220] width 78 height 9
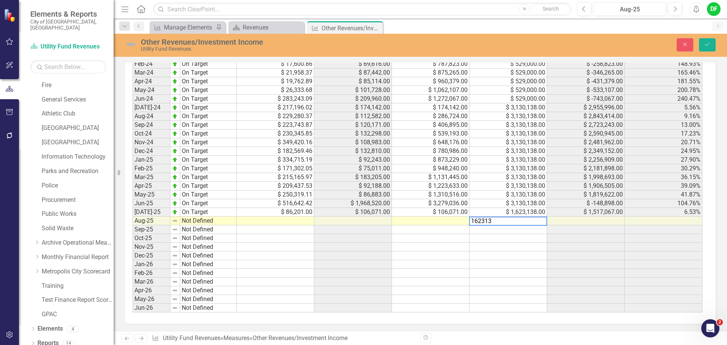
type textarea "1623138"
type textarea "203896"
type textarea "55728.61"
click at [133, 44] on img at bounding box center [131, 44] width 12 height 12
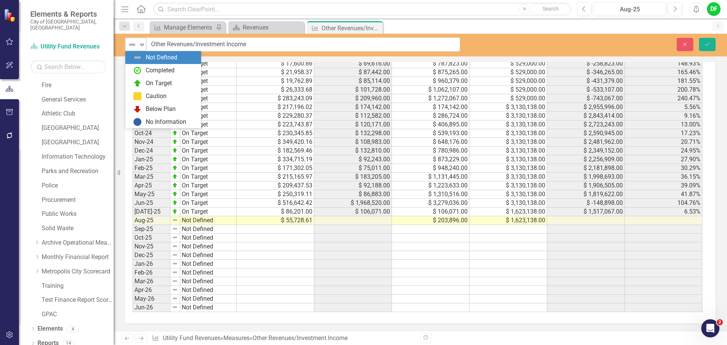
click at [138, 46] on icon "Expand" at bounding box center [142, 45] width 8 height 6
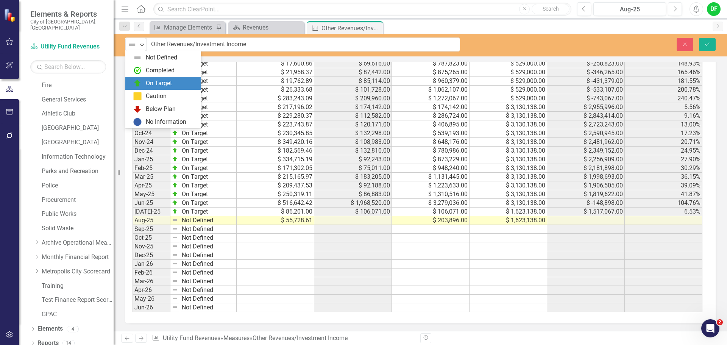
click at [141, 81] on img at bounding box center [137, 83] width 9 height 9
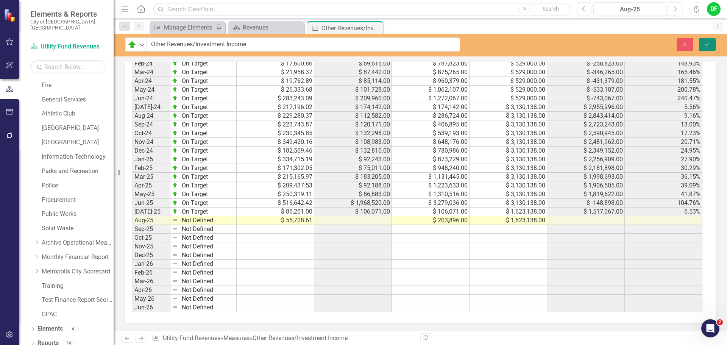
click at [711, 43] on button "Save" at bounding box center [707, 44] width 17 height 13
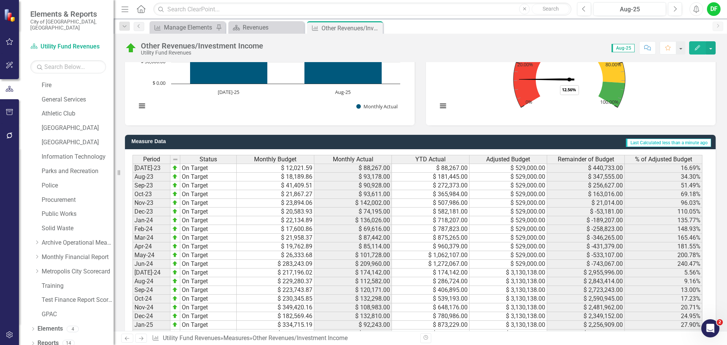
scroll to position [657, 0]
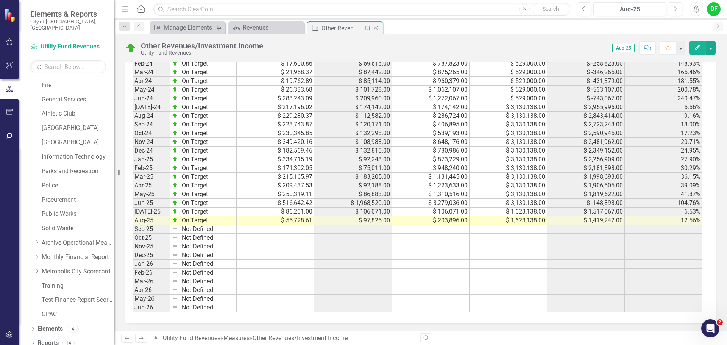
click at [375, 26] on icon "Close" at bounding box center [376, 28] width 8 height 6
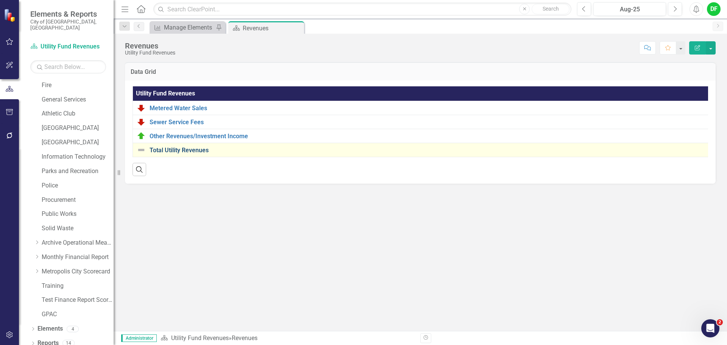
click at [171, 151] on link "Total Utility Revenues" at bounding box center [430, 150] width 562 height 7
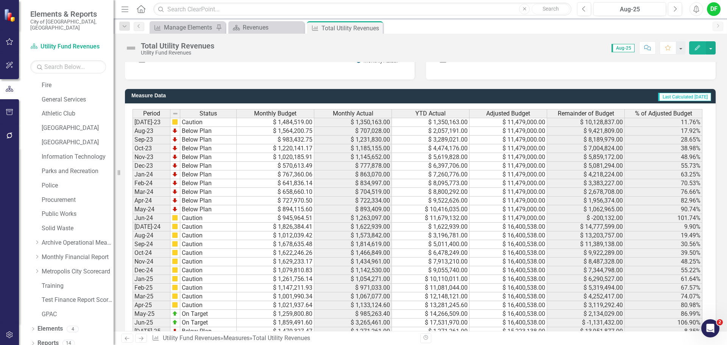
scroll to position [657, 0]
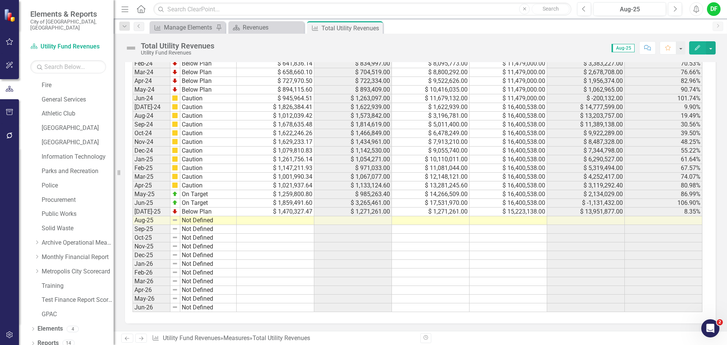
click at [498, 218] on td at bounding box center [508, 220] width 78 height 9
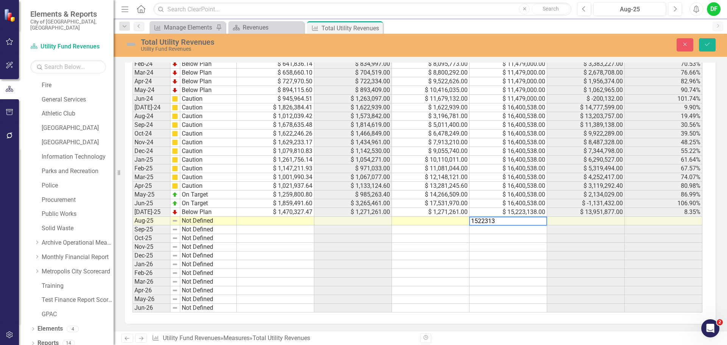
type textarea "15223138"
type textarea "2953119"
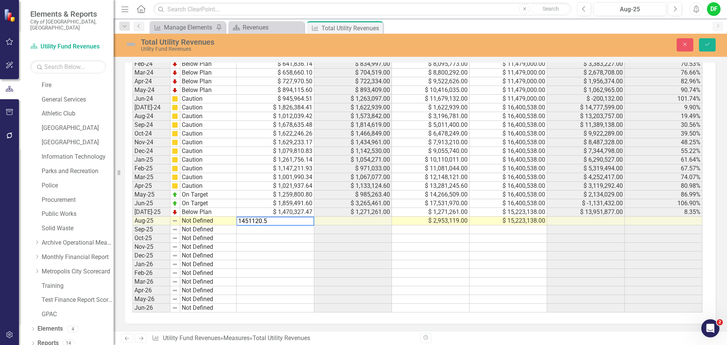
type textarea "1451120.59"
click at [132, 44] on img at bounding box center [131, 44] width 12 height 12
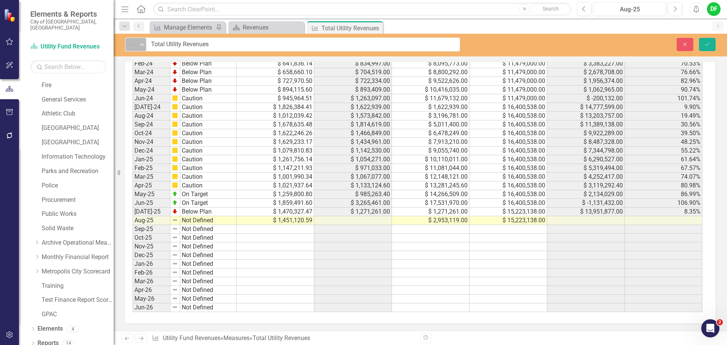
click at [143, 45] on icon "Expand" at bounding box center [142, 45] width 8 height 6
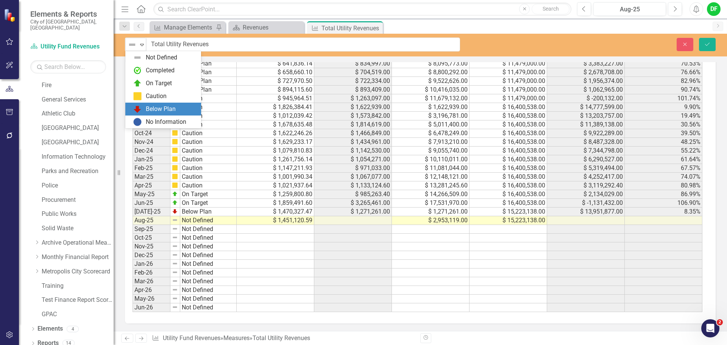
click at [146, 107] on div "Below Plan" at bounding box center [161, 109] width 30 height 9
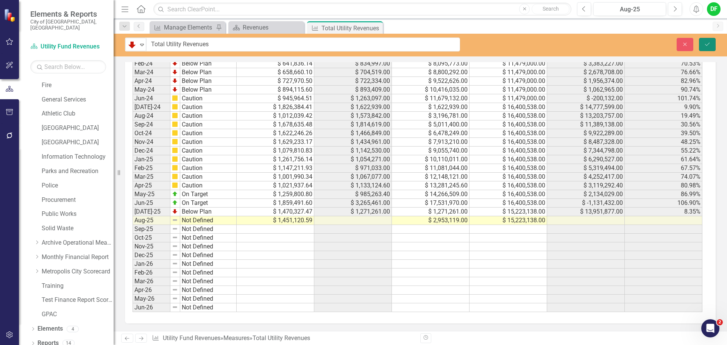
click at [706, 43] on icon "Save" at bounding box center [706, 44] width 7 height 5
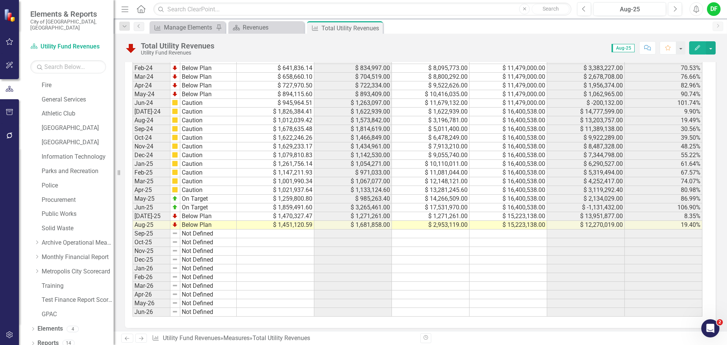
scroll to position [657, 0]
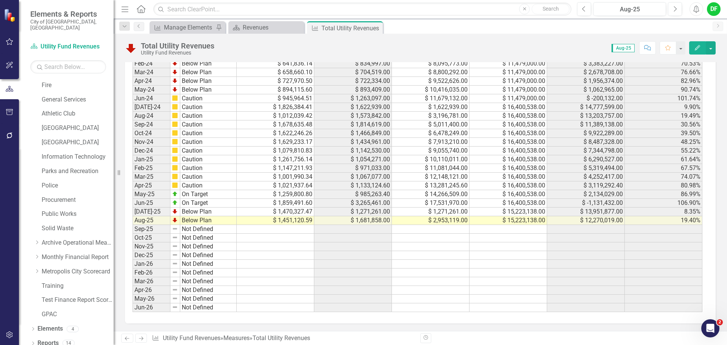
click at [132, 47] on img at bounding box center [131, 48] width 12 height 12
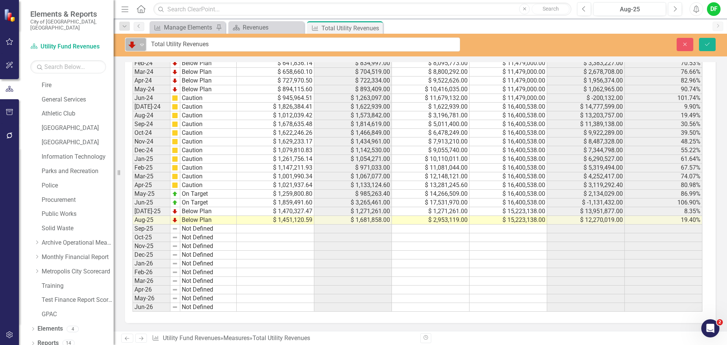
click at [141, 42] on icon "Expand" at bounding box center [142, 45] width 8 height 6
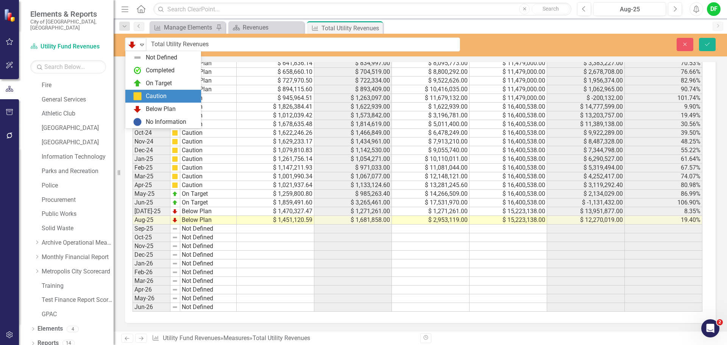
click at [142, 95] on img at bounding box center [137, 96] width 9 height 9
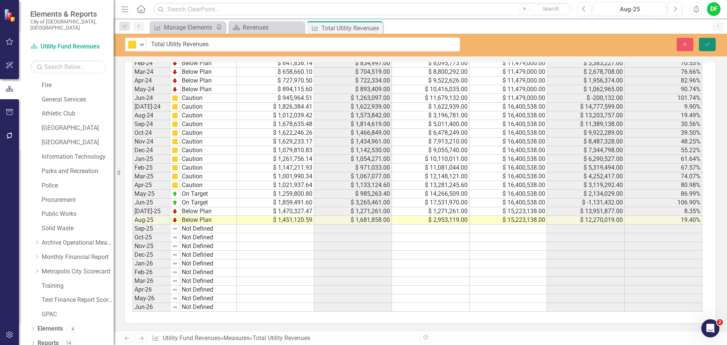
click at [707, 40] on button "Save" at bounding box center [707, 44] width 17 height 13
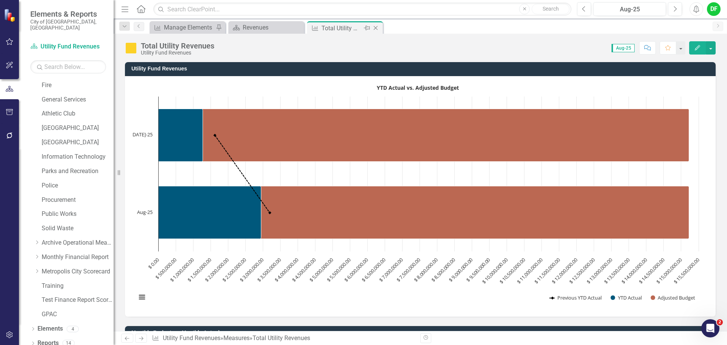
click at [377, 28] on icon "Close" at bounding box center [376, 28] width 8 height 6
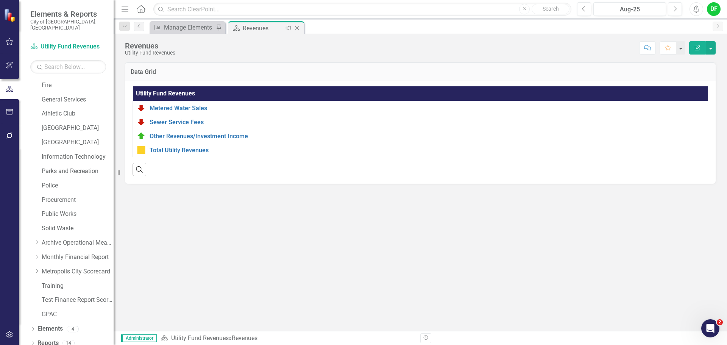
click at [299, 26] on icon "Close" at bounding box center [297, 28] width 8 height 6
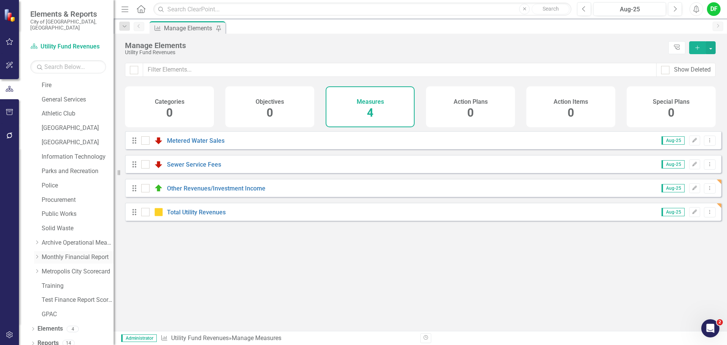
click at [36, 254] on icon "Dropdown" at bounding box center [37, 256] width 6 height 5
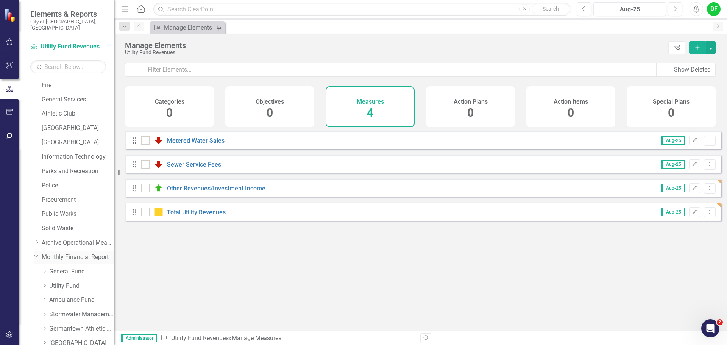
scroll to position [219, 0]
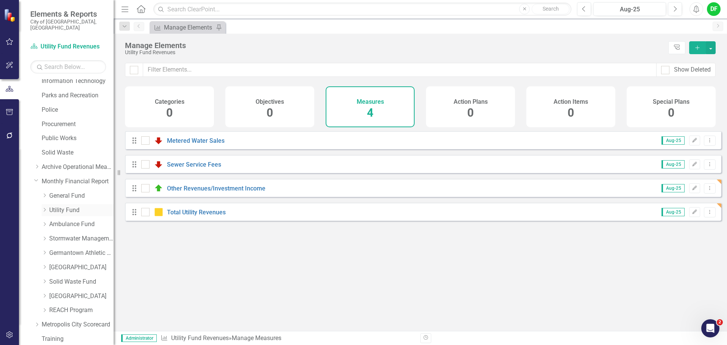
click at [70, 206] on link "Utility Fund" at bounding box center [81, 210] width 64 height 9
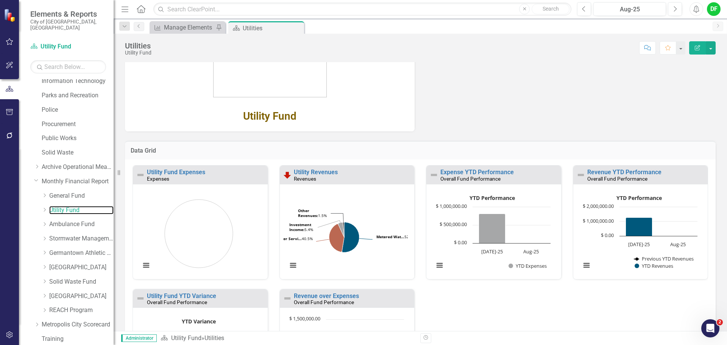
scroll to position [151, 0]
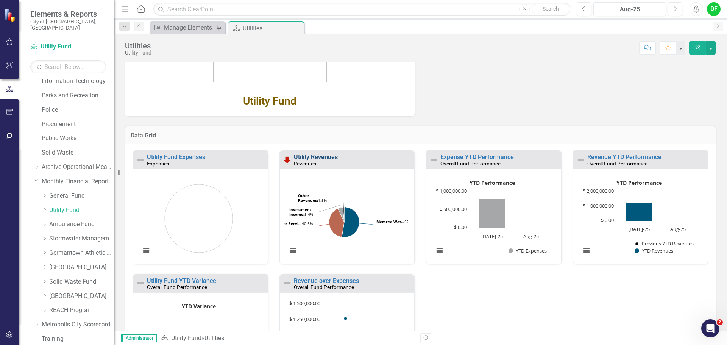
click at [297, 157] on link "Utility Revenues" at bounding box center [316, 156] width 44 height 7
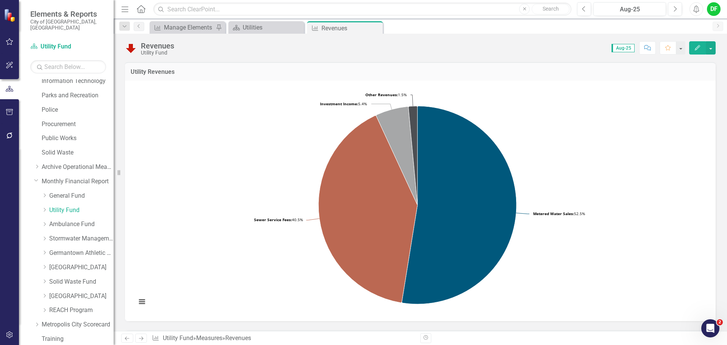
click at [131, 46] on img at bounding box center [131, 48] width 12 height 12
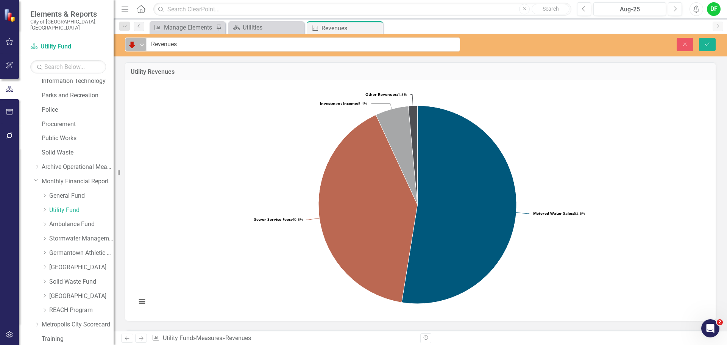
click at [140, 45] on icon "Expand" at bounding box center [142, 45] width 8 height 6
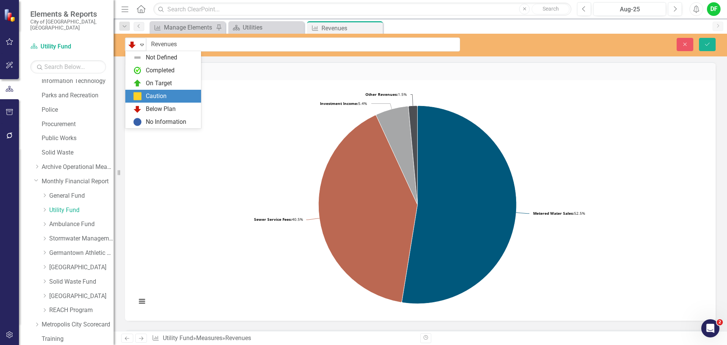
click at [139, 94] on img at bounding box center [137, 96] width 9 height 9
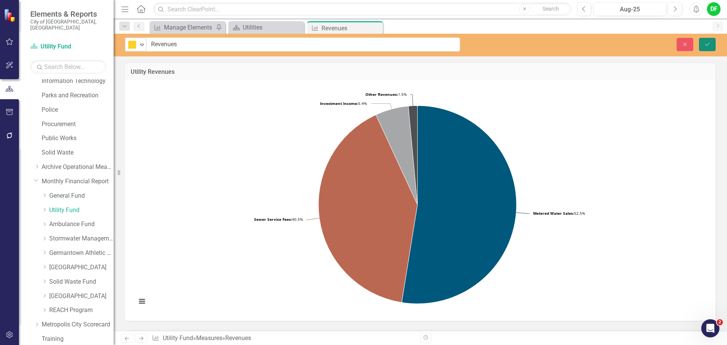
click at [709, 42] on icon "Save" at bounding box center [706, 44] width 7 height 5
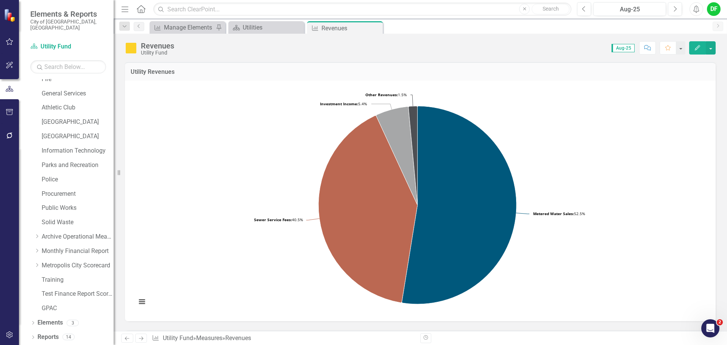
scroll to position [143, 0]
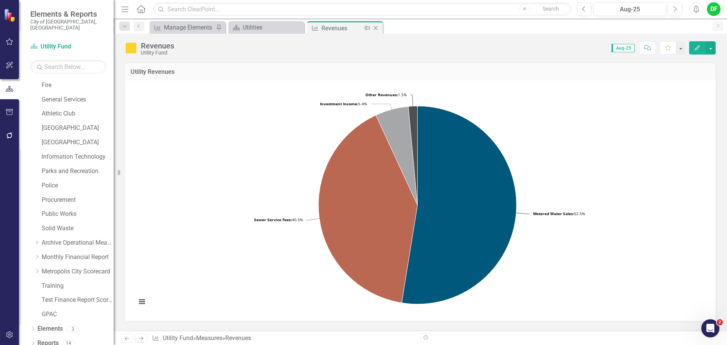
click at [375, 27] on icon "Close" at bounding box center [376, 28] width 8 height 6
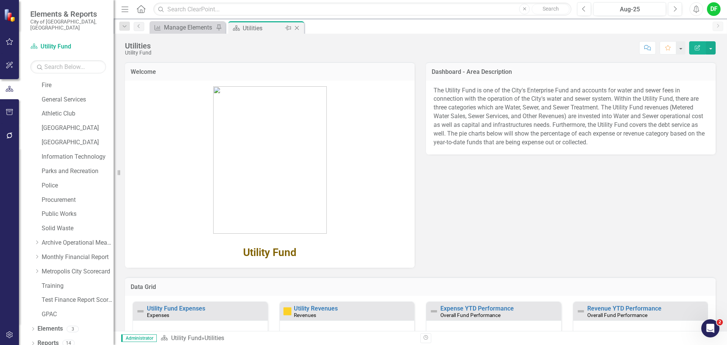
click at [296, 28] on icon at bounding box center [297, 28] width 4 height 4
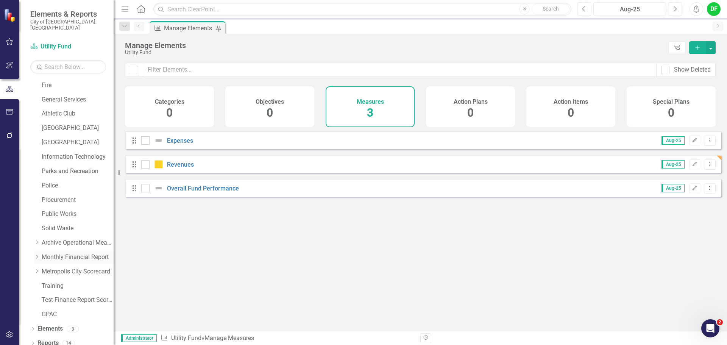
click at [39, 254] on icon "Dropdown" at bounding box center [37, 256] width 6 height 5
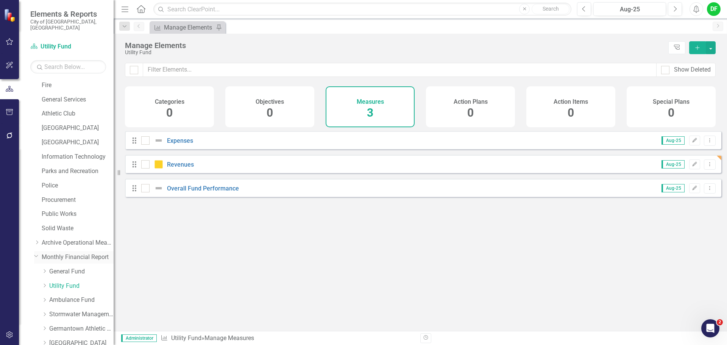
scroll to position [219, 0]
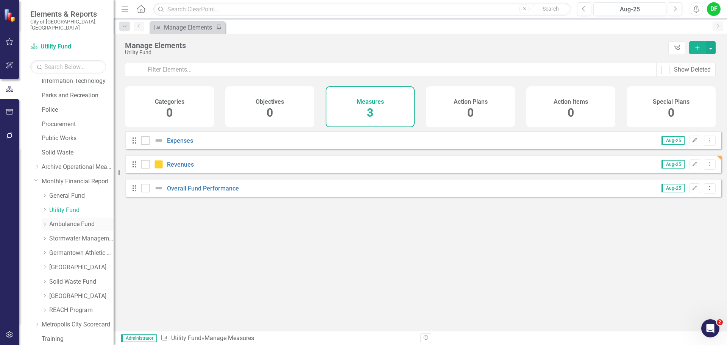
click at [45, 222] on icon "Dropdown" at bounding box center [45, 224] width 6 height 5
click at [66, 234] on link "Ambulance Revenues" at bounding box center [85, 238] width 57 height 9
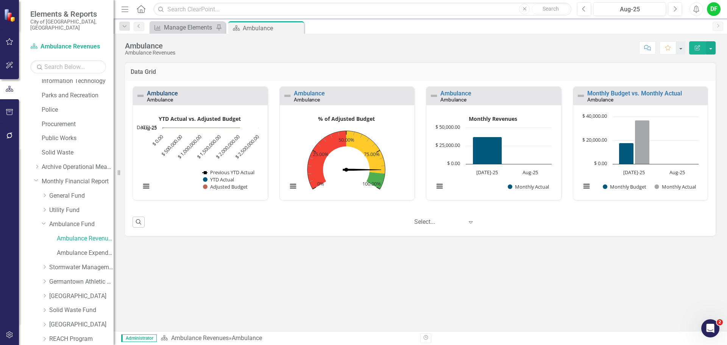
click at [170, 95] on link "Ambulance" at bounding box center [162, 93] width 31 height 7
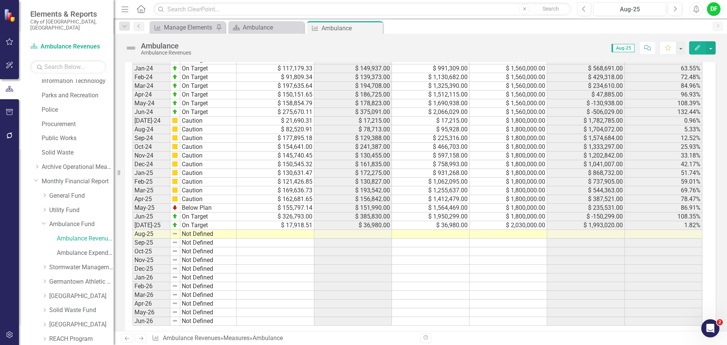
scroll to position [657, 0]
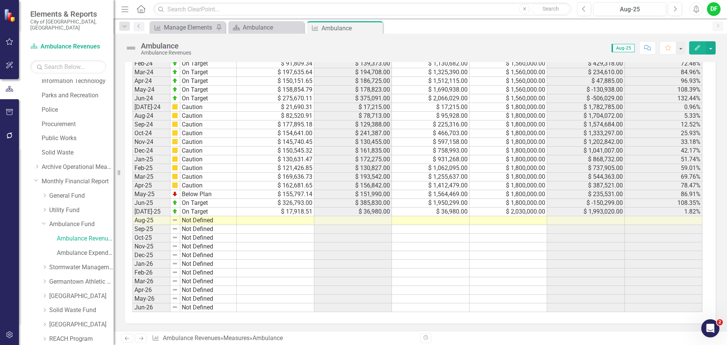
click at [492, 219] on td at bounding box center [508, 220] width 78 height 9
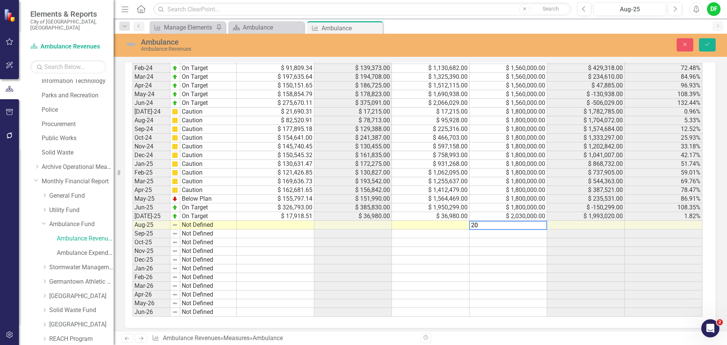
scroll to position [661, 0]
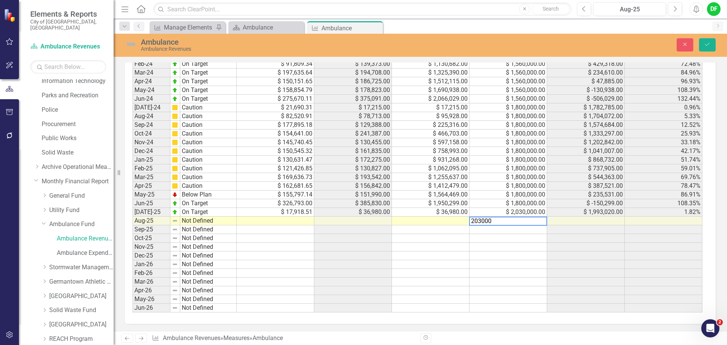
type textarea "2030000"
type textarea "81929.69"
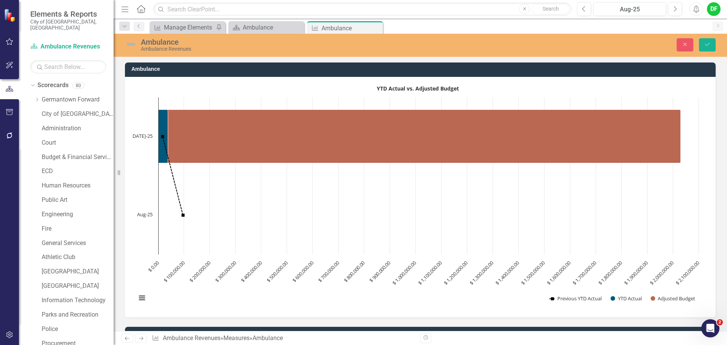
scroll to position [661, 0]
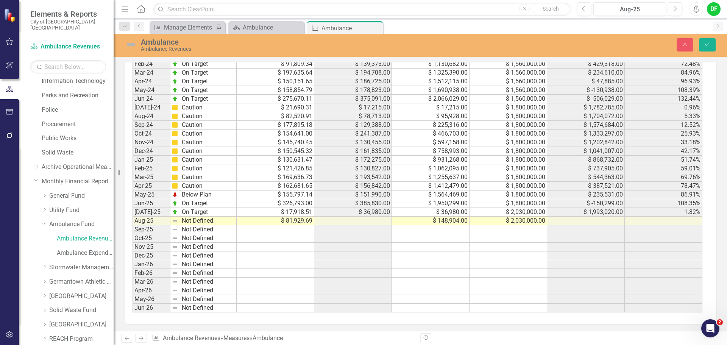
drag, startPoint x: 0, startPoint y: 0, endPoint x: 129, endPoint y: 45, distance: 136.9
click at [129, 45] on img at bounding box center [131, 44] width 12 height 12
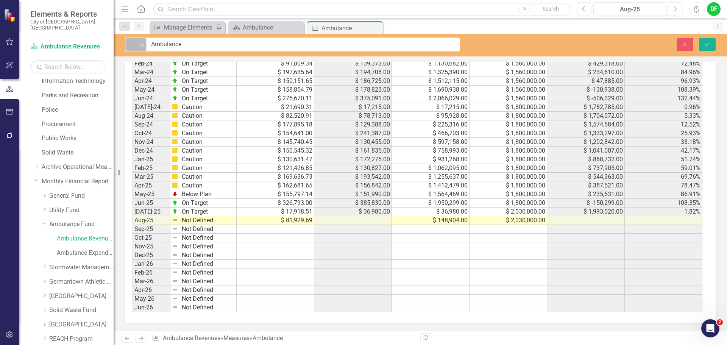
click at [140, 43] on icon "Expand" at bounding box center [142, 45] width 8 height 6
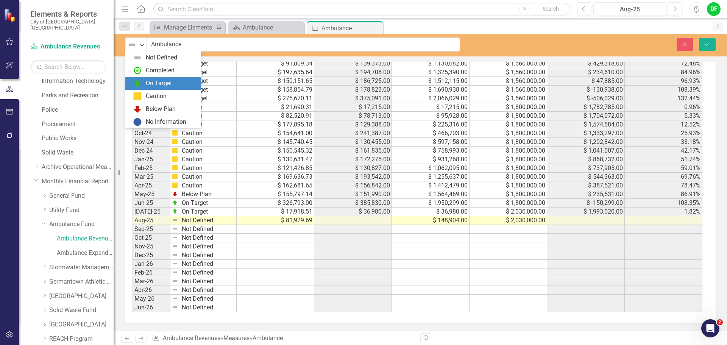
click at [148, 82] on div "On Target" at bounding box center [159, 83] width 26 height 9
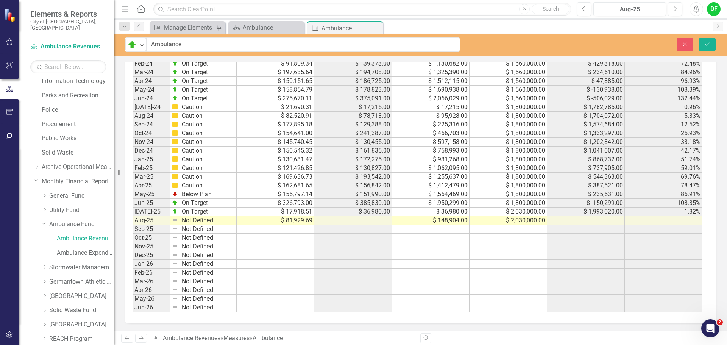
click at [715, 44] on div "Close Save" at bounding box center [599, 44] width 244 height 13
click at [708, 45] on icon "Save" at bounding box center [706, 44] width 7 height 5
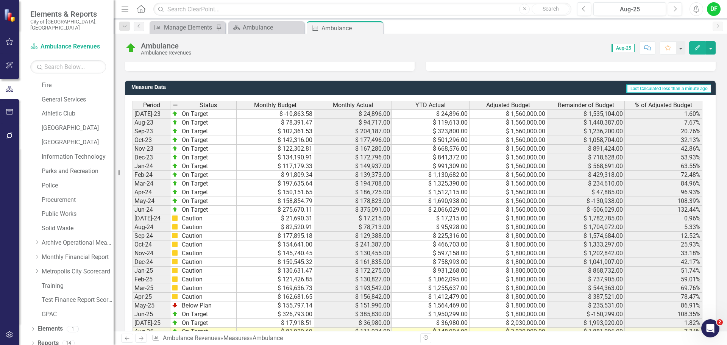
scroll to position [657, 0]
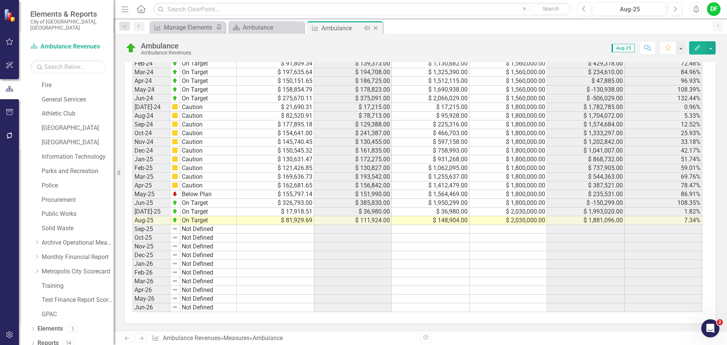
click at [374, 28] on icon "Close" at bounding box center [376, 28] width 8 height 6
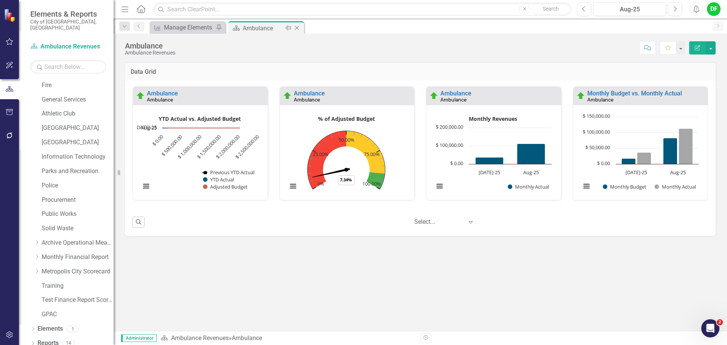
click at [297, 28] on icon "Close" at bounding box center [297, 28] width 8 height 6
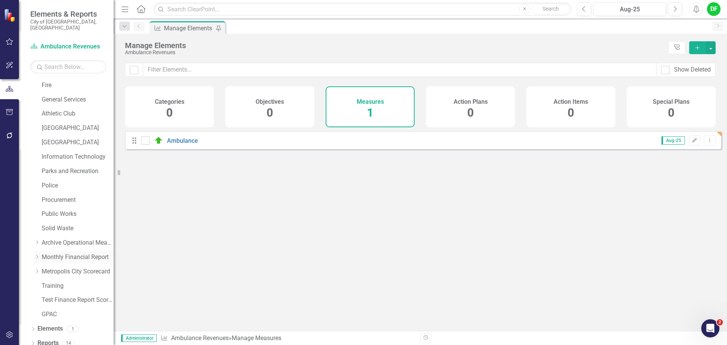
click at [36, 254] on icon "Dropdown" at bounding box center [37, 256] width 6 height 5
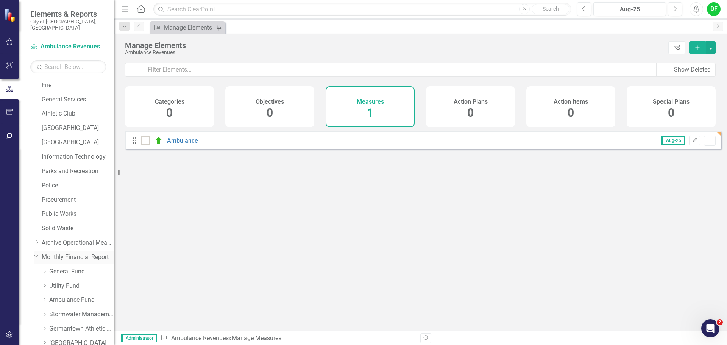
scroll to position [219, 0]
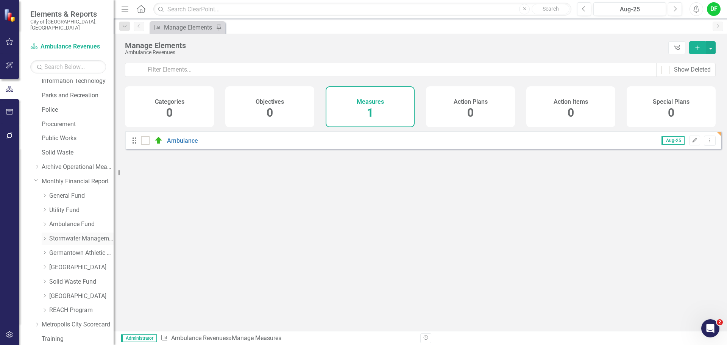
click at [45, 236] on icon "Dropdown" at bounding box center [45, 238] width 6 height 5
click at [73, 250] on link "Stormwater Management Revenues" at bounding box center [85, 253] width 57 height 9
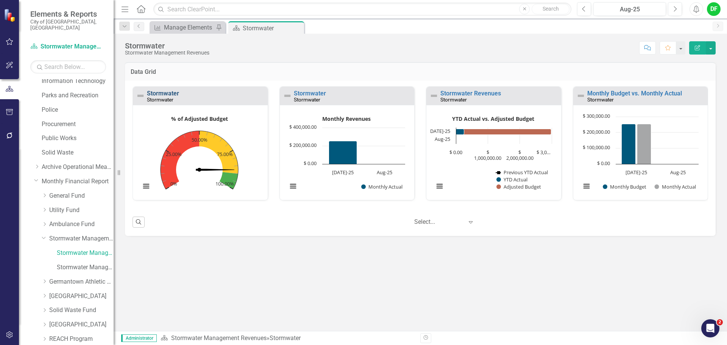
click at [168, 92] on link "Stormwater" at bounding box center [163, 93] width 32 height 7
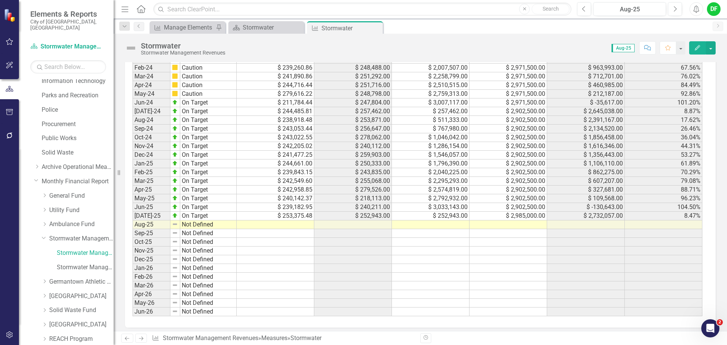
scroll to position [657, 0]
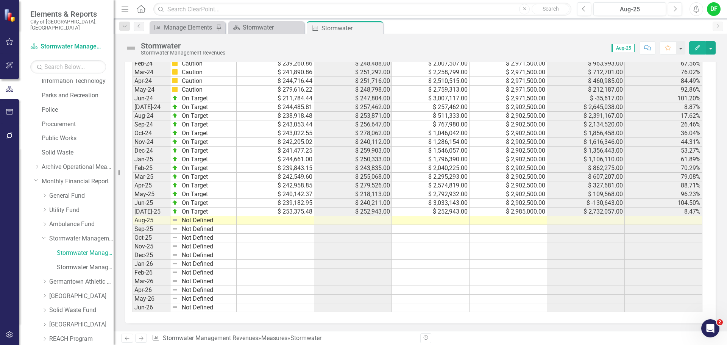
click at [487, 220] on td at bounding box center [508, 220] width 78 height 9
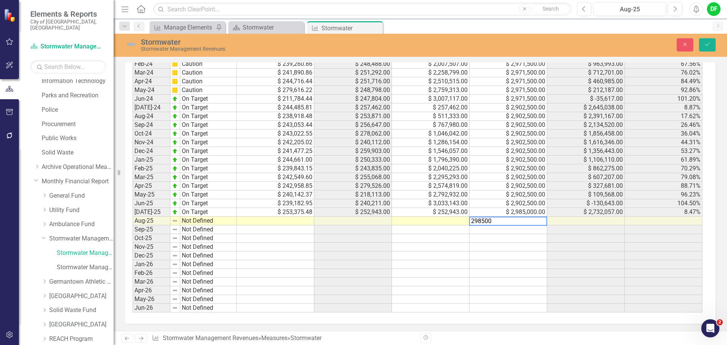
type textarea "2985000"
type textarea "249841.48"
click at [134, 44] on img at bounding box center [131, 44] width 12 height 12
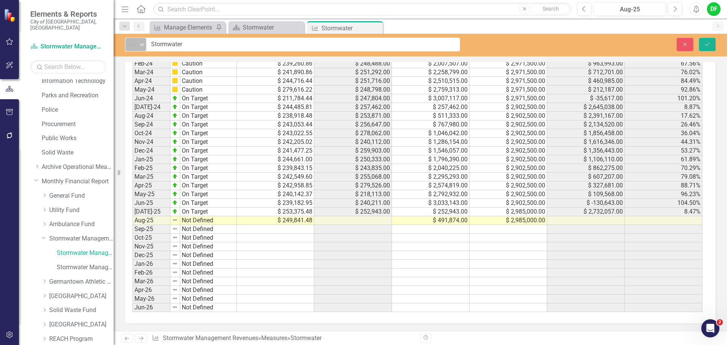
click at [137, 42] on div "Not Defined" at bounding box center [132, 44] width 11 height 11
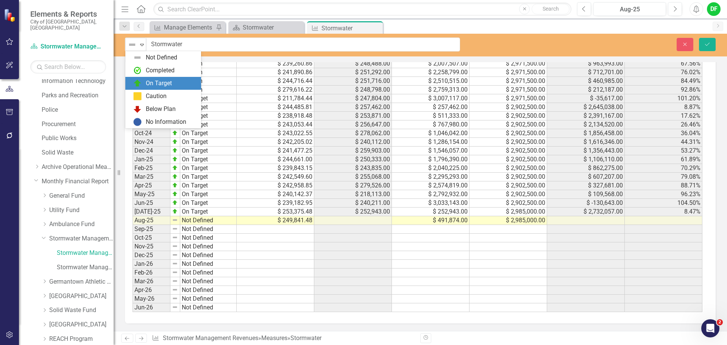
click at [143, 80] on div "On Target" at bounding box center [165, 83] width 64 height 9
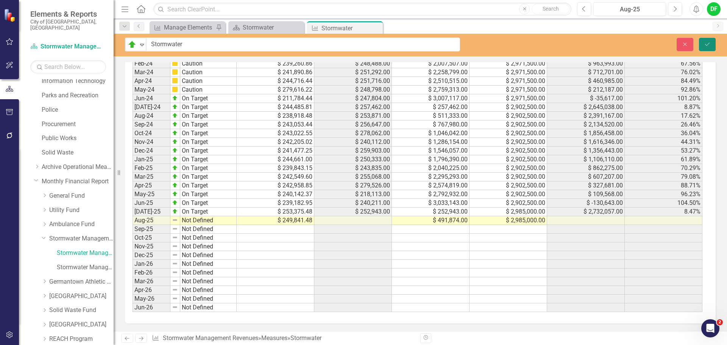
click at [710, 47] on icon "Save" at bounding box center [706, 44] width 7 height 5
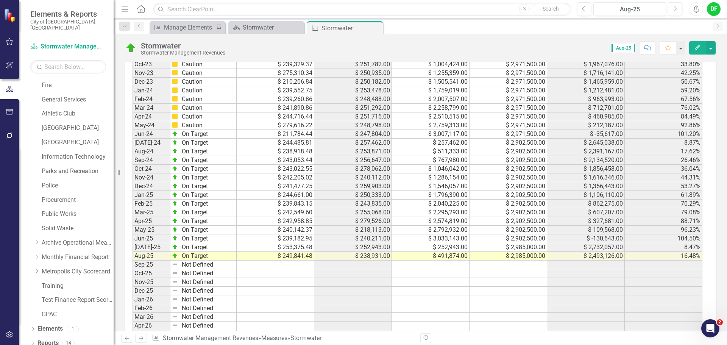
scroll to position [657, 0]
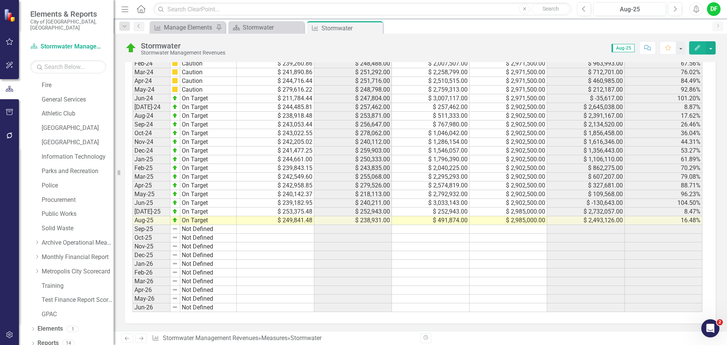
click at [132, 48] on img at bounding box center [131, 48] width 12 height 12
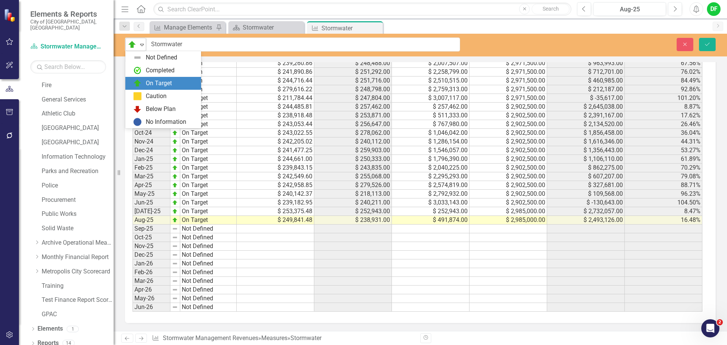
click at [144, 48] on div "Expand" at bounding box center [142, 44] width 8 height 12
click at [147, 93] on div "Caution" at bounding box center [156, 96] width 21 height 9
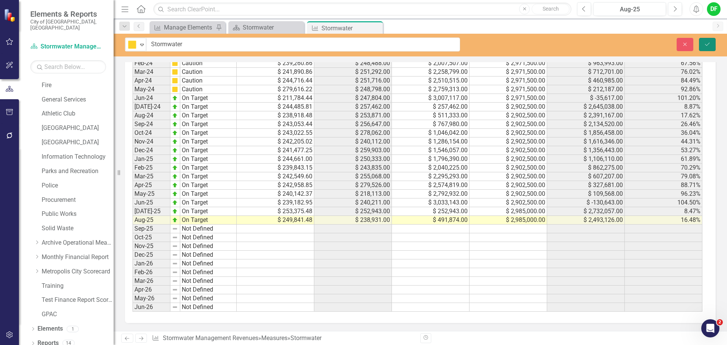
click at [705, 42] on icon "Save" at bounding box center [706, 44] width 7 height 5
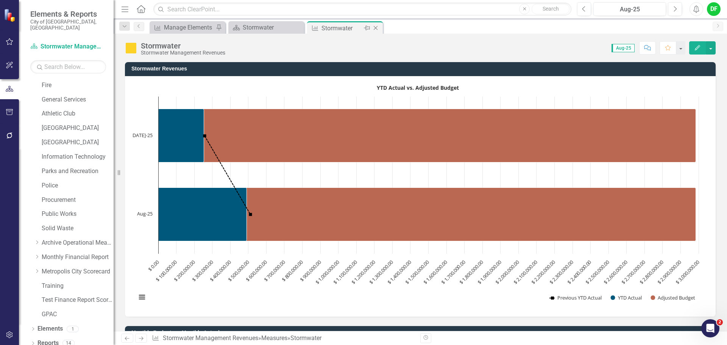
click at [376, 27] on icon "Close" at bounding box center [376, 28] width 8 height 6
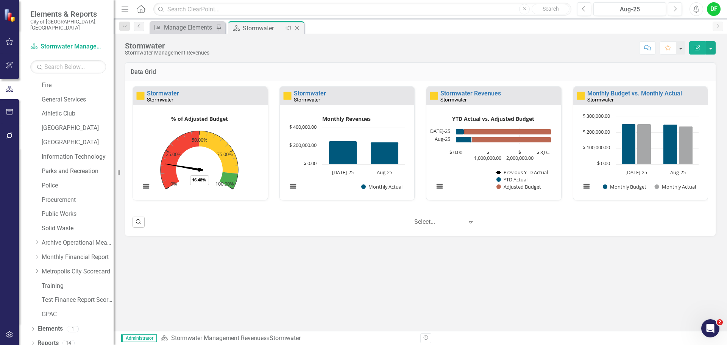
click at [297, 26] on icon "Close" at bounding box center [297, 28] width 8 height 6
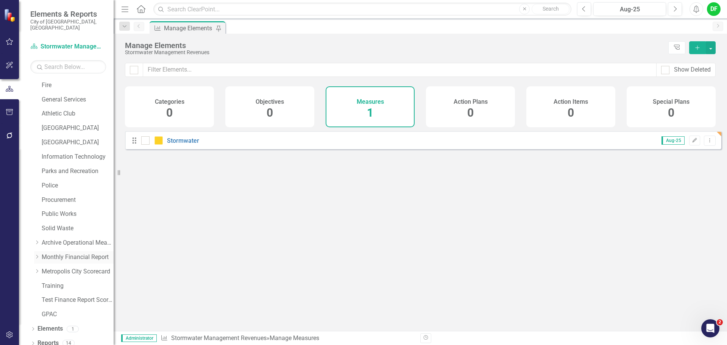
click at [37, 254] on icon "Dropdown" at bounding box center [37, 256] width 6 height 5
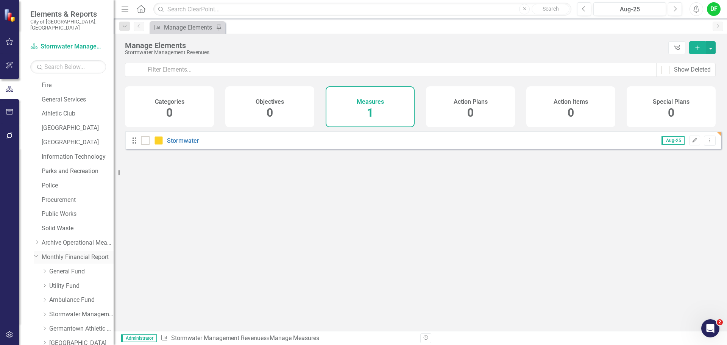
scroll to position [219, 0]
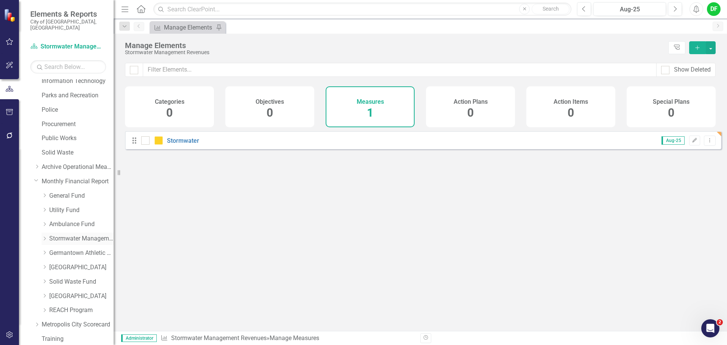
click at [57, 234] on link "Stormwater Management Fund" at bounding box center [81, 238] width 64 height 9
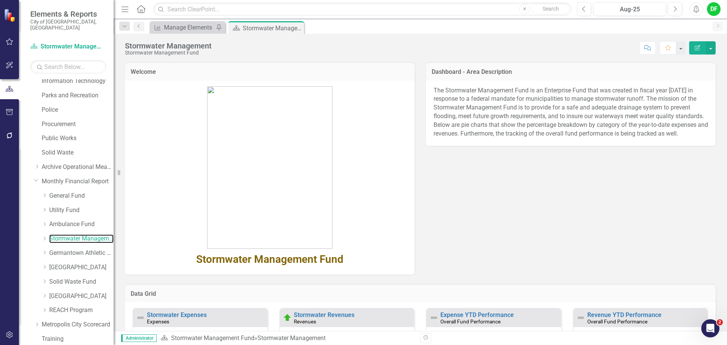
scroll to position [76, 0]
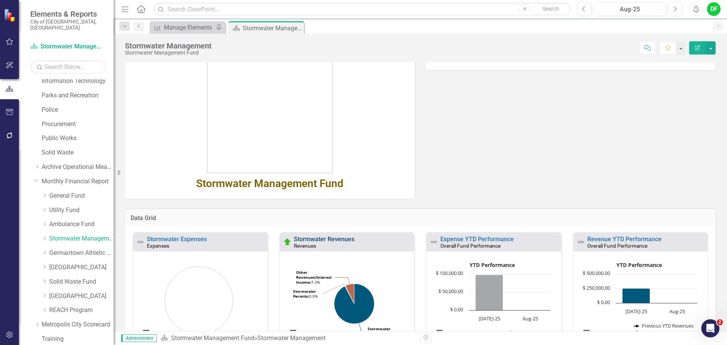
click at [337, 237] on link "Stormwater Revenues" at bounding box center [324, 238] width 61 height 7
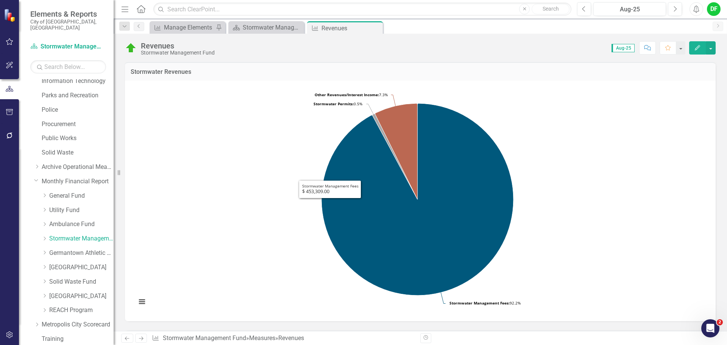
click at [129, 50] on img at bounding box center [131, 48] width 12 height 12
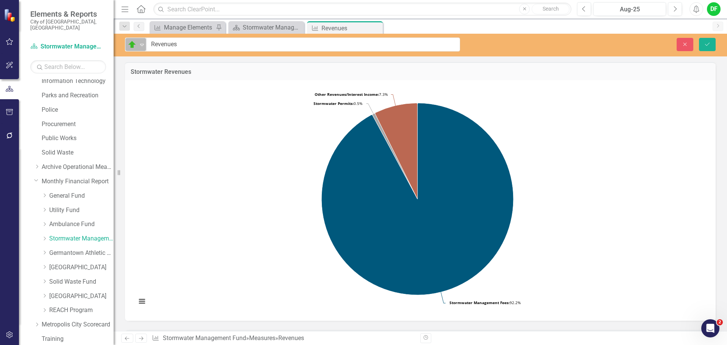
click at [141, 45] on icon "Expand" at bounding box center [142, 45] width 8 height 6
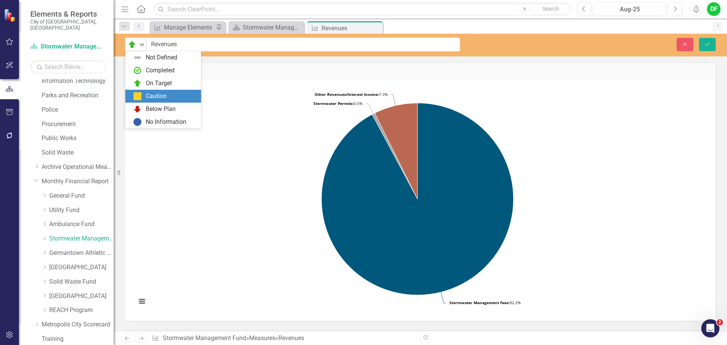
click at [142, 96] on div "Caution" at bounding box center [165, 96] width 64 height 9
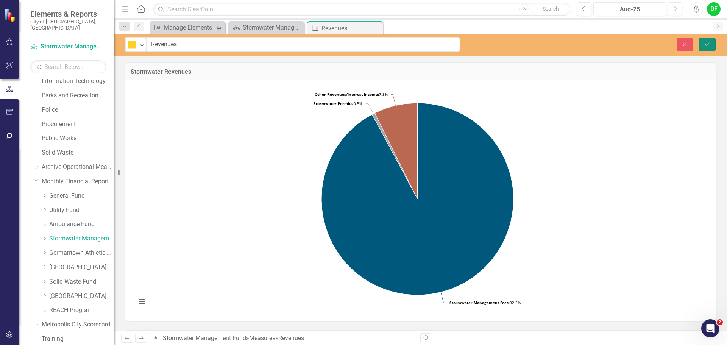
click at [708, 44] on icon "submit" at bounding box center [707, 43] width 5 height 3
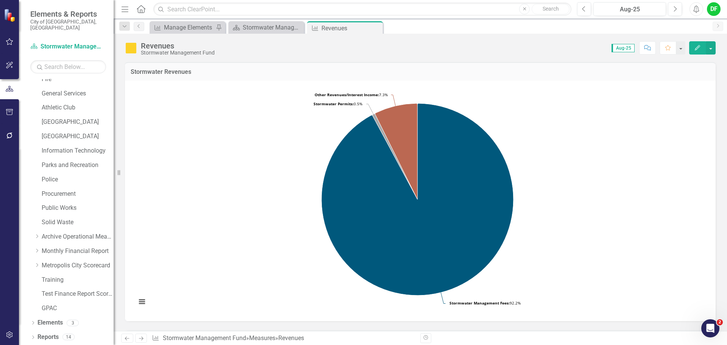
scroll to position [143, 0]
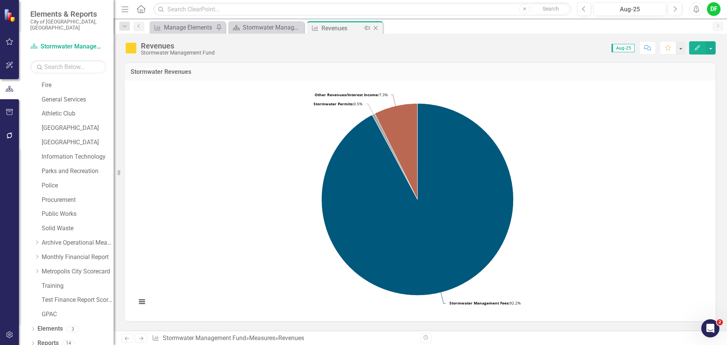
click at [376, 27] on icon "Close" at bounding box center [376, 28] width 8 height 6
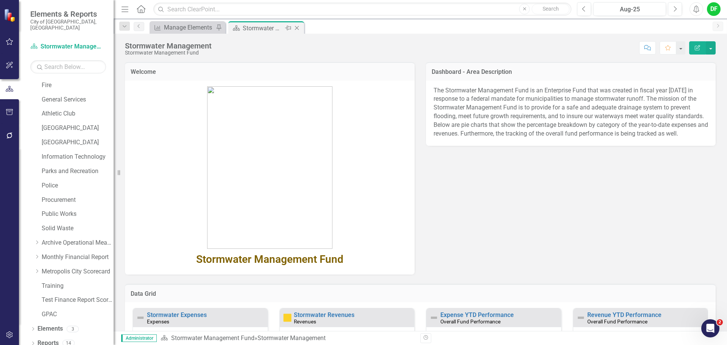
click at [295, 26] on icon at bounding box center [297, 28] width 4 height 4
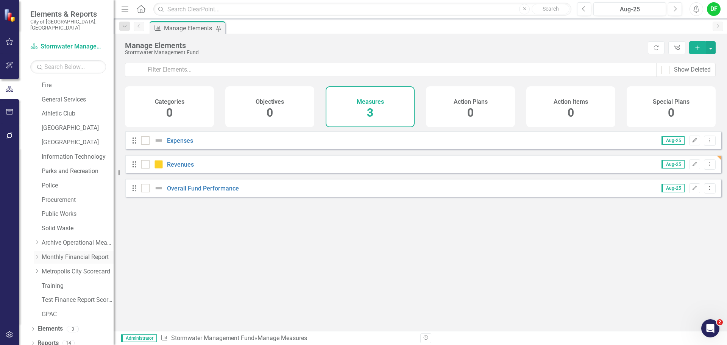
click at [37, 254] on icon "Dropdown" at bounding box center [37, 256] width 6 height 5
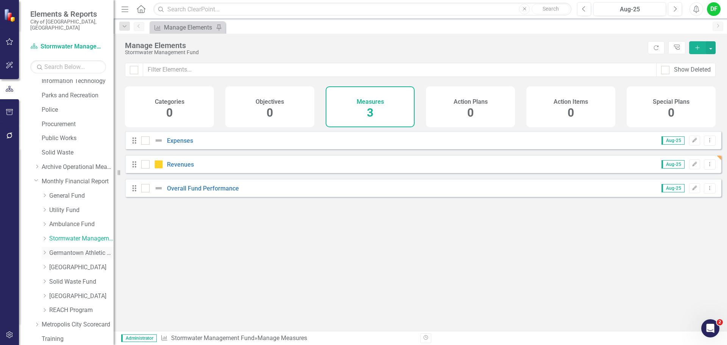
click at [44, 250] on icon "Dropdown" at bounding box center [45, 252] width 6 height 5
click at [73, 263] on link "GAC Revenues" at bounding box center [85, 267] width 57 height 9
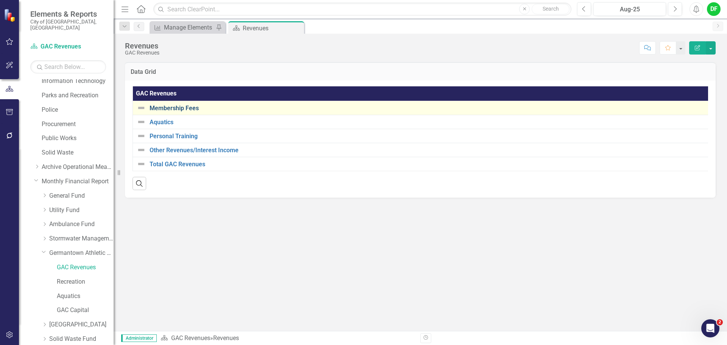
click at [190, 107] on link "Membership Fees" at bounding box center [427, 108] width 556 height 7
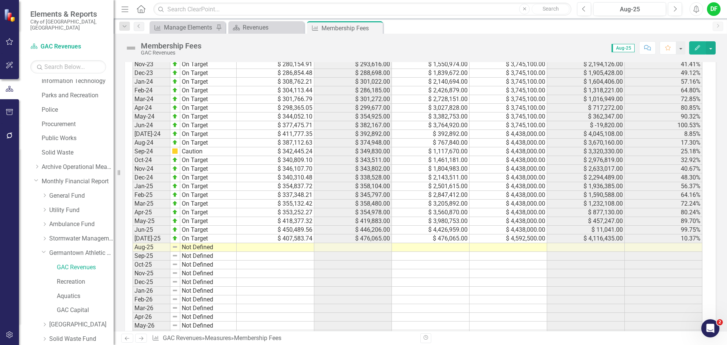
scroll to position [657, 0]
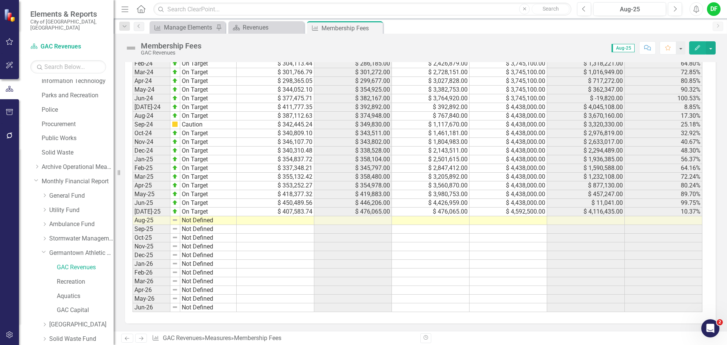
click at [492, 219] on td at bounding box center [508, 220] width 78 height 9
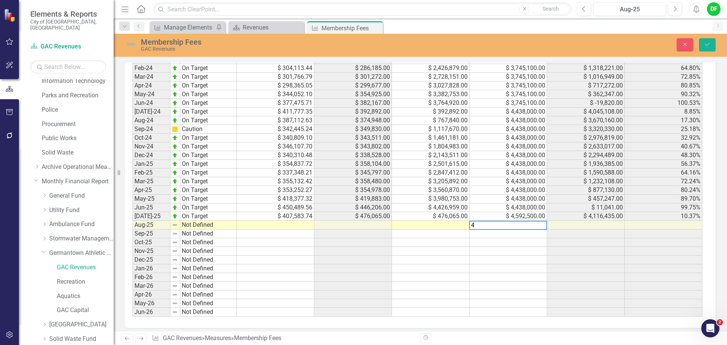
scroll to position [661, 0]
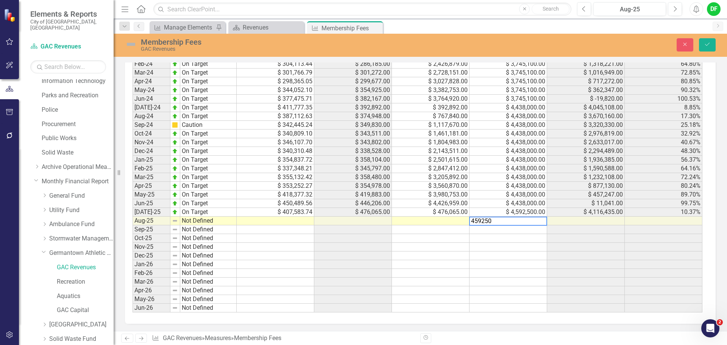
type textarea "4592500"
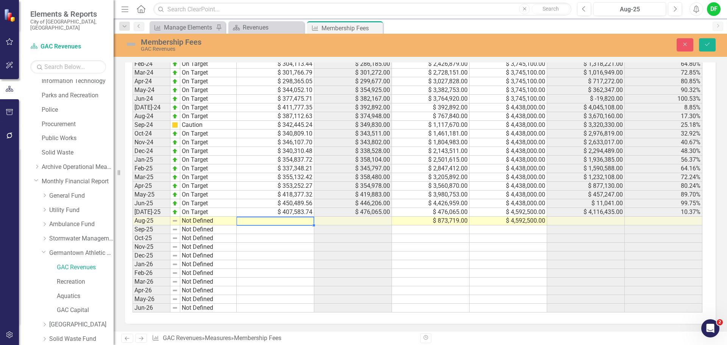
click at [276, 220] on td at bounding box center [276, 220] width 78 height 9
type textarea "388968.75"
click at [134, 42] on img at bounding box center [131, 44] width 12 height 12
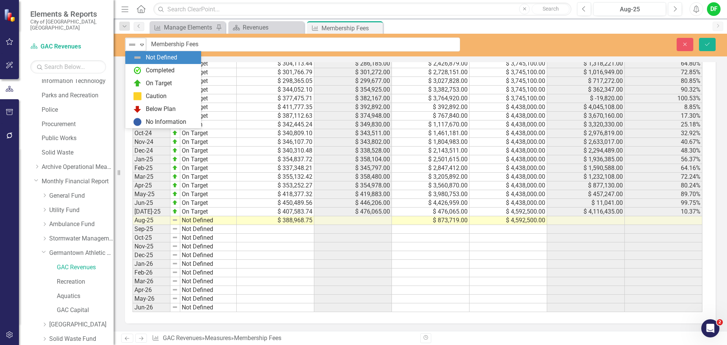
click at [144, 44] on icon "Expand" at bounding box center [142, 45] width 8 height 6
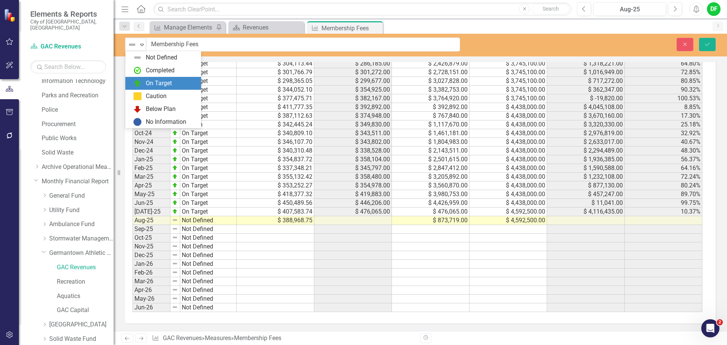
click at [145, 80] on div "On Target" at bounding box center [165, 83] width 64 height 9
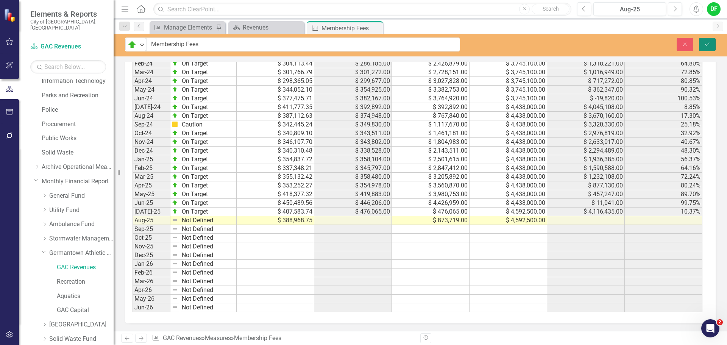
click at [704, 43] on icon "Save" at bounding box center [706, 44] width 7 height 5
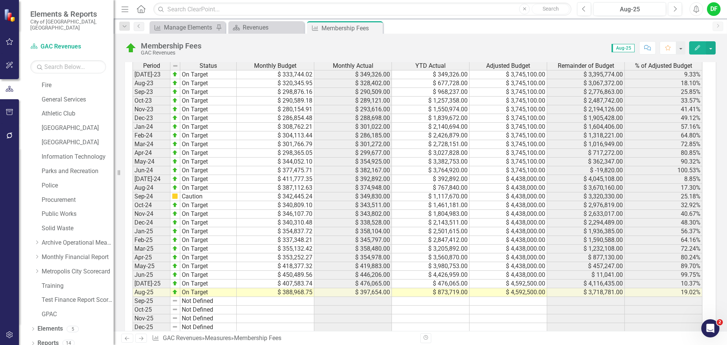
scroll to position [568, 0]
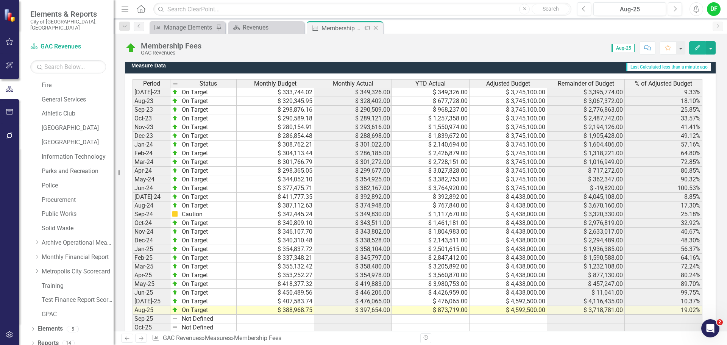
click at [376, 28] on icon "Close" at bounding box center [376, 28] width 8 height 6
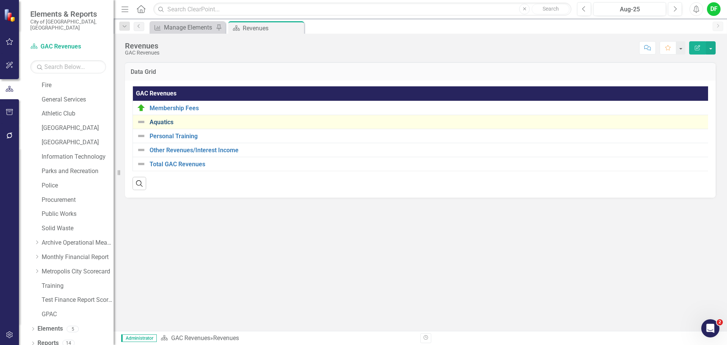
click at [158, 123] on link "Aquatics" at bounding box center [430, 122] width 562 height 7
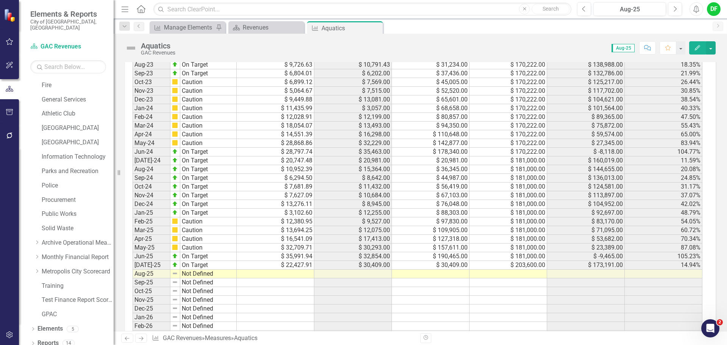
scroll to position [605, 0]
click at [519, 270] on td at bounding box center [508, 272] width 78 height 9
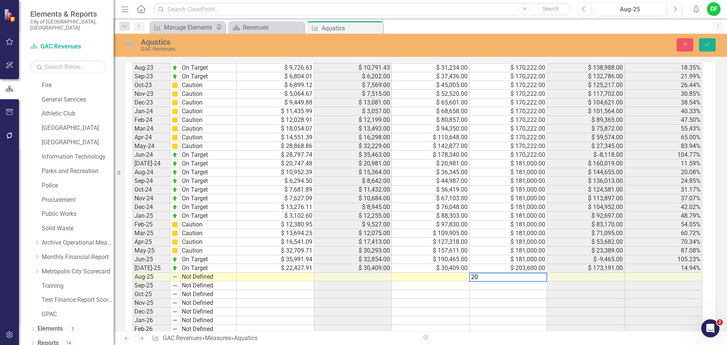
scroll to position [610, 0]
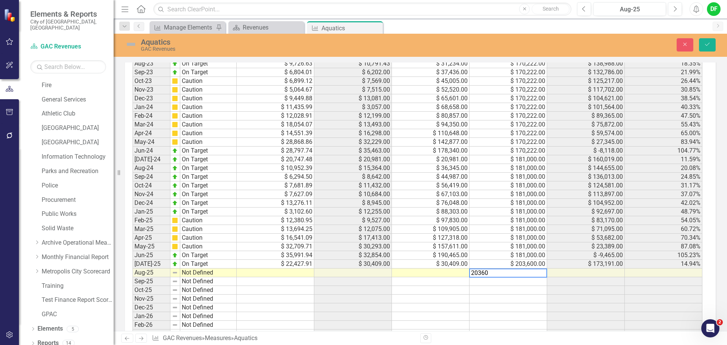
type textarea "203600"
type textarea "16423.54"
click at [130, 44] on img at bounding box center [131, 44] width 12 height 12
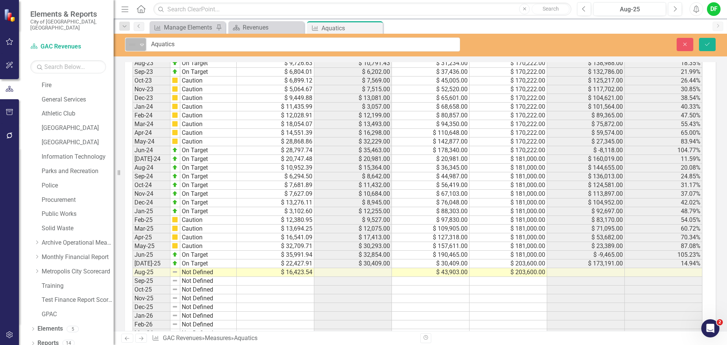
click at [138, 45] on div "Not Defined" at bounding box center [132, 44] width 11 height 11
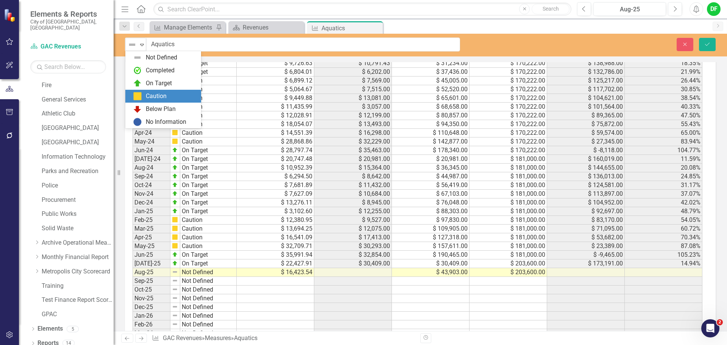
click at [155, 96] on div "Caution" at bounding box center [156, 96] width 21 height 9
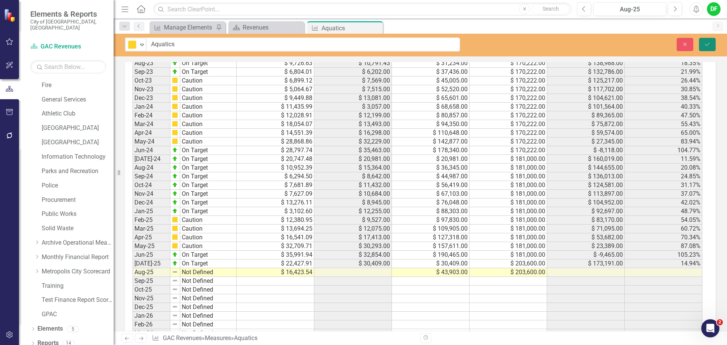
click at [708, 44] on icon "submit" at bounding box center [707, 43] width 5 height 3
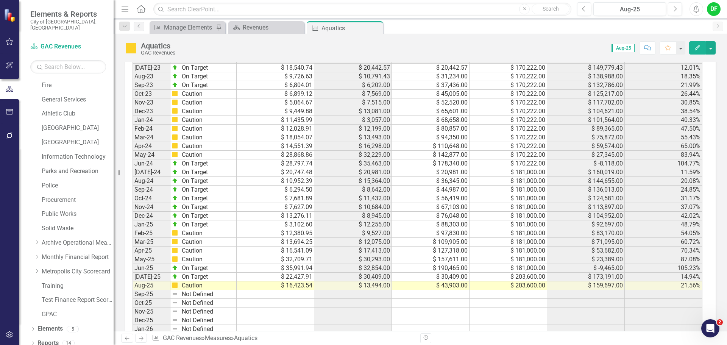
scroll to position [605, 0]
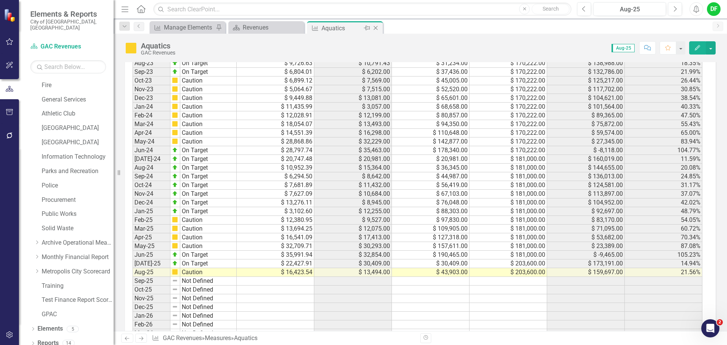
click at [378, 29] on icon "Close" at bounding box center [376, 28] width 8 height 6
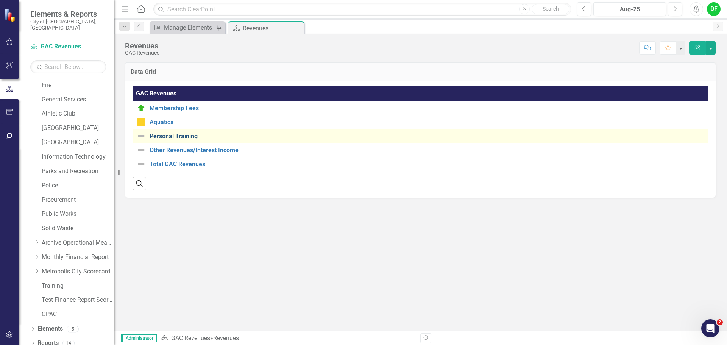
click at [168, 136] on link "Personal Training" at bounding box center [430, 136] width 562 height 7
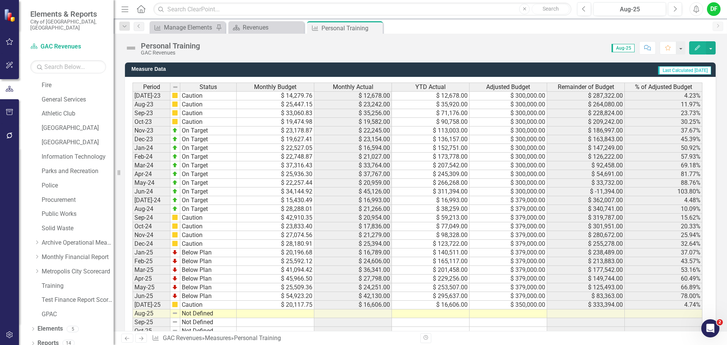
scroll to position [657, 0]
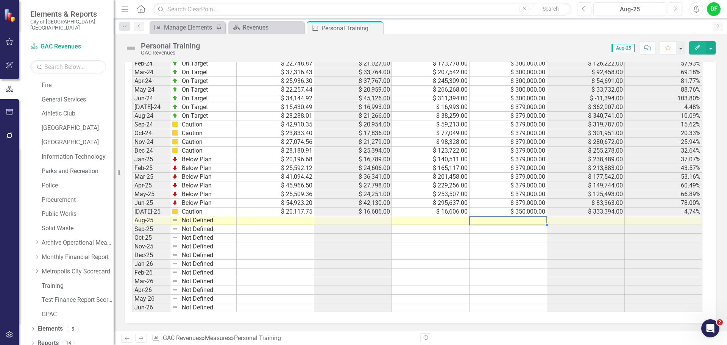
click at [495, 220] on td at bounding box center [508, 220] width 78 height 9
type textarea "3"
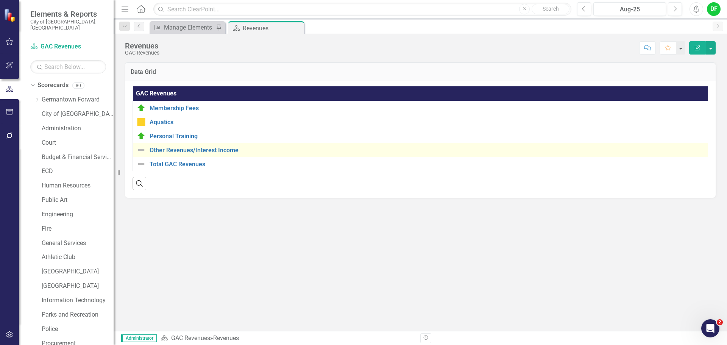
scroll to position [143, 0]
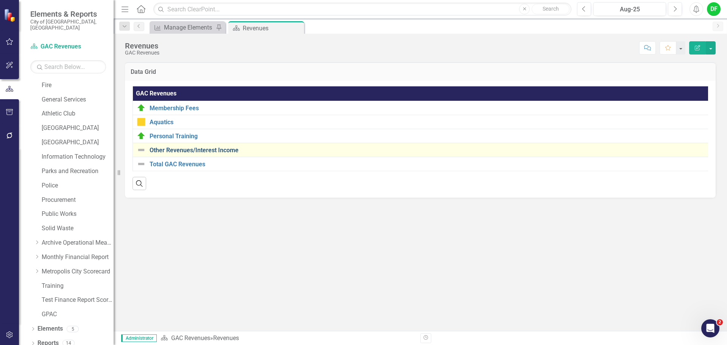
click at [214, 151] on link "Other Revenues/Interest Income" at bounding box center [430, 150] width 562 height 7
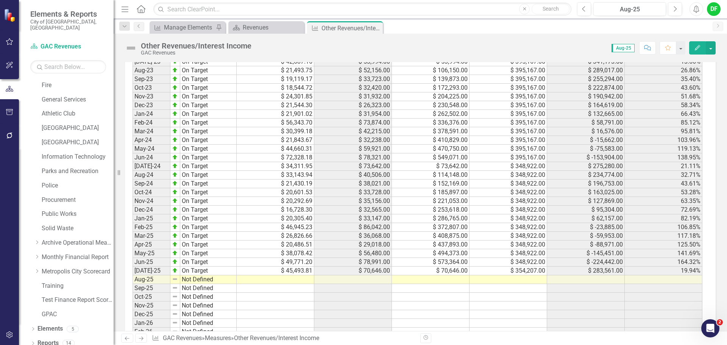
scroll to position [657, 0]
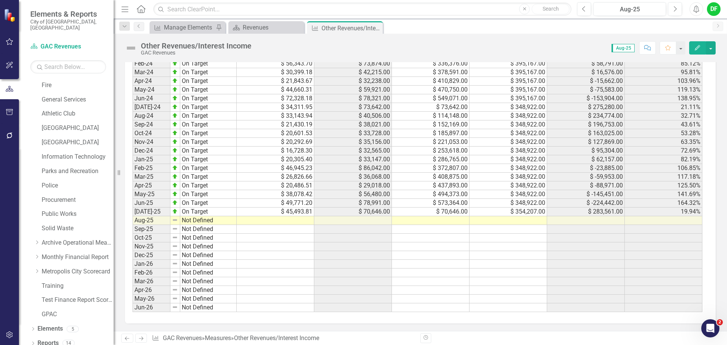
click at [132, 216] on div "Period Status Monthly Budget Monthly Actual YTD Actual Adjusted Budget Remainde…" at bounding box center [132, 150] width 0 height 322
click at [511, 221] on td at bounding box center [508, 220] width 78 height 9
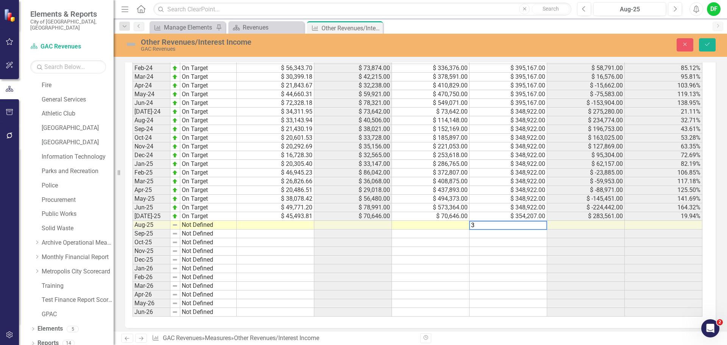
scroll to position [661, 0]
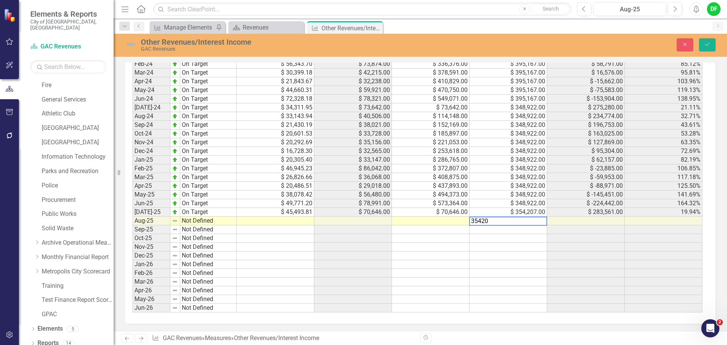
type textarea "354207"
type textarea "25023.39"
click at [124, 42] on div "Other Revenues/Interest Income GAC Revenues" at bounding box center [292, 44] width 346 height 14
click at [134, 45] on img at bounding box center [131, 44] width 12 height 12
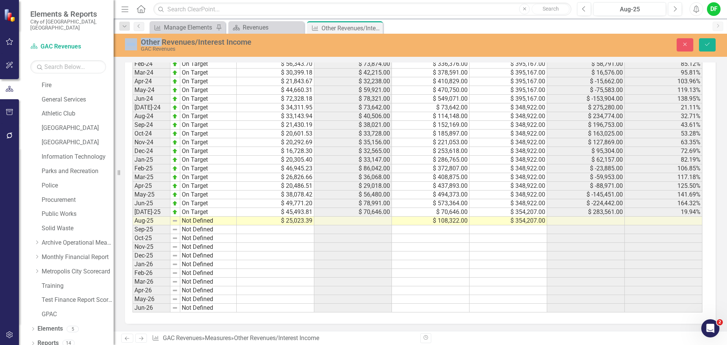
click at [134, 45] on img at bounding box center [131, 44] width 12 height 12
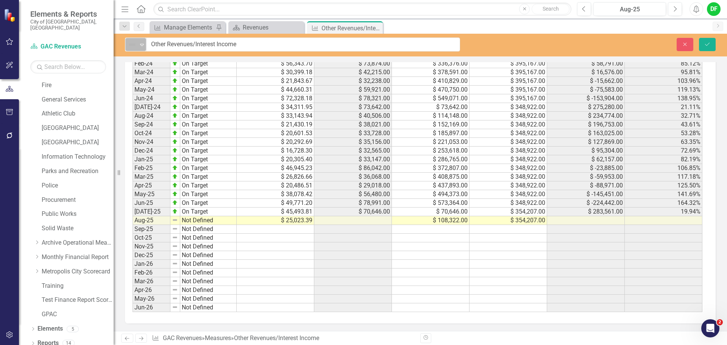
click at [141, 46] on icon "Expand" at bounding box center [142, 45] width 8 height 6
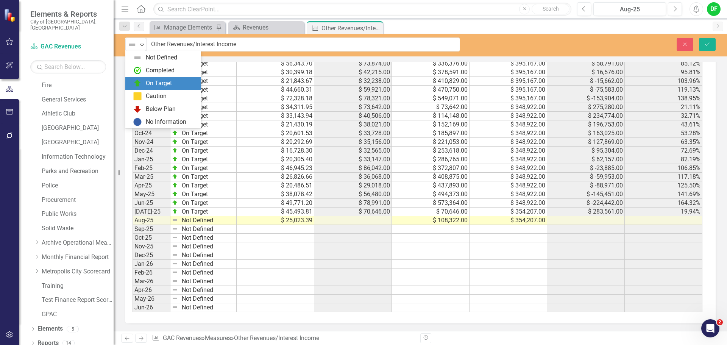
click at [148, 84] on div "On Target" at bounding box center [159, 83] width 26 height 9
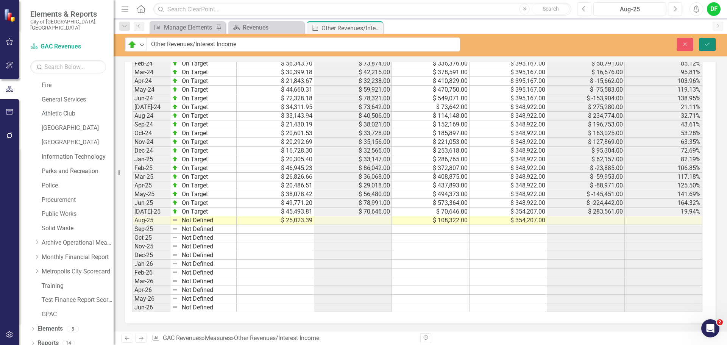
click at [705, 42] on icon "Save" at bounding box center [706, 44] width 7 height 5
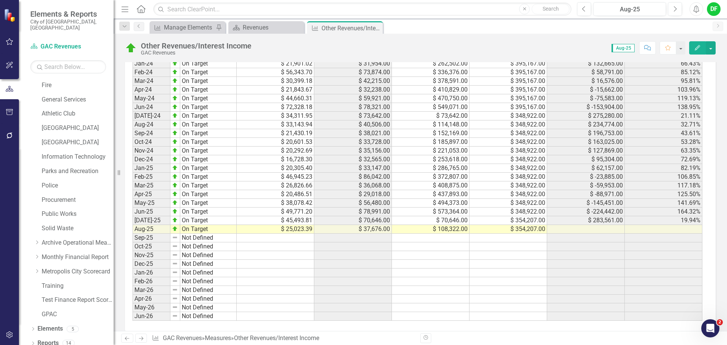
scroll to position [657, 0]
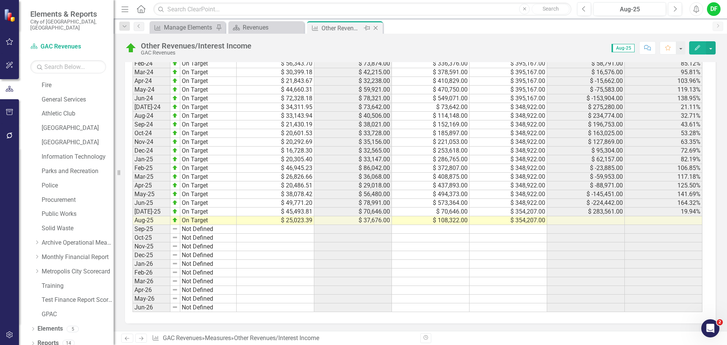
click at [376, 27] on icon "Close" at bounding box center [376, 28] width 8 height 6
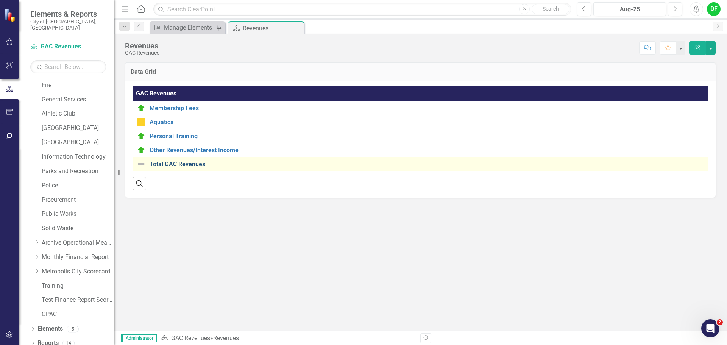
click at [170, 163] on link "Total GAC Revenues" at bounding box center [430, 164] width 562 height 7
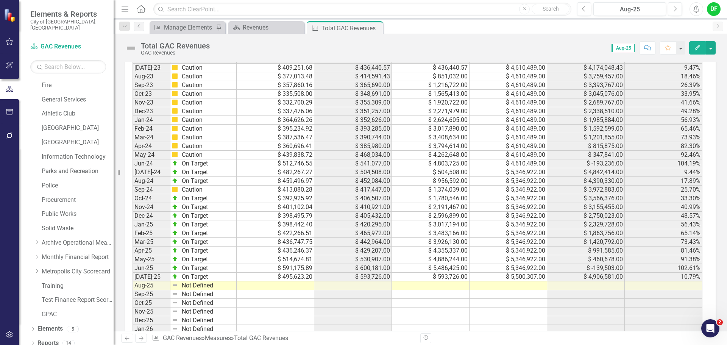
scroll to position [605, 0]
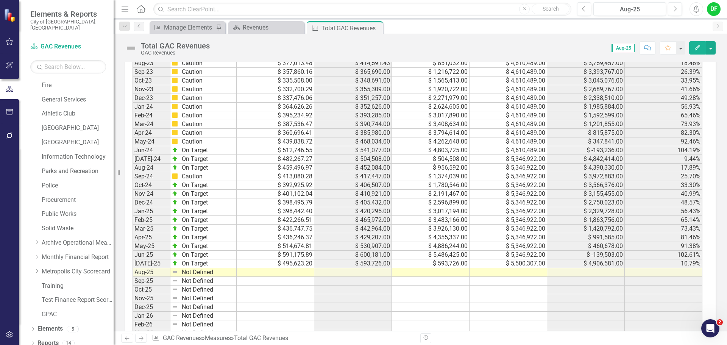
click at [510, 274] on td at bounding box center [508, 272] width 78 height 9
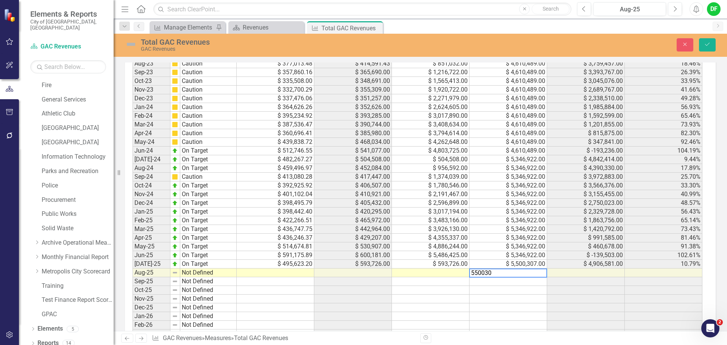
type textarea "5500307"
click at [408, 272] on td at bounding box center [431, 272] width 78 height 9
type textarea "1080156"
type textarea "455592.16"
click at [131, 43] on img at bounding box center [131, 44] width 12 height 12
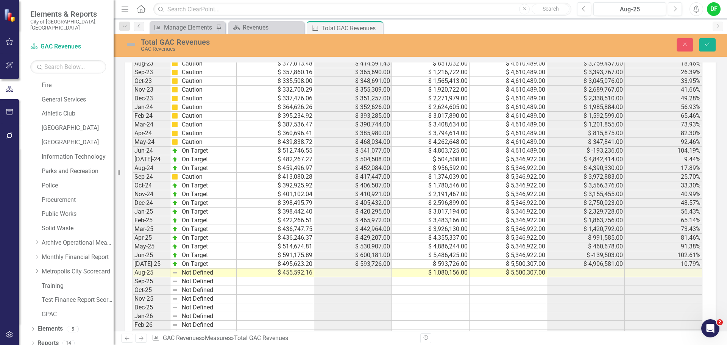
click at [131, 43] on img at bounding box center [131, 44] width 12 height 12
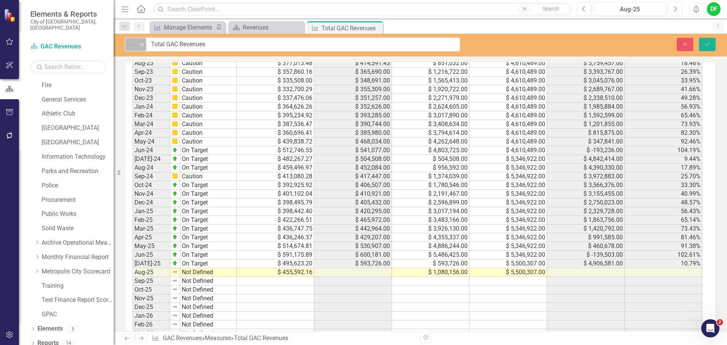
click at [139, 45] on icon "Expand" at bounding box center [142, 45] width 8 height 6
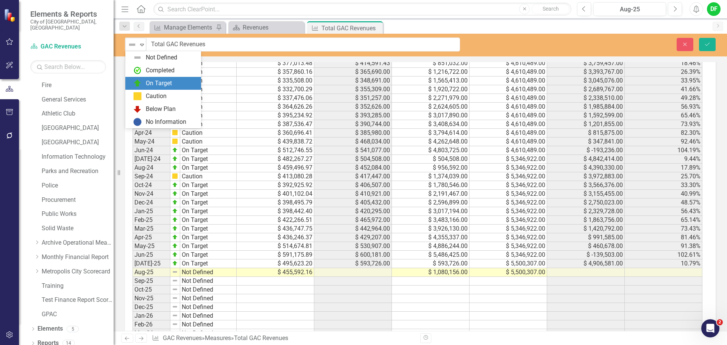
click at [143, 78] on div "On Target" at bounding box center [163, 83] width 76 height 13
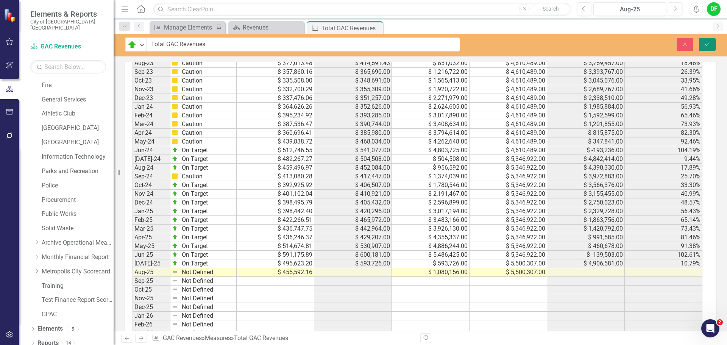
click at [706, 44] on icon "Save" at bounding box center [706, 44] width 7 height 5
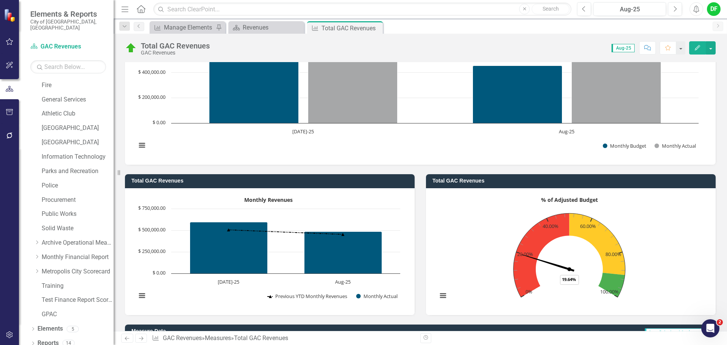
scroll to position [303, 0]
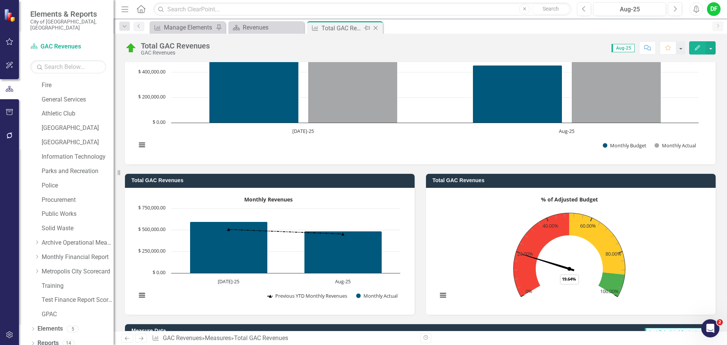
click at [377, 29] on icon "Close" at bounding box center [376, 28] width 8 height 6
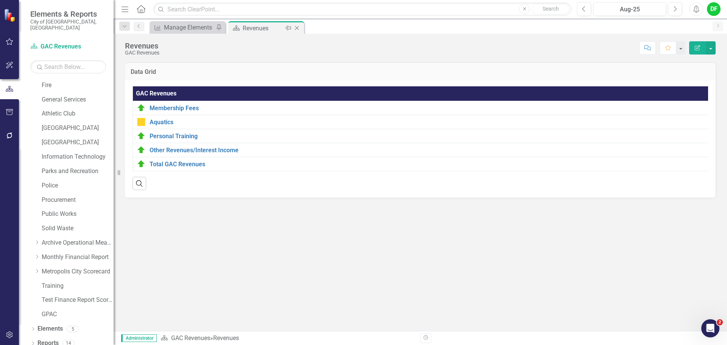
click at [296, 26] on icon "Close" at bounding box center [297, 28] width 8 height 6
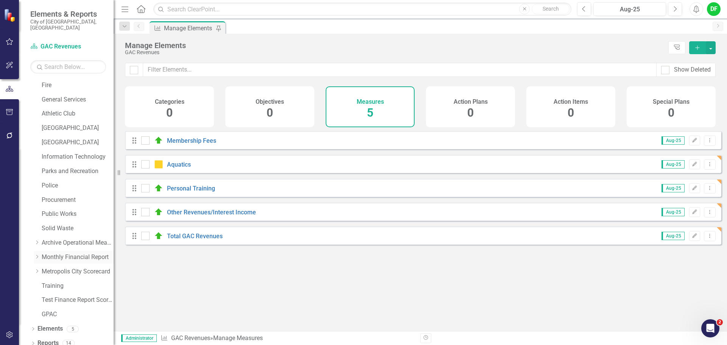
click at [38, 254] on icon "Dropdown" at bounding box center [37, 256] width 6 height 5
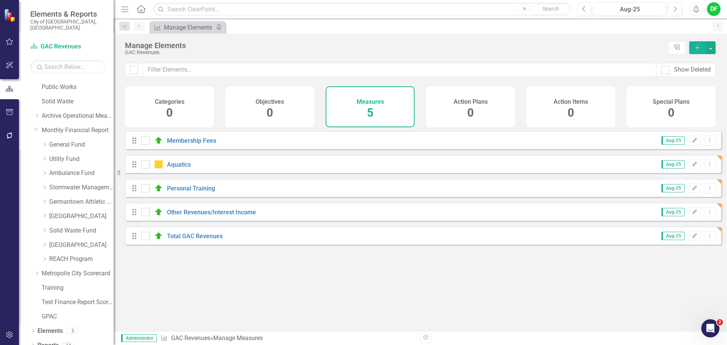
scroll to position [272, 0]
click at [45, 212] on icon at bounding box center [45, 214] width 2 height 4
click at [61, 224] on link "Great Hall Revenues" at bounding box center [85, 228] width 57 height 9
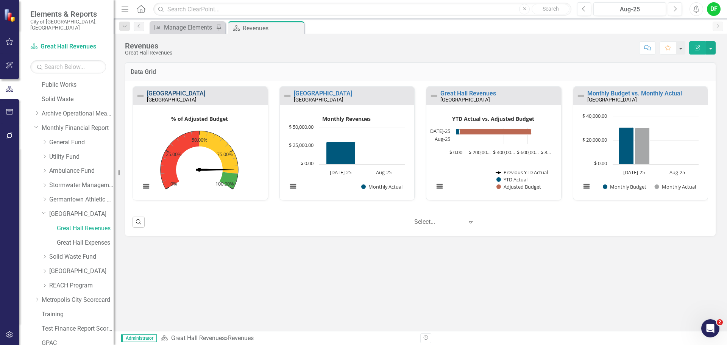
click at [173, 94] on link "Great Hall" at bounding box center [176, 93] width 58 height 7
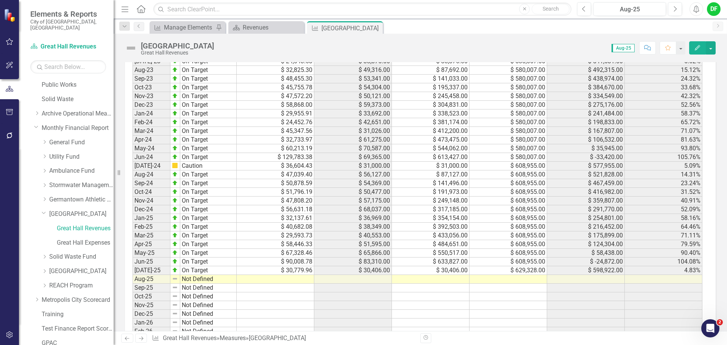
scroll to position [643, 0]
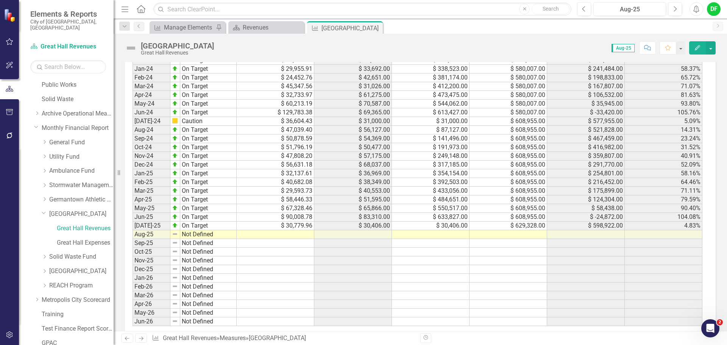
click at [493, 234] on td at bounding box center [508, 234] width 78 height 9
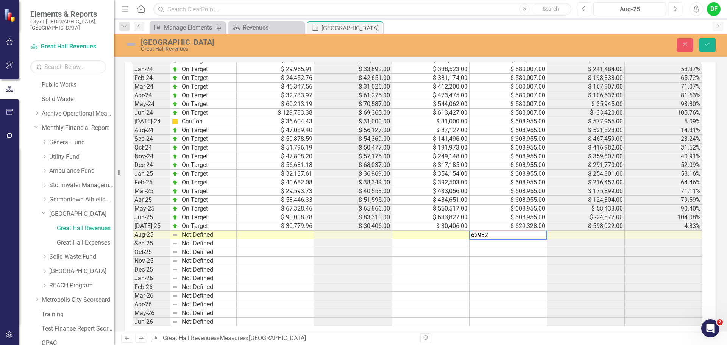
type textarea "629328"
type textarea "55728.60"
click at [133, 43] on img at bounding box center [131, 44] width 12 height 12
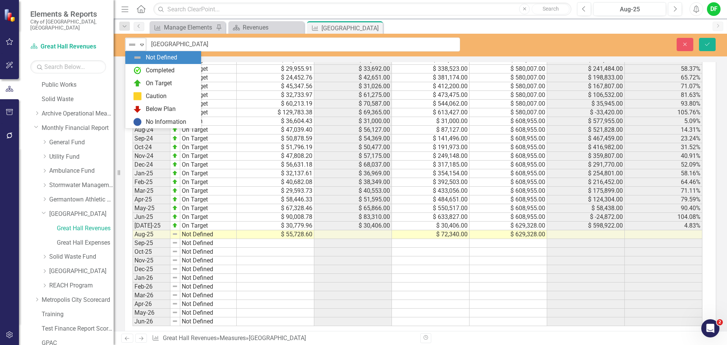
click at [138, 44] on icon "Expand" at bounding box center [142, 45] width 8 height 6
click at [146, 100] on div "Caution" at bounding box center [156, 96] width 21 height 9
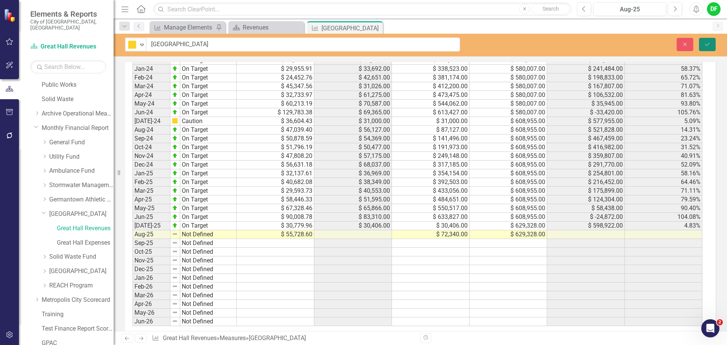
click at [703, 39] on button "Save" at bounding box center [707, 44] width 17 height 13
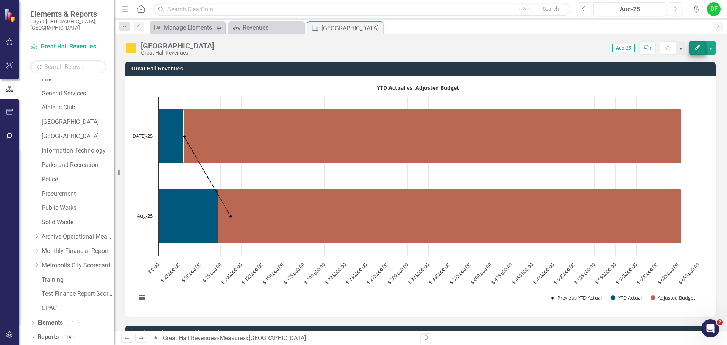
scroll to position [143, 0]
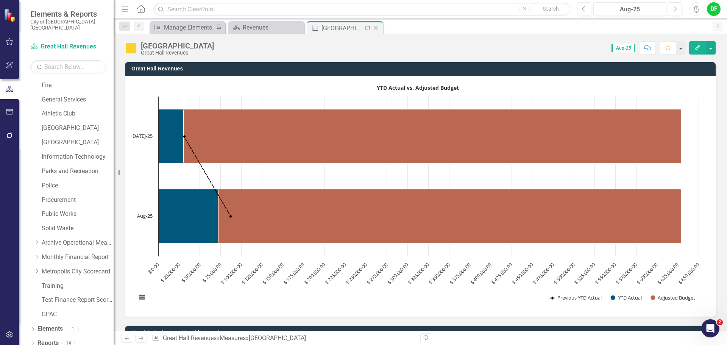
click at [375, 23] on div "Close" at bounding box center [375, 27] width 9 height 9
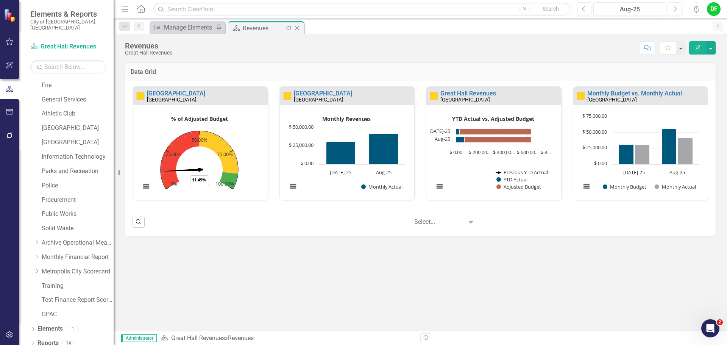
click at [299, 27] on icon "Close" at bounding box center [297, 28] width 8 height 6
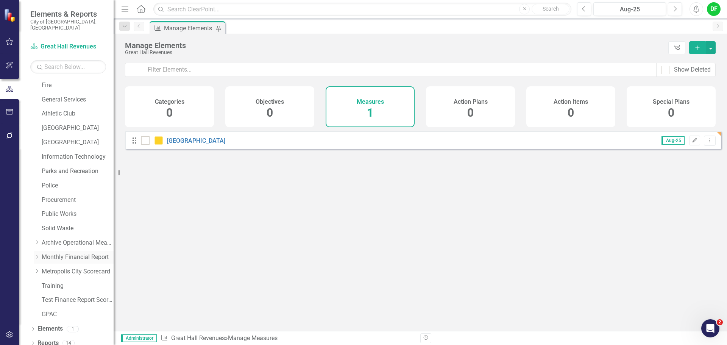
click at [37, 255] on icon at bounding box center [37, 257] width 2 height 4
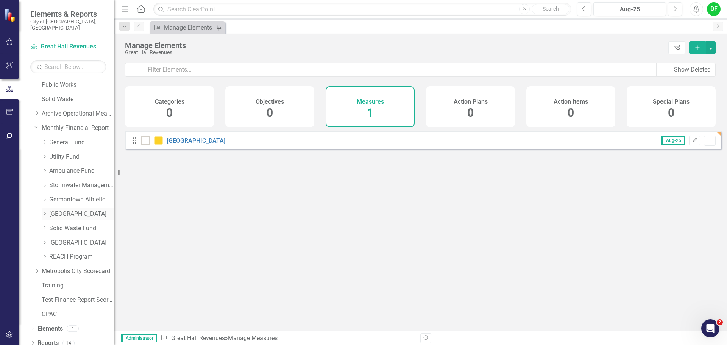
click at [61, 210] on link "[GEOGRAPHIC_DATA]" at bounding box center [81, 214] width 64 height 9
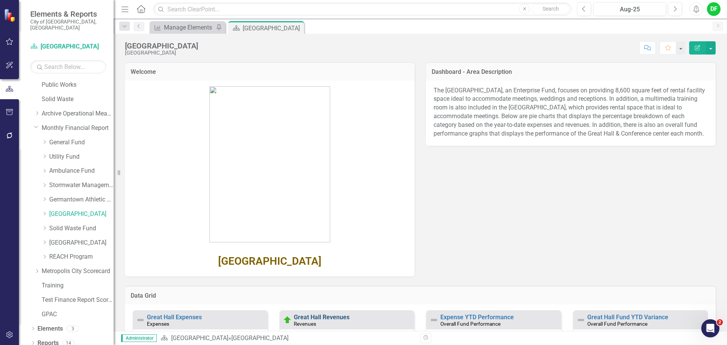
click at [316, 318] on link "Great Hall Revenues" at bounding box center [322, 316] width 56 height 7
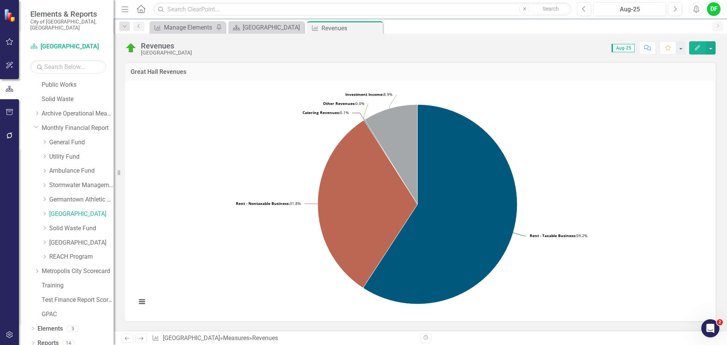
click at [127, 44] on img at bounding box center [131, 48] width 12 height 12
click at [129, 45] on img at bounding box center [131, 48] width 12 height 12
click at [132, 47] on img at bounding box center [131, 48] width 12 height 12
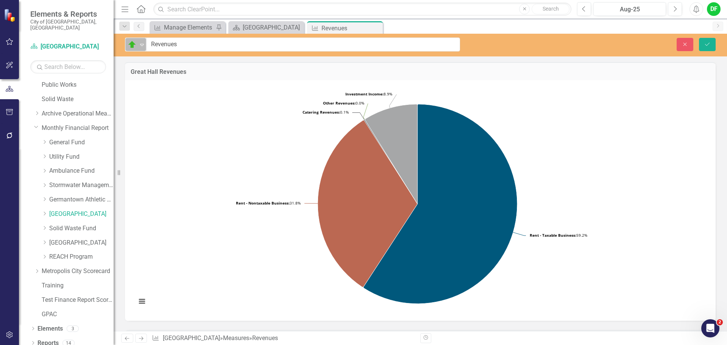
click at [139, 47] on icon "Expand" at bounding box center [142, 45] width 8 height 6
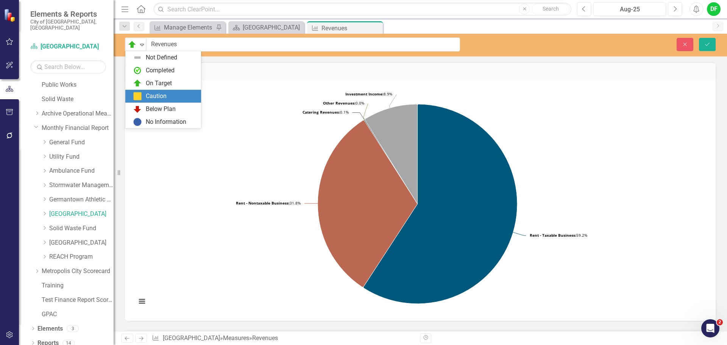
click at [143, 96] on div "Caution" at bounding box center [165, 96] width 64 height 9
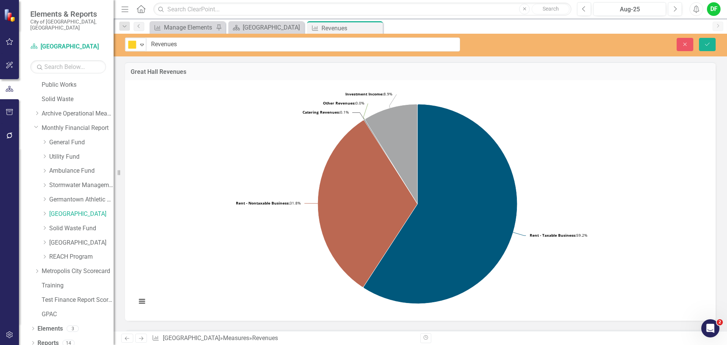
click at [715, 44] on div "Close Save" at bounding box center [599, 44] width 244 height 13
click at [710, 44] on icon "Save" at bounding box center [706, 44] width 7 height 5
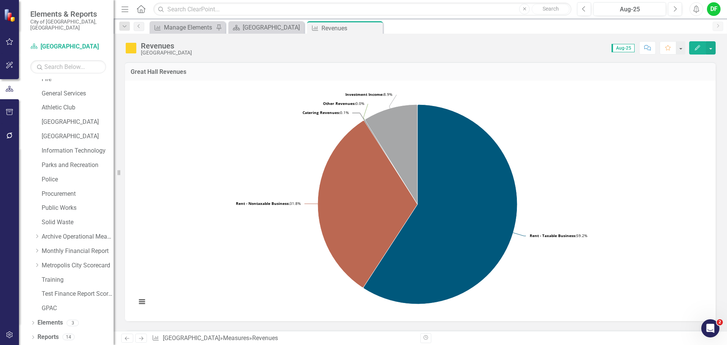
scroll to position [143, 0]
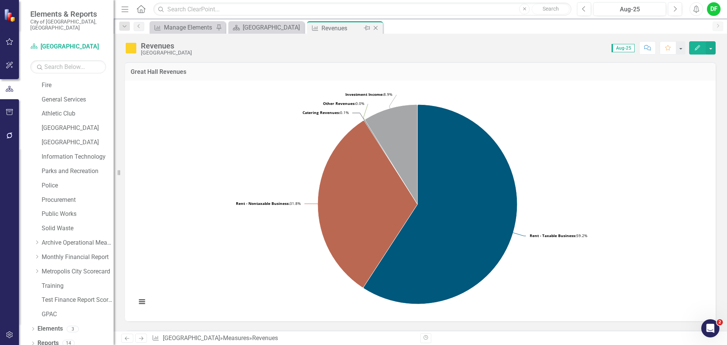
click at [378, 27] on icon "Close" at bounding box center [376, 28] width 8 height 6
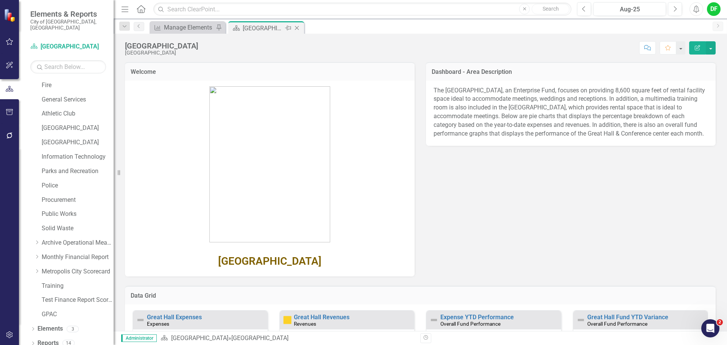
click at [296, 26] on icon "Close" at bounding box center [297, 28] width 8 height 6
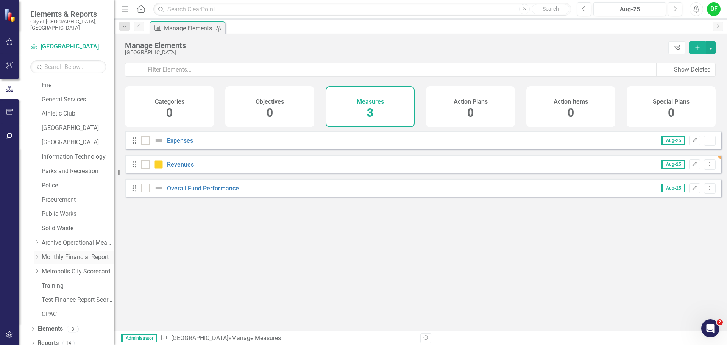
click at [40, 254] on icon "Dropdown" at bounding box center [37, 256] width 6 height 5
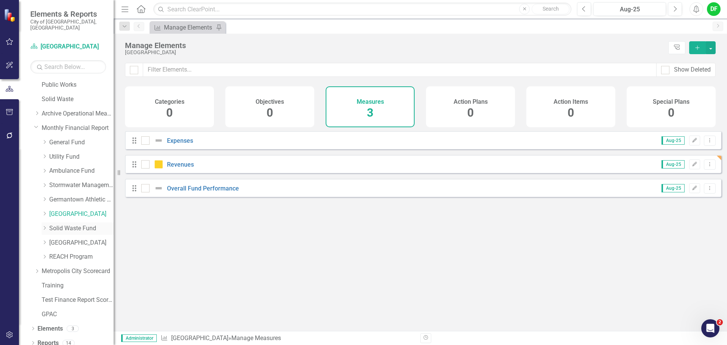
click at [60, 224] on link "Solid Waste Fund" at bounding box center [81, 228] width 64 height 9
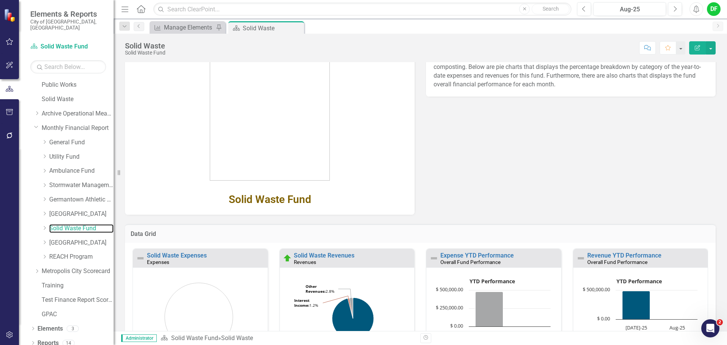
scroll to position [76, 0]
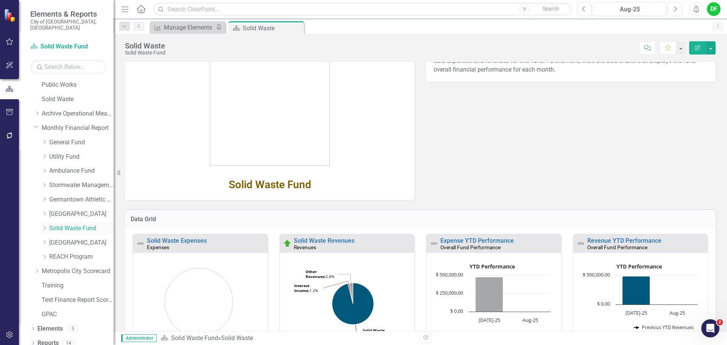
click at [45, 226] on icon at bounding box center [45, 228] width 2 height 4
click at [64, 238] on link "Solid Waste Revenues" at bounding box center [85, 242] width 57 height 9
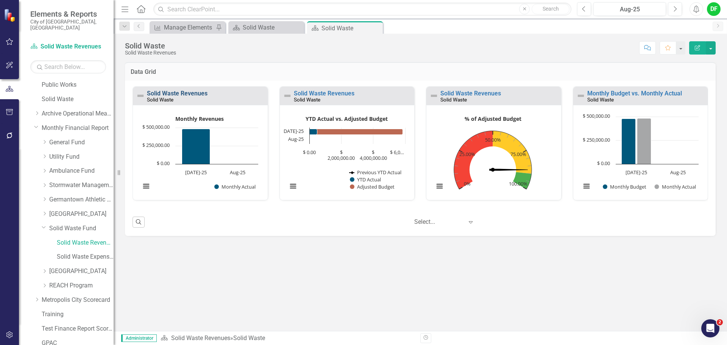
click at [185, 91] on link "Solid Waste Revenues" at bounding box center [177, 93] width 61 height 7
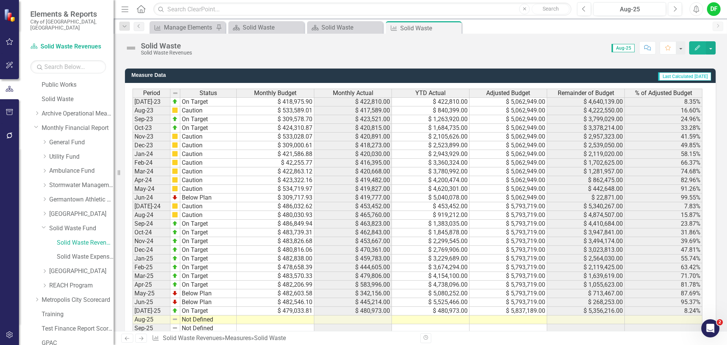
scroll to position [605, 0]
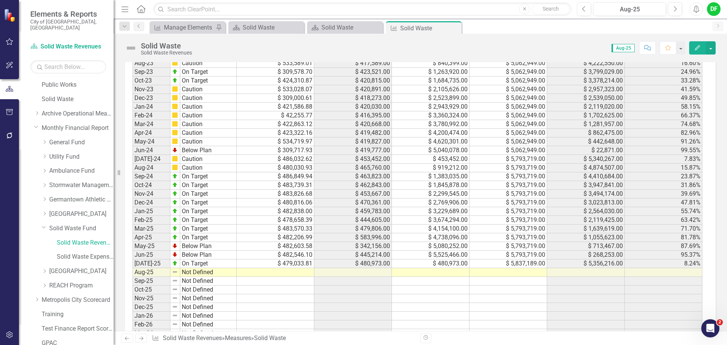
click at [485, 270] on td at bounding box center [508, 272] width 78 height 9
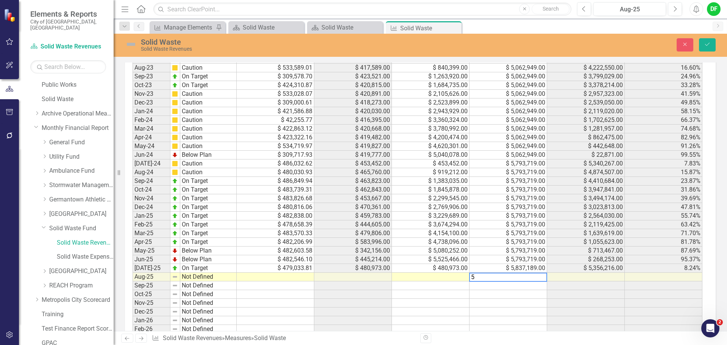
scroll to position [610, 0]
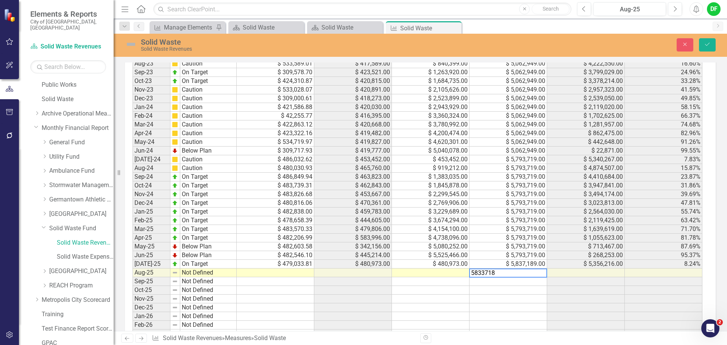
type textarea "58337189"
type textarea "5837189"
type textarea "933689"
type textarea "492036.17"
click at [135, 44] on img at bounding box center [131, 44] width 12 height 12
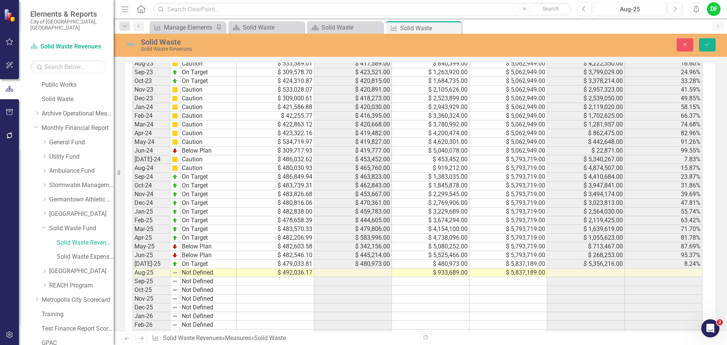
click at [135, 44] on img at bounding box center [131, 44] width 12 height 12
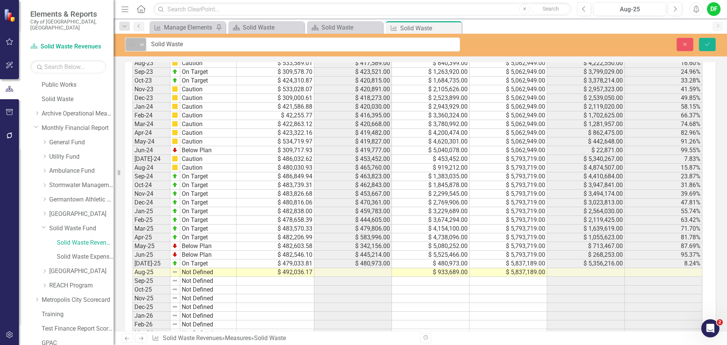
click at [140, 43] on icon "Expand" at bounding box center [142, 45] width 8 height 6
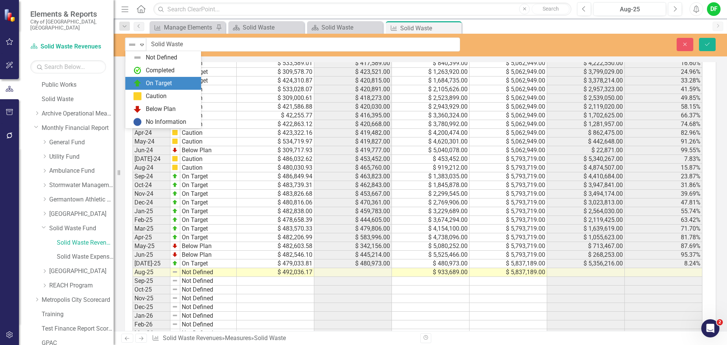
click at [147, 81] on div "On Target" at bounding box center [159, 83] width 26 height 9
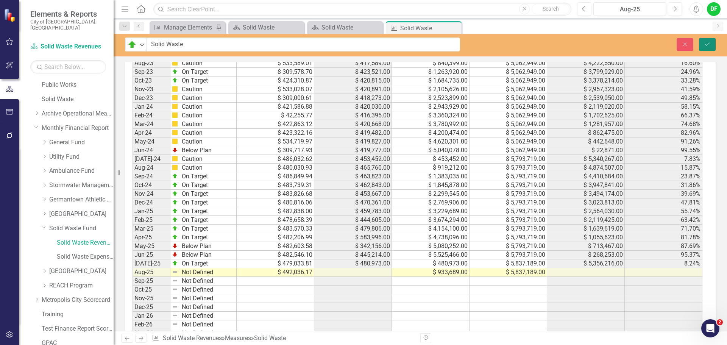
click at [706, 46] on icon "Save" at bounding box center [706, 44] width 7 height 5
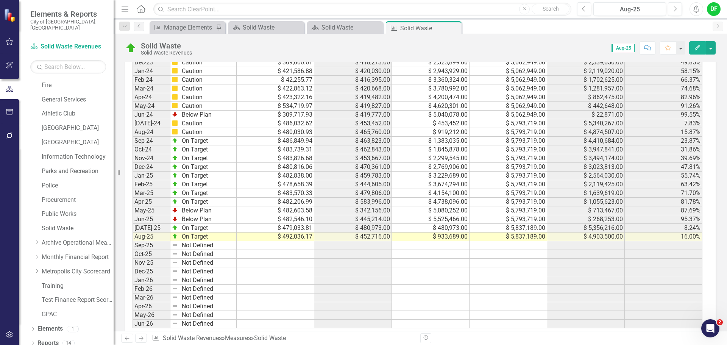
scroll to position [643, 0]
click at [132, 49] on img at bounding box center [131, 48] width 12 height 12
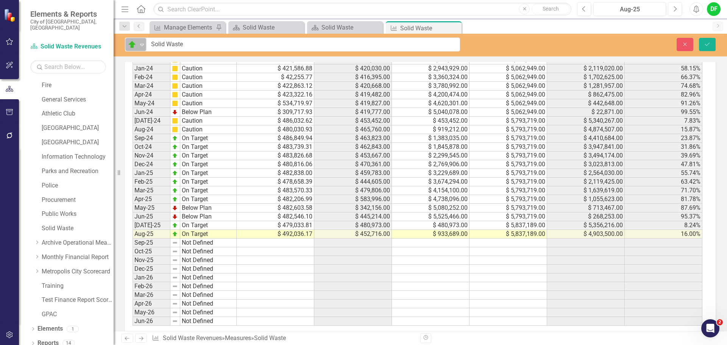
click at [140, 48] on div "Expand" at bounding box center [142, 44] width 8 height 12
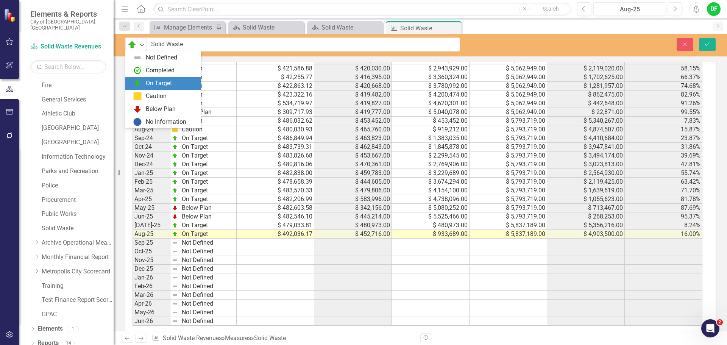
click at [142, 94] on div "Caution" at bounding box center [165, 96] width 64 height 9
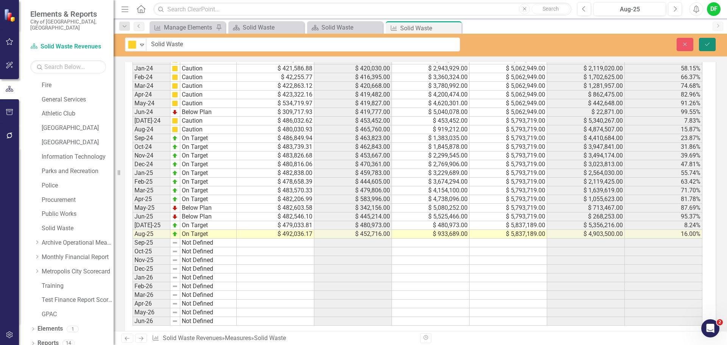
click at [706, 42] on icon "Save" at bounding box center [706, 44] width 7 height 5
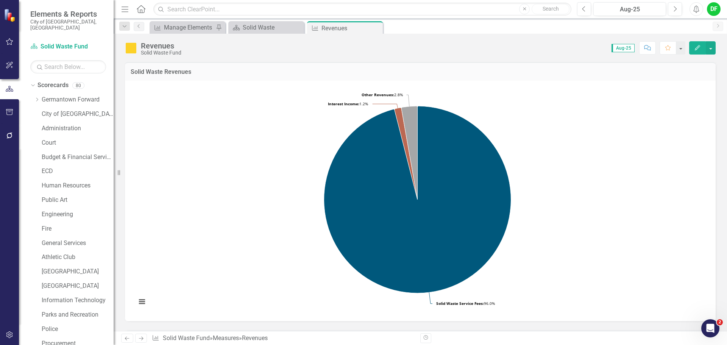
scroll to position [143, 0]
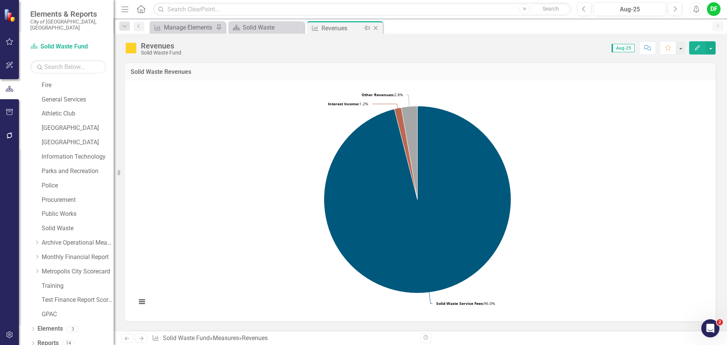
click at [378, 27] on icon "Close" at bounding box center [376, 28] width 8 height 6
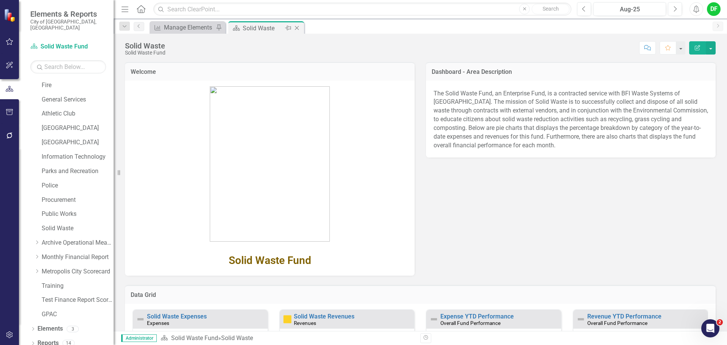
click at [296, 26] on icon "Close" at bounding box center [297, 28] width 8 height 6
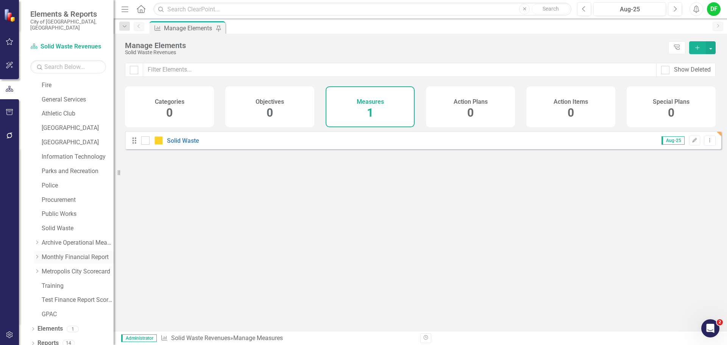
click at [37, 254] on icon "Dropdown" at bounding box center [37, 256] width 6 height 5
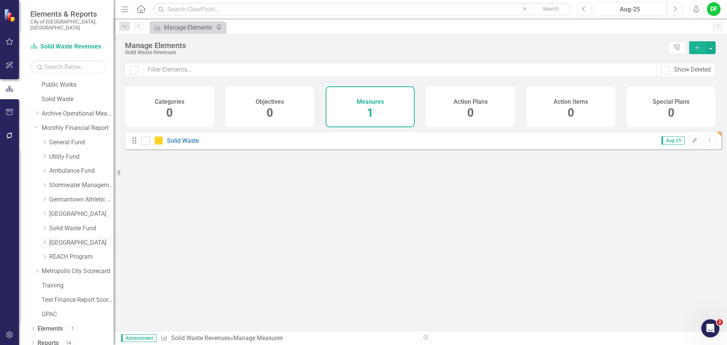
click at [54, 238] on link "[GEOGRAPHIC_DATA]" at bounding box center [81, 242] width 64 height 9
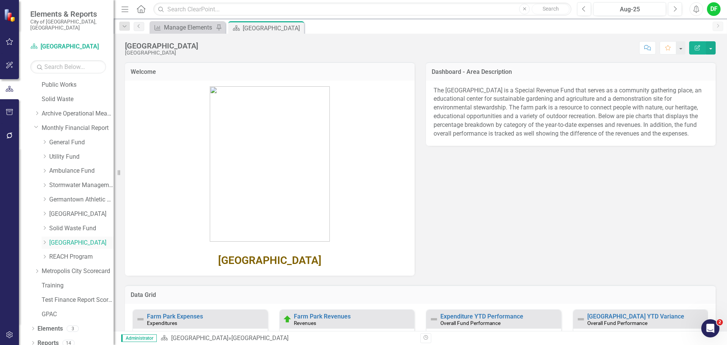
click at [44, 240] on icon "Dropdown" at bounding box center [45, 242] width 6 height 5
click at [65, 253] on link "Farm Park Revenues" at bounding box center [85, 256] width 57 height 9
